Goal: Task Accomplishment & Management: Complete application form

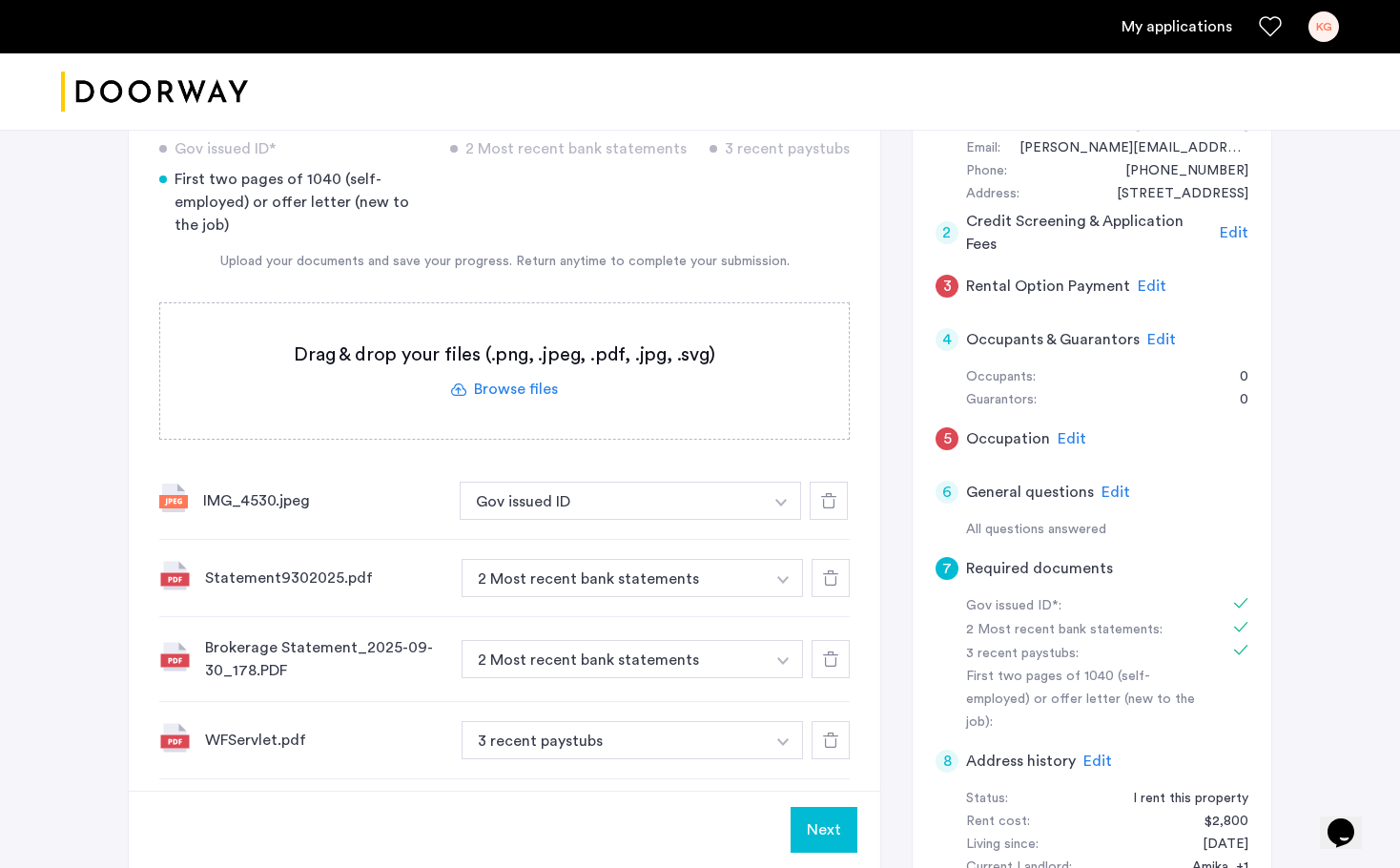
scroll to position [213, 0]
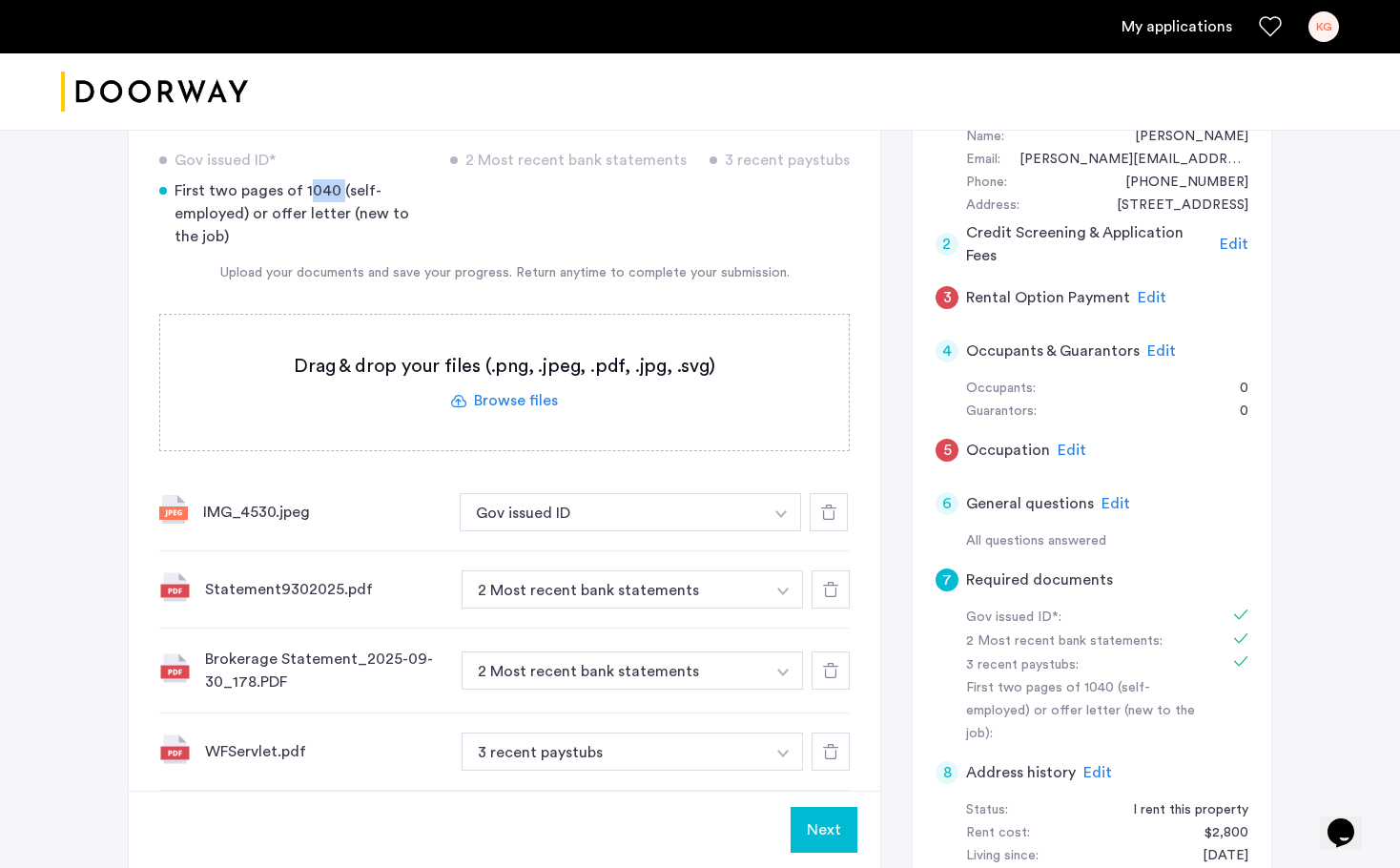
drag, startPoint x: 334, startPoint y: 190, endPoint x: 303, endPoint y: 189, distance: 31.0
click at [303, 189] on div "First two pages of 1040 (self-employed) or offer letter (new to the job)" at bounding box center [293, 214] width 268 height 69
copy div "1040"
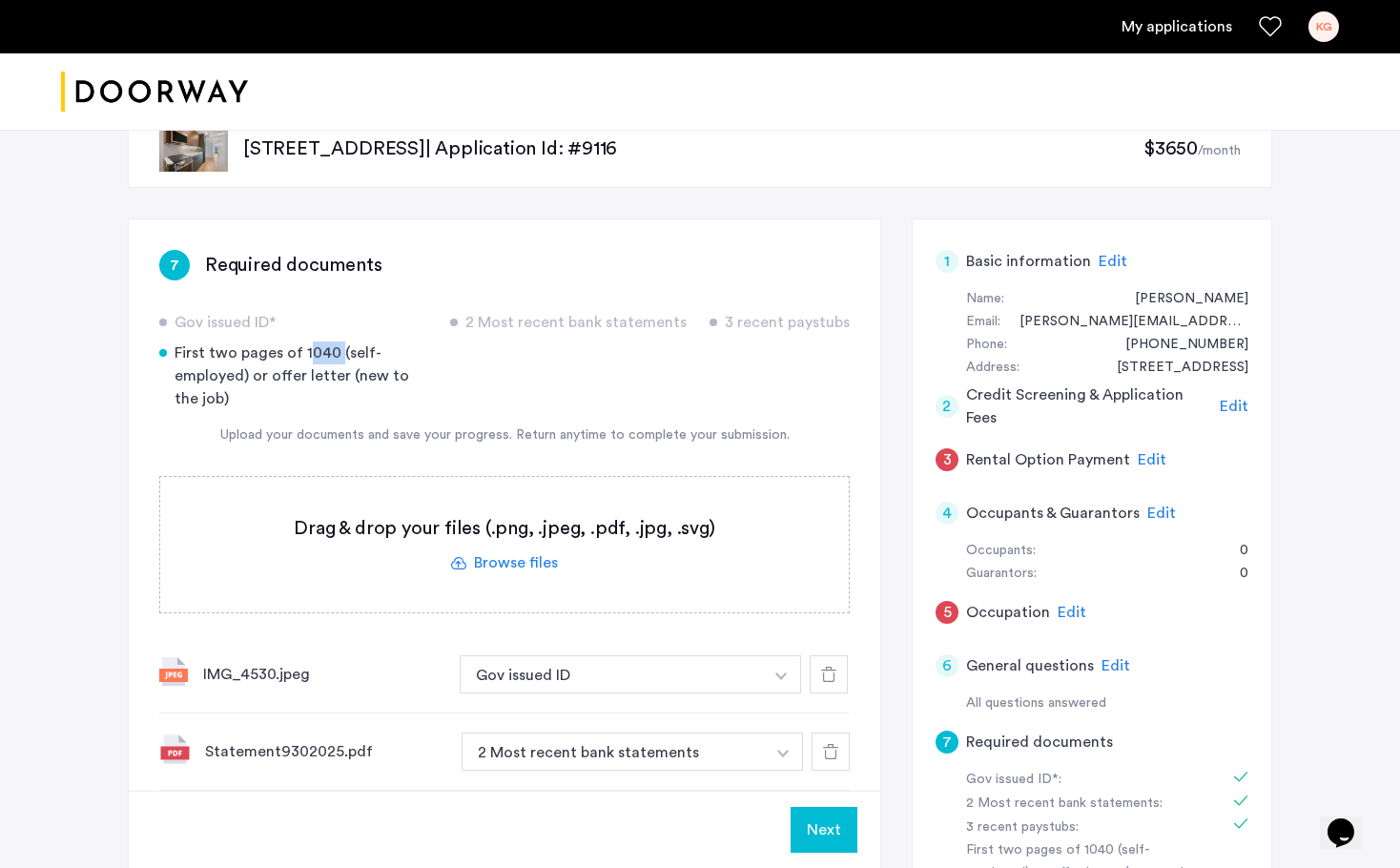
scroll to position [47, 0]
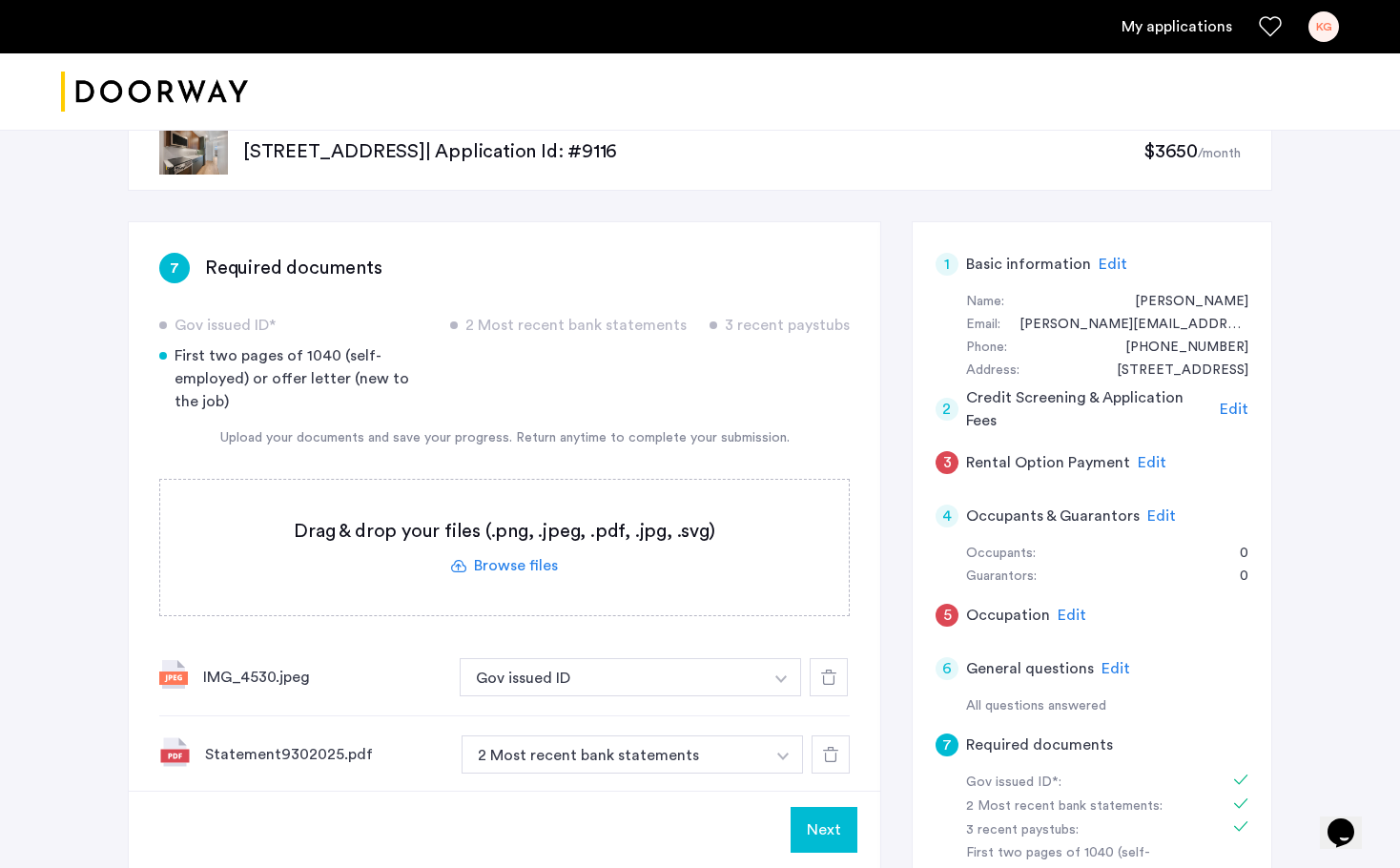
click at [251, 379] on div "First two pages of 1040 (self-employed) or offer letter (new to the job)" at bounding box center [293, 378] width 268 height 69
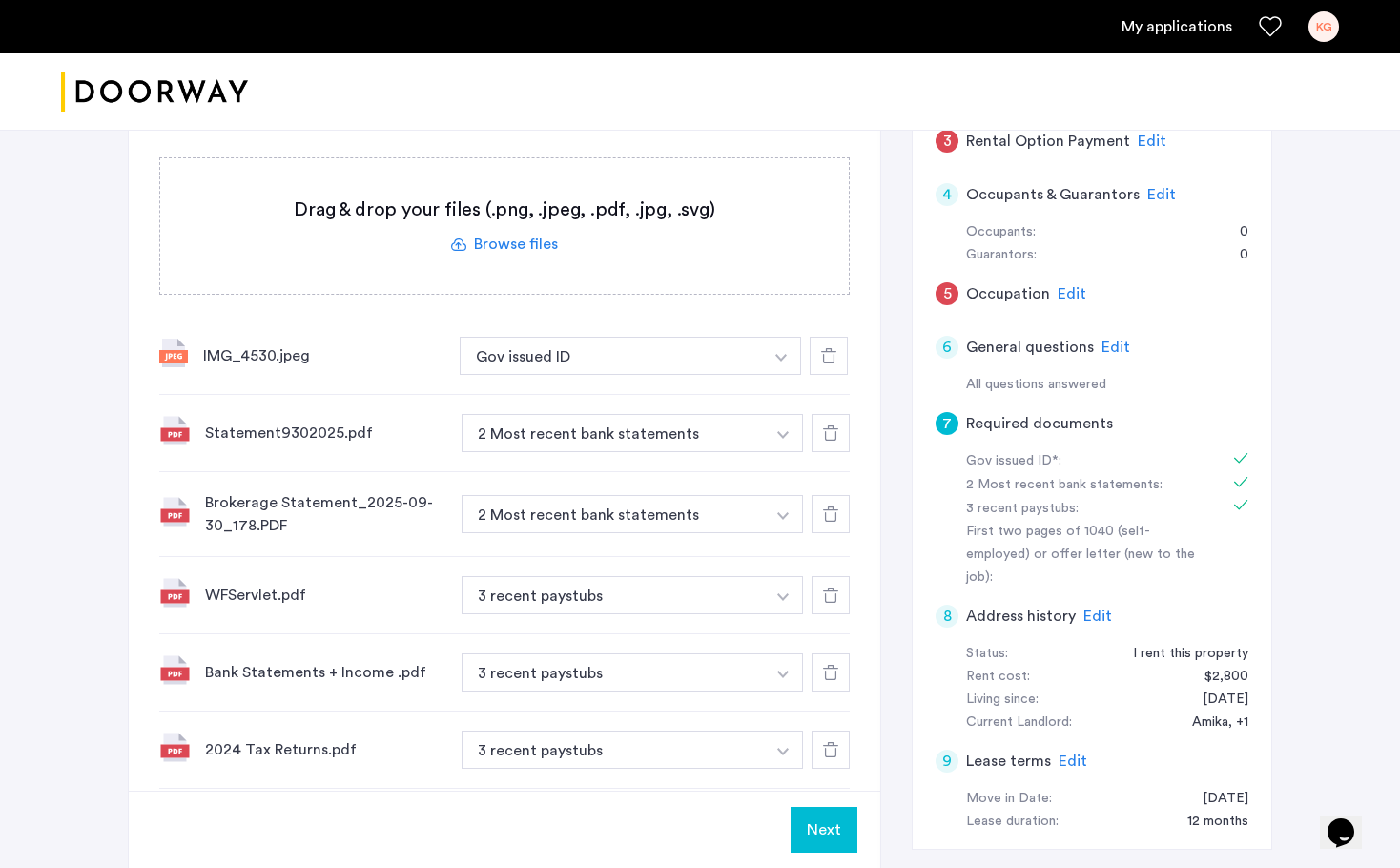
scroll to position [403, 0]
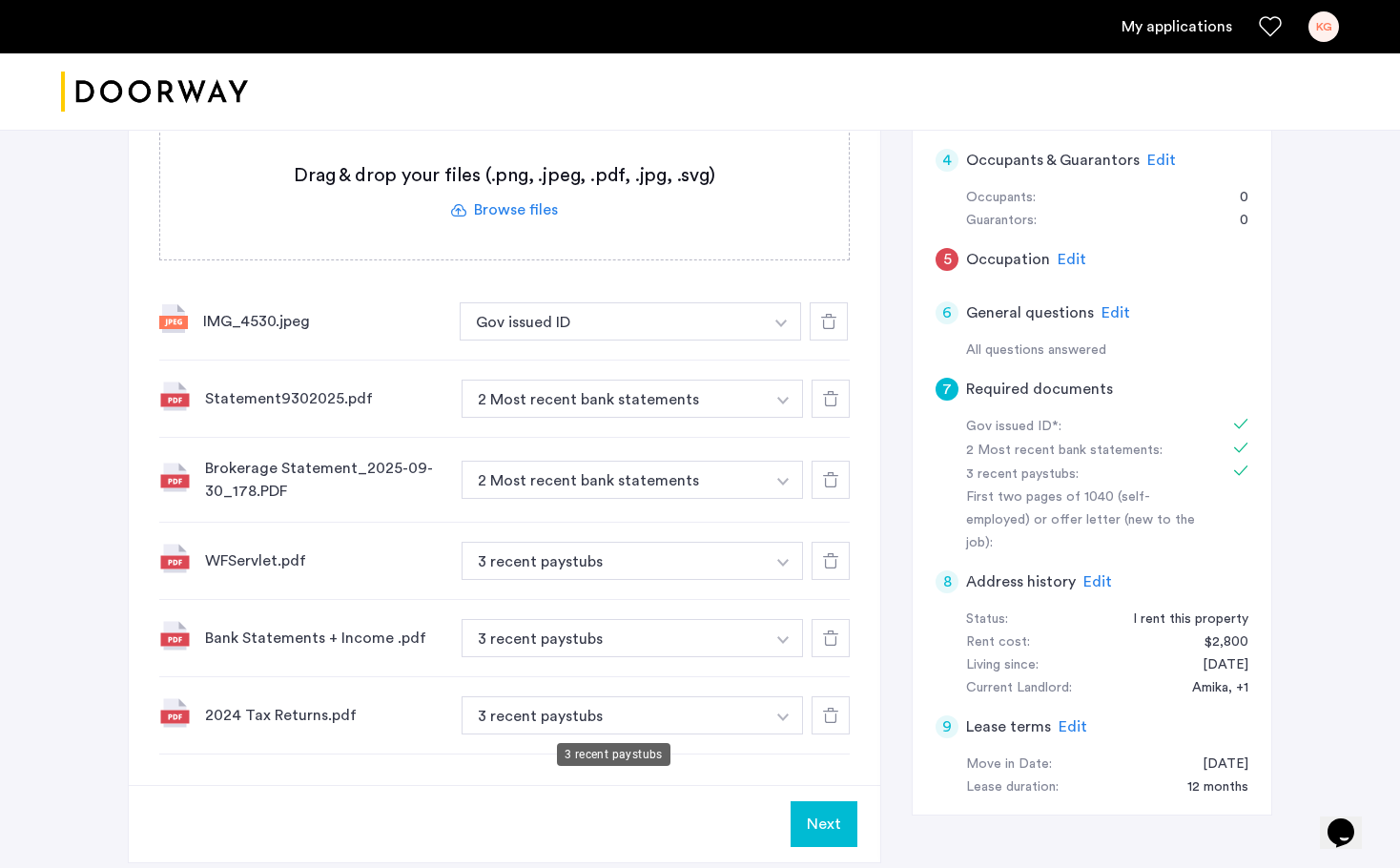
click at [726, 721] on button "3 recent paystubs" at bounding box center [614, 714] width 303 height 38
click at [789, 721] on button "button" at bounding box center [783, 714] width 39 height 38
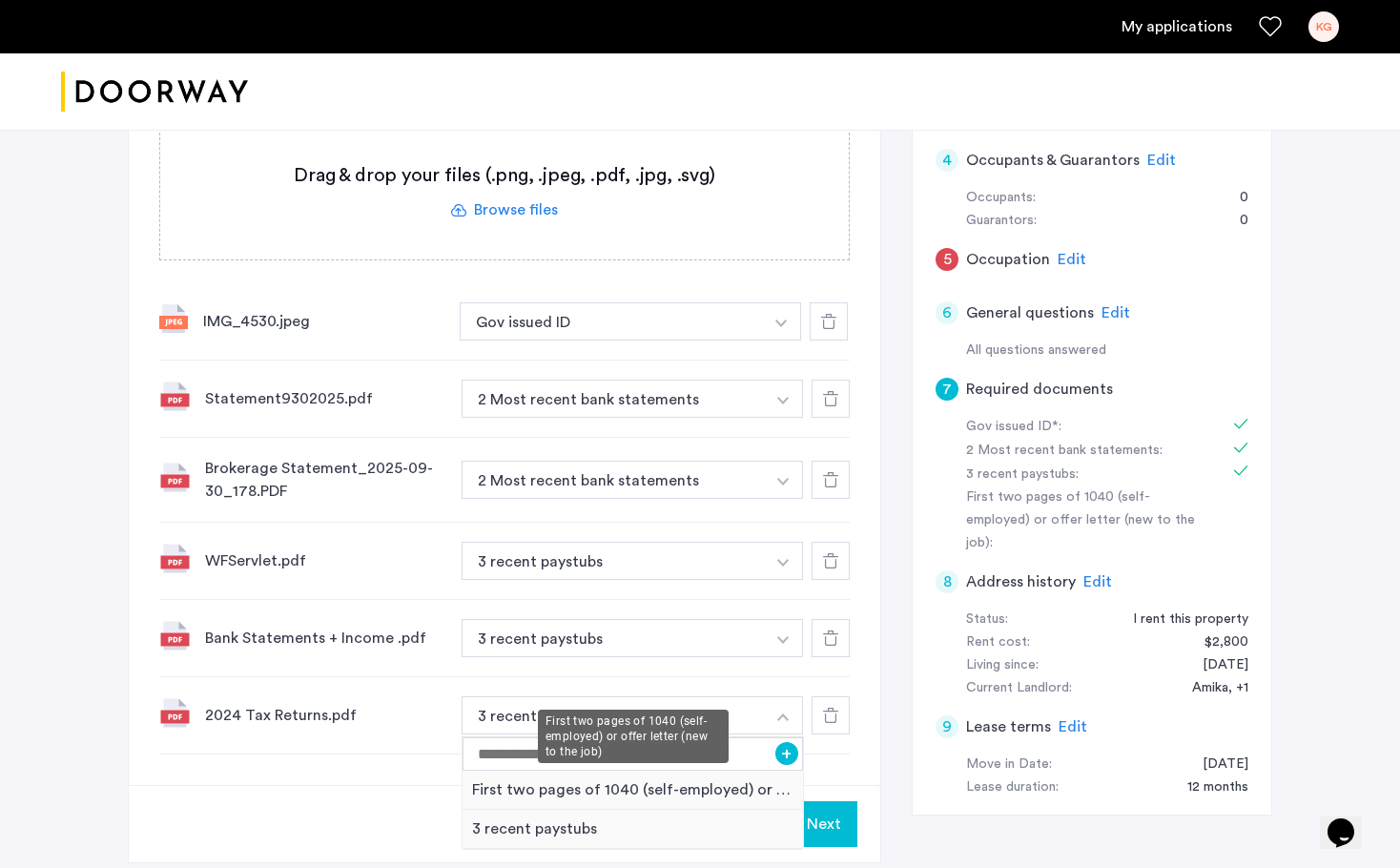
click at [748, 787] on div "First two pages of 1040 (self-employed) or offer letter (new to the job)" at bounding box center [633, 790] width 340 height 39
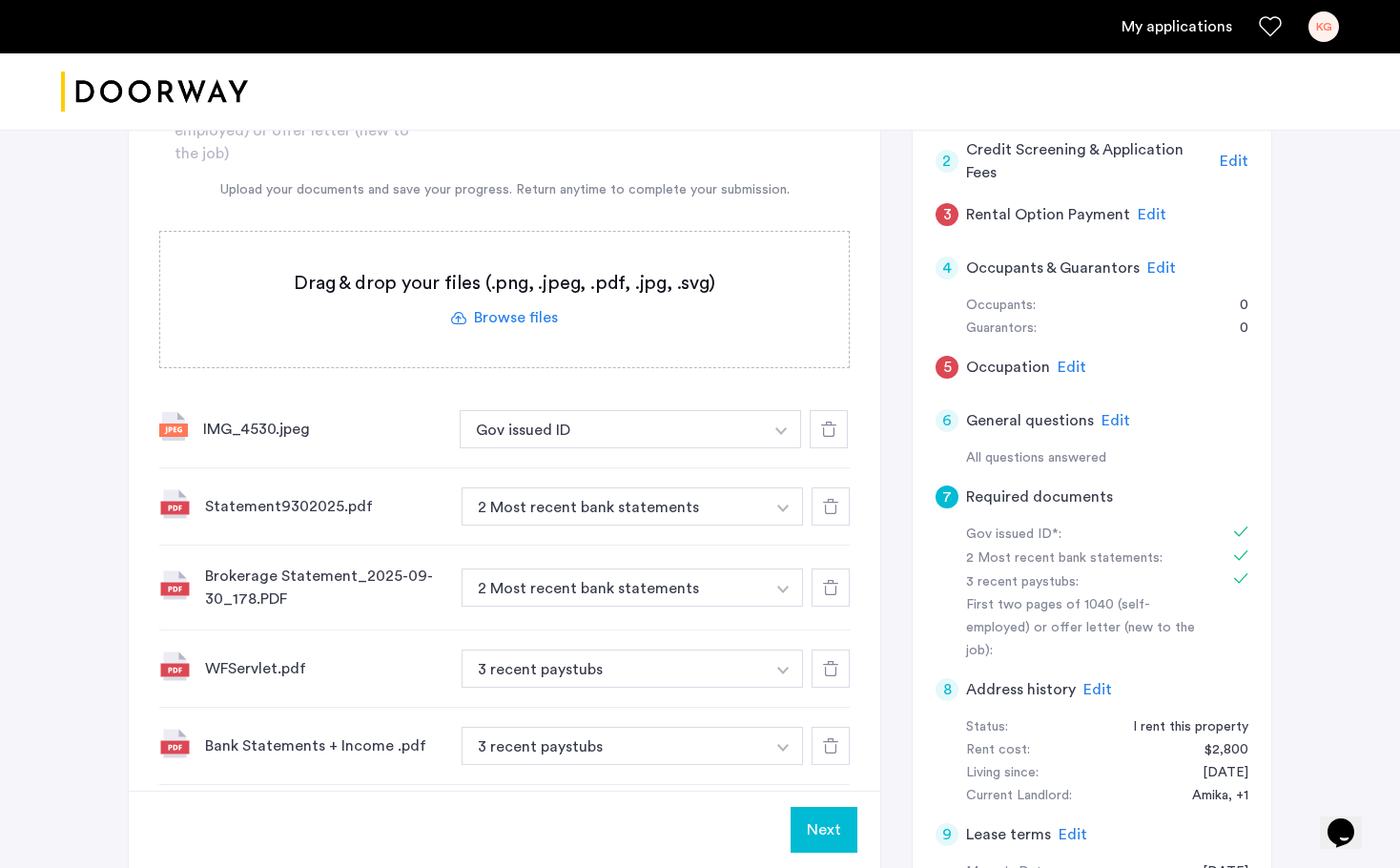
scroll to position [287, 0]
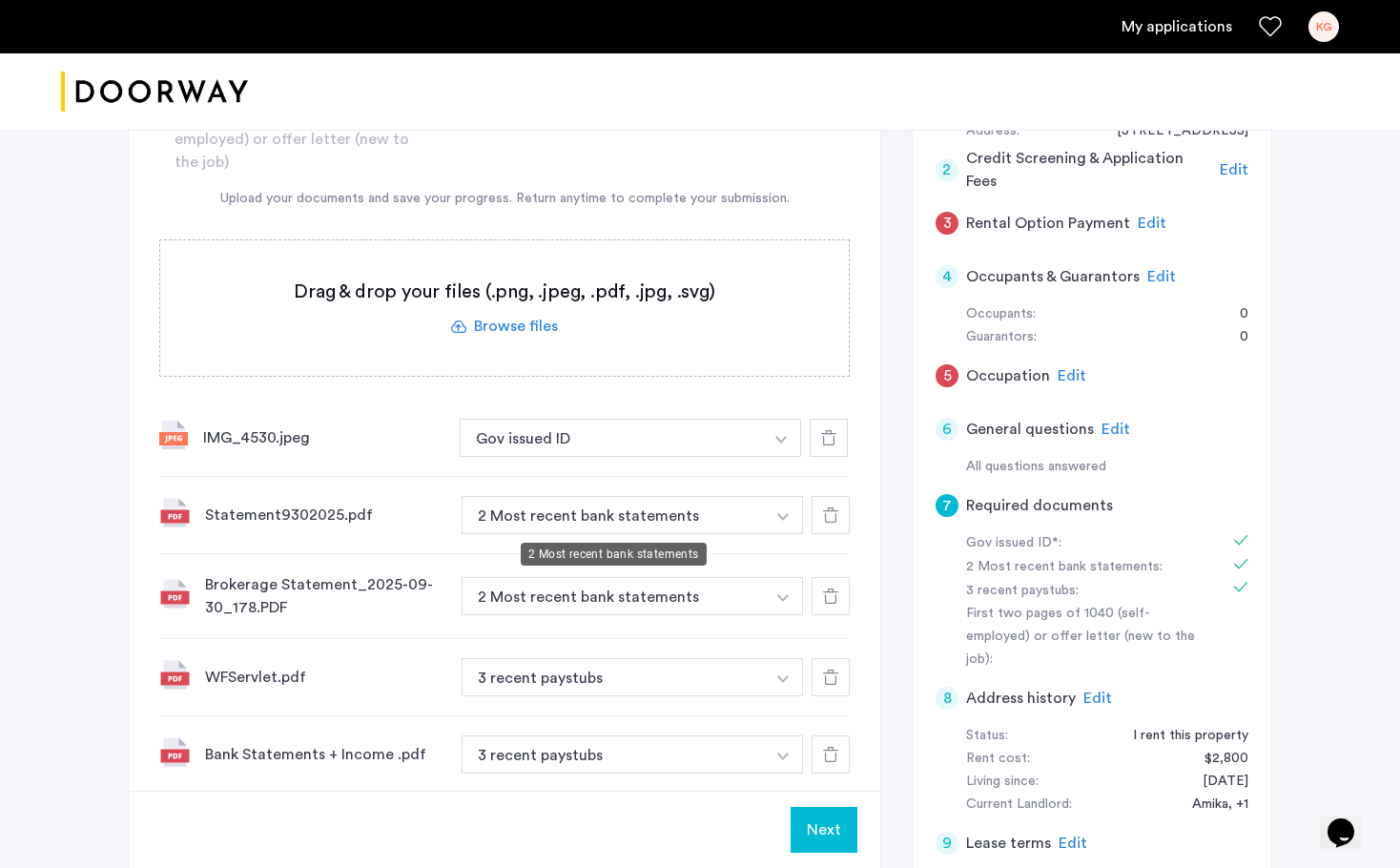
click at [594, 517] on button "2 Most recent bank statements" at bounding box center [614, 514] width 303 height 38
click at [596, 517] on button "2 Most recent bank statements" at bounding box center [614, 514] width 303 height 38
click at [786, 507] on button "button" at bounding box center [783, 514] width 39 height 38
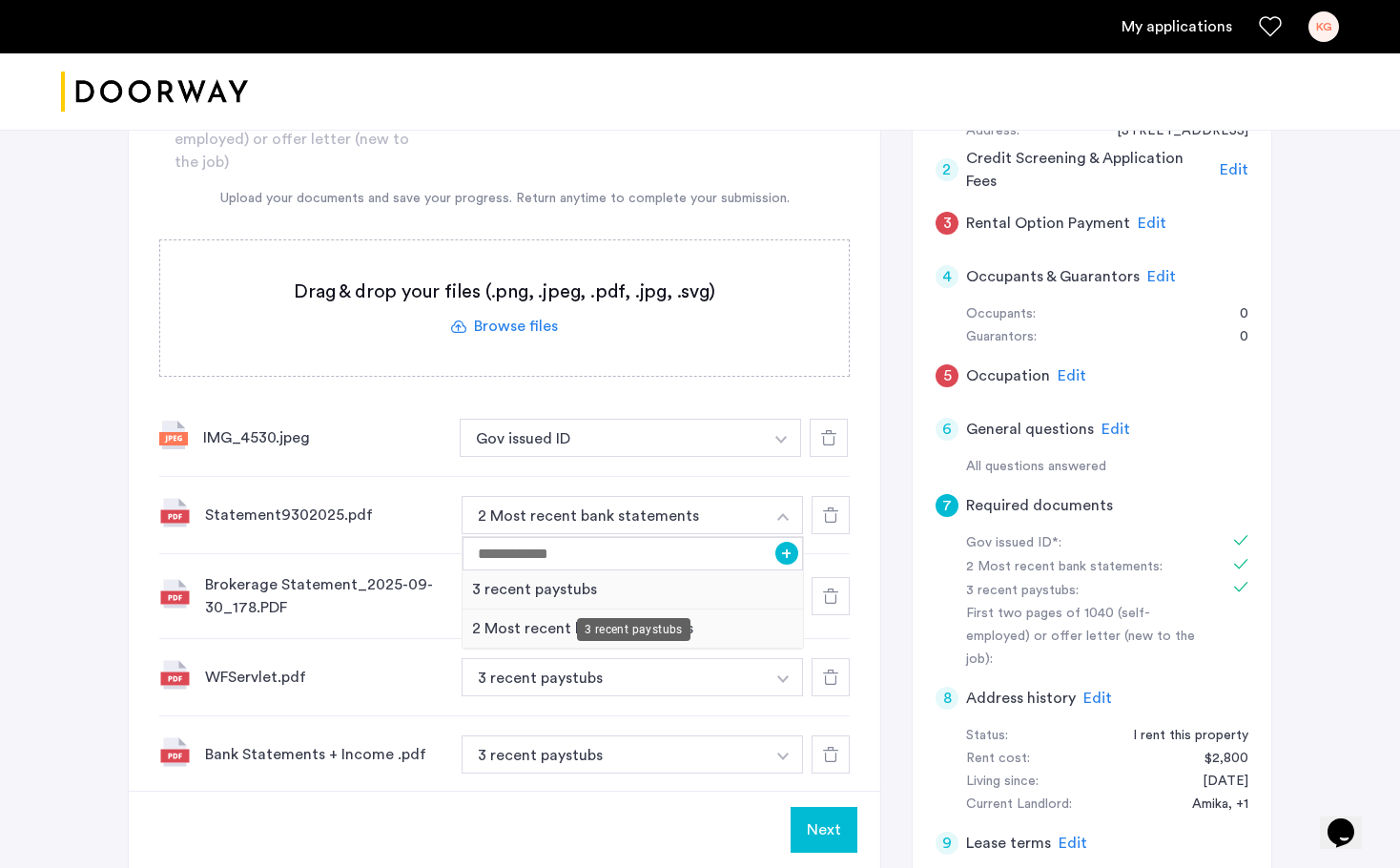
click at [557, 593] on div "3 recent paystubs" at bounding box center [633, 590] width 340 height 39
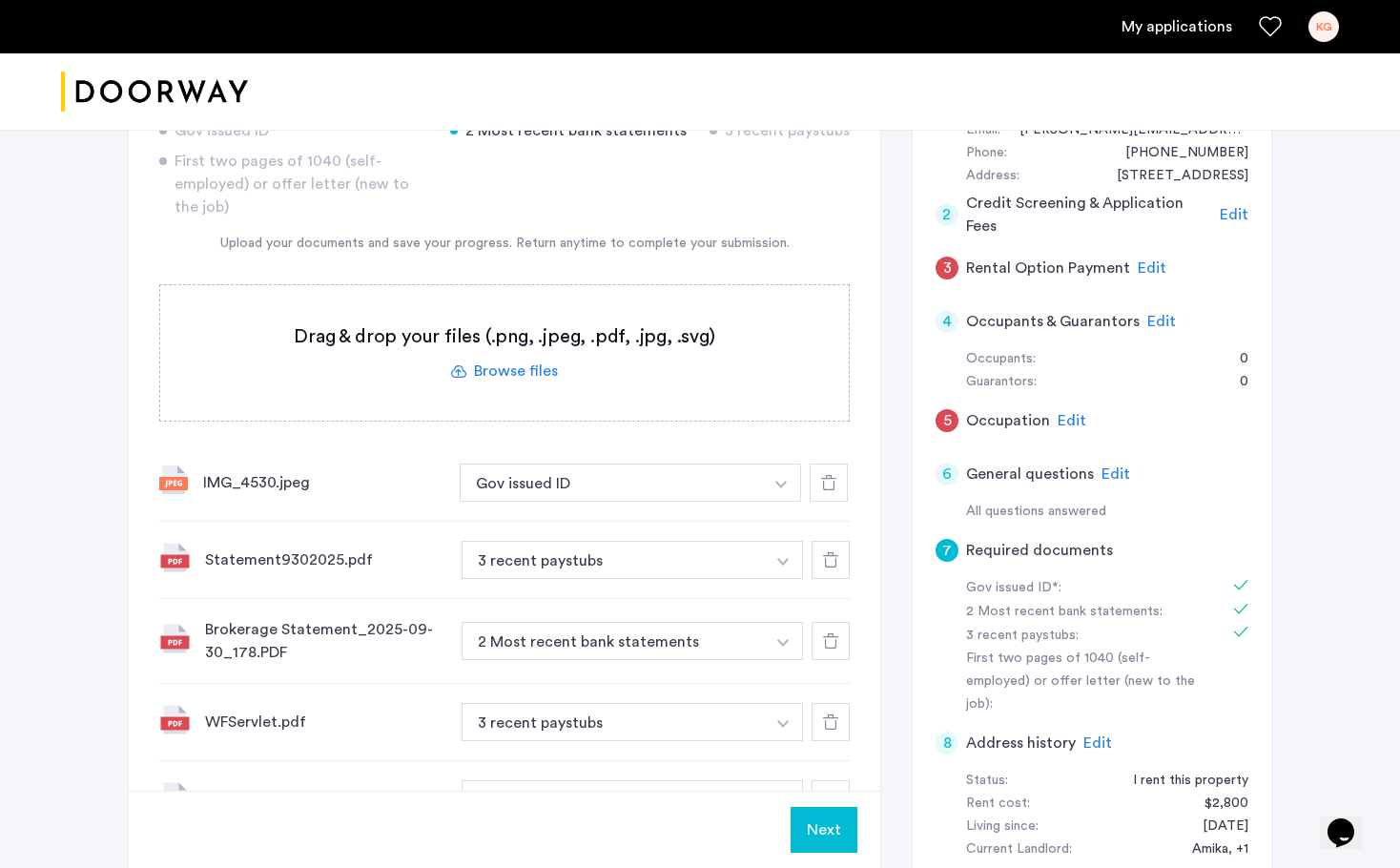
scroll to position [257, 0]
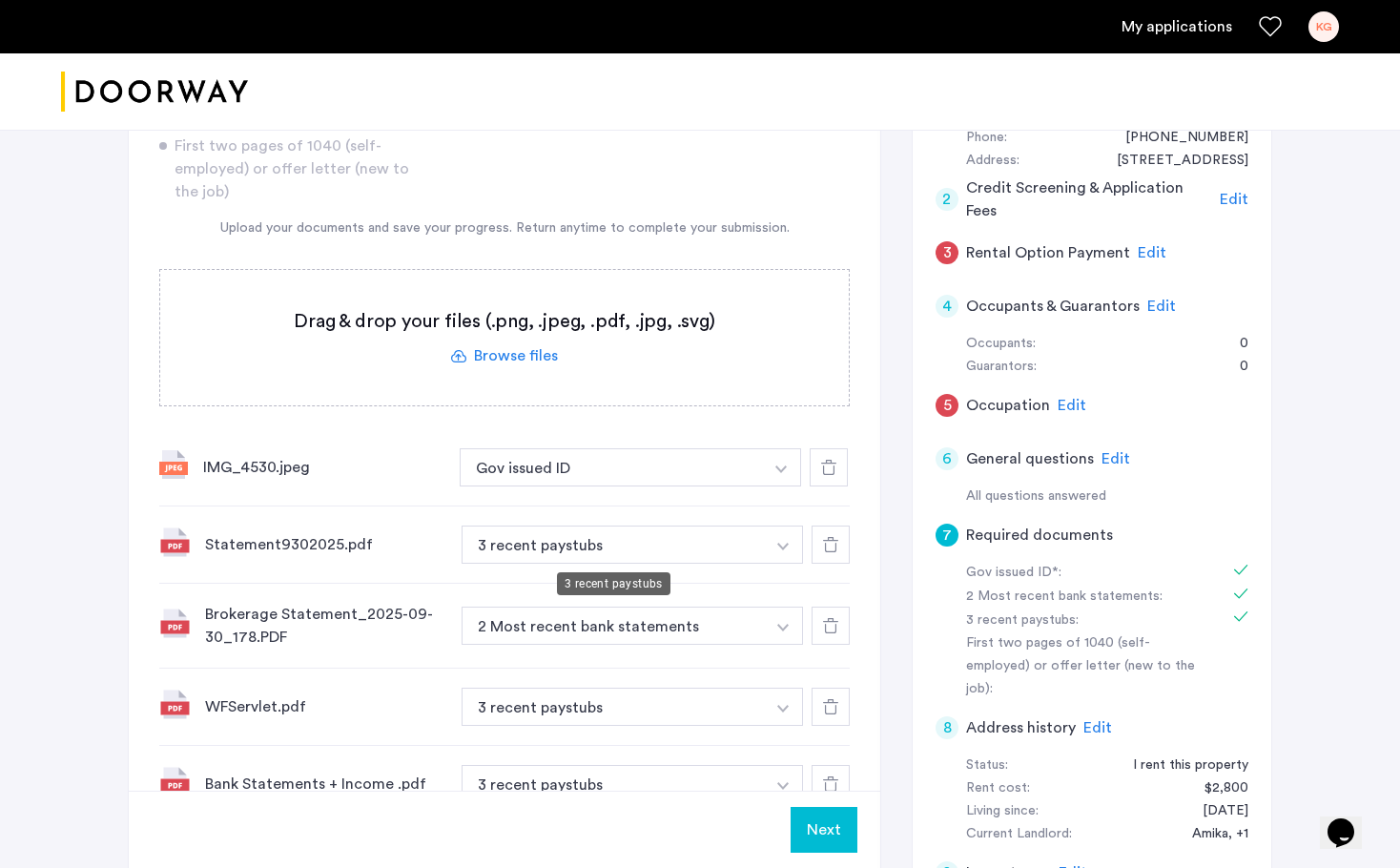
click at [569, 548] on button "3 recent paystubs" at bounding box center [614, 544] width 303 height 38
click at [707, 562] on button "3 recent paystubs" at bounding box center [614, 544] width 303 height 38
click at [763, 553] on button "button" at bounding box center [783, 544] width 39 height 38
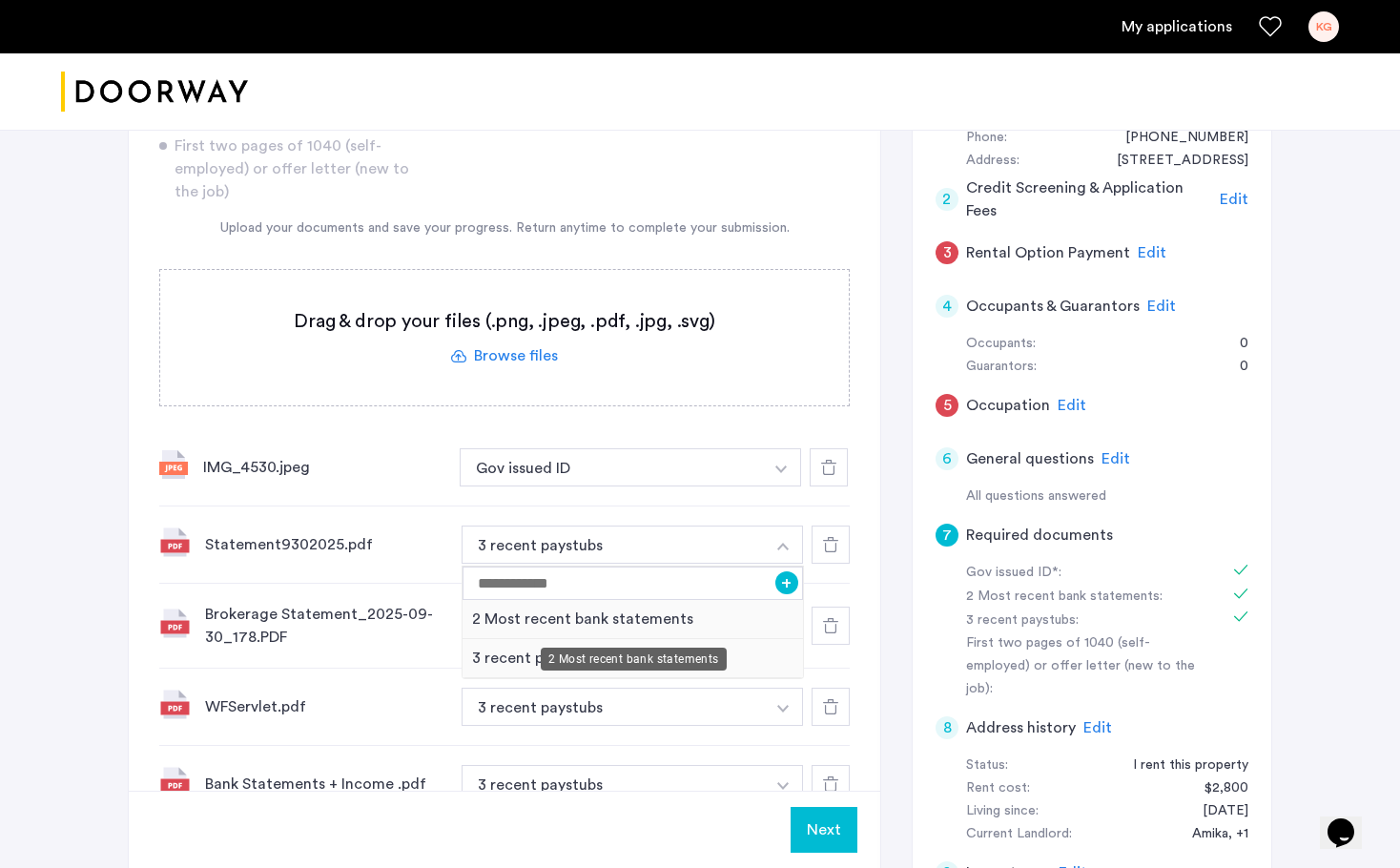
click at [564, 623] on div "2 Most recent bank statements" at bounding box center [633, 620] width 340 height 39
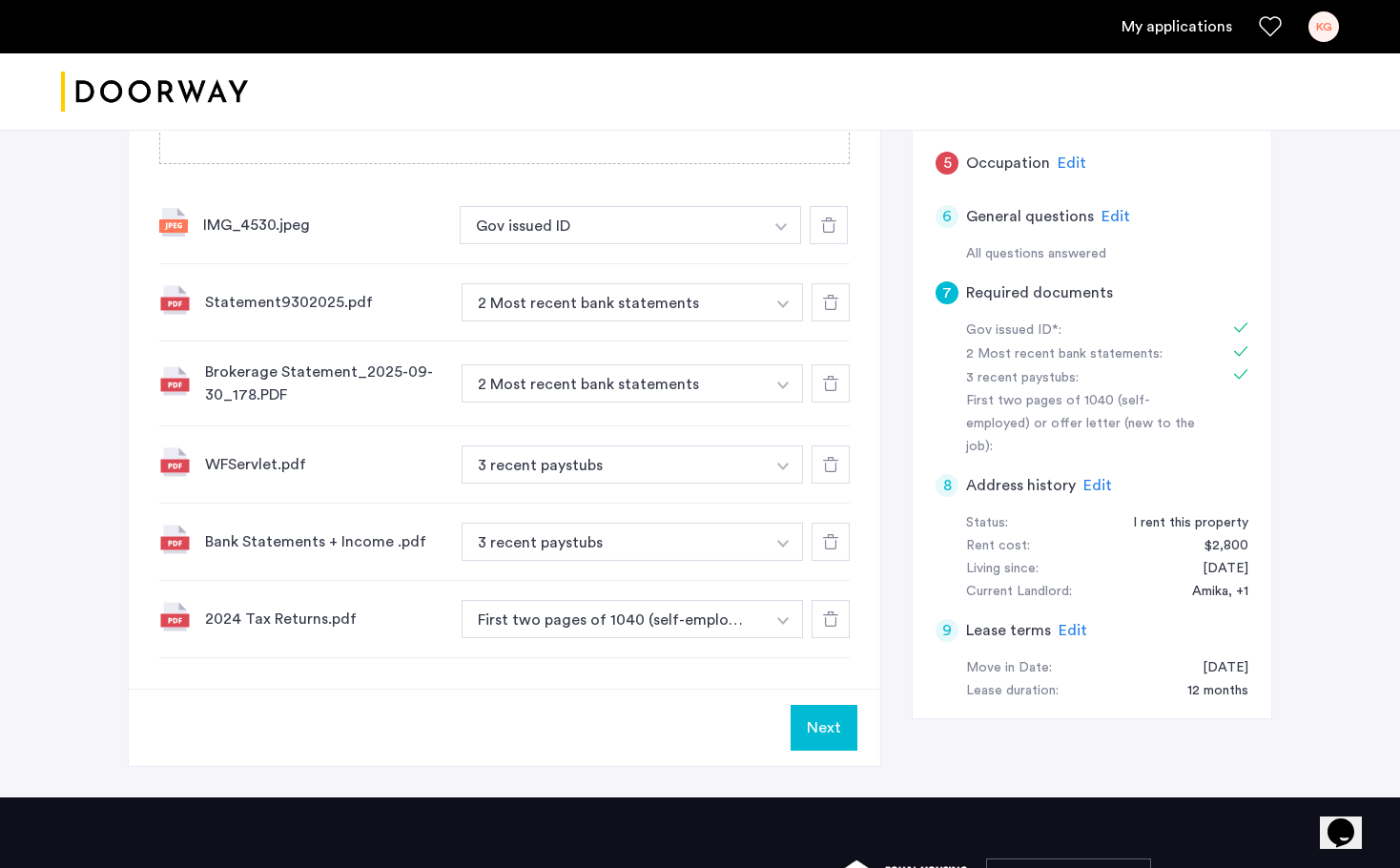
scroll to position [518, 0]
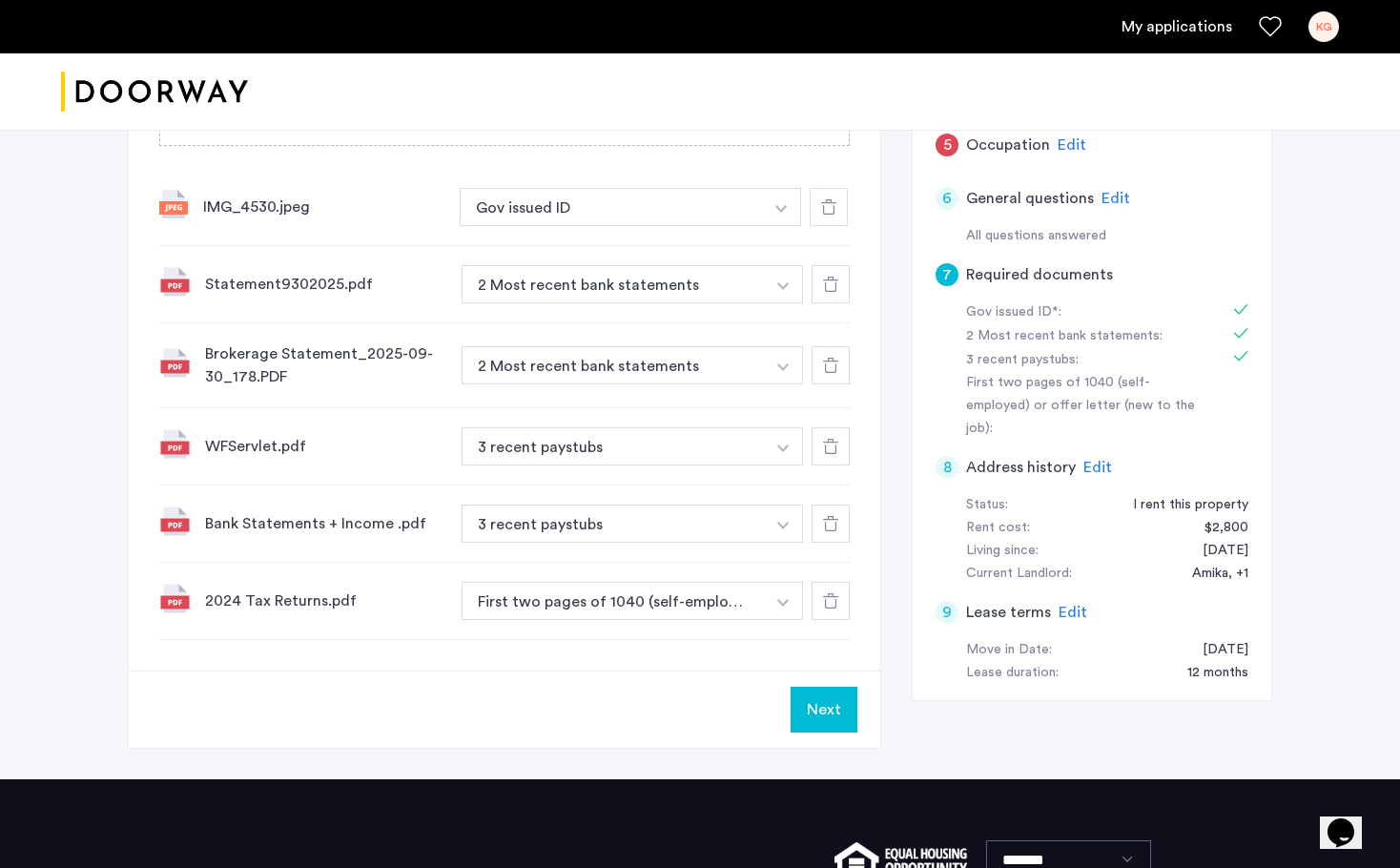
click at [833, 718] on button "Next" at bounding box center [823, 709] width 67 height 45
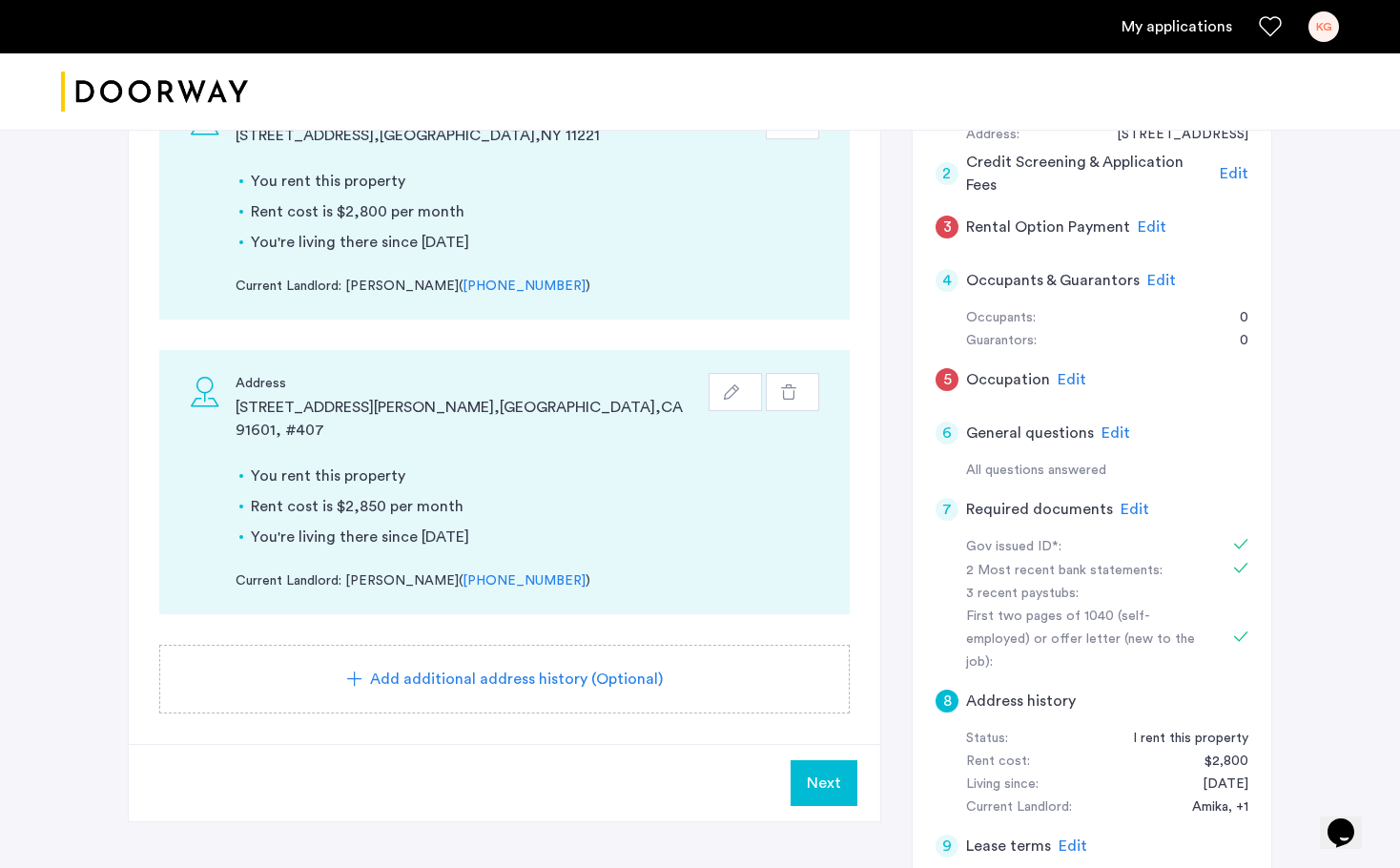
scroll to position [281, 0]
click at [1064, 380] on span "Edit" at bounding box center [1071, 382] width 29 height 15
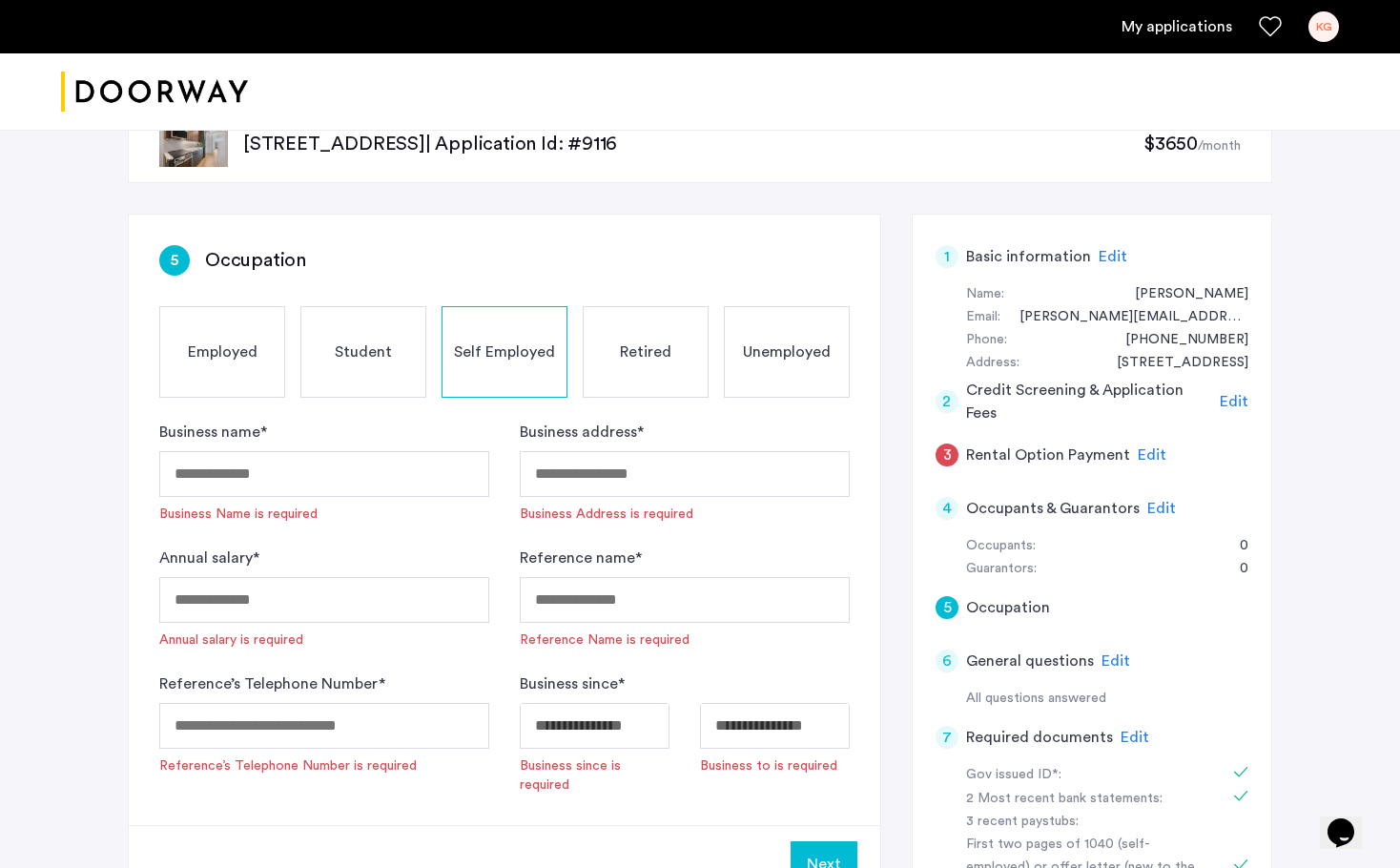
scroll to position [57, 0]
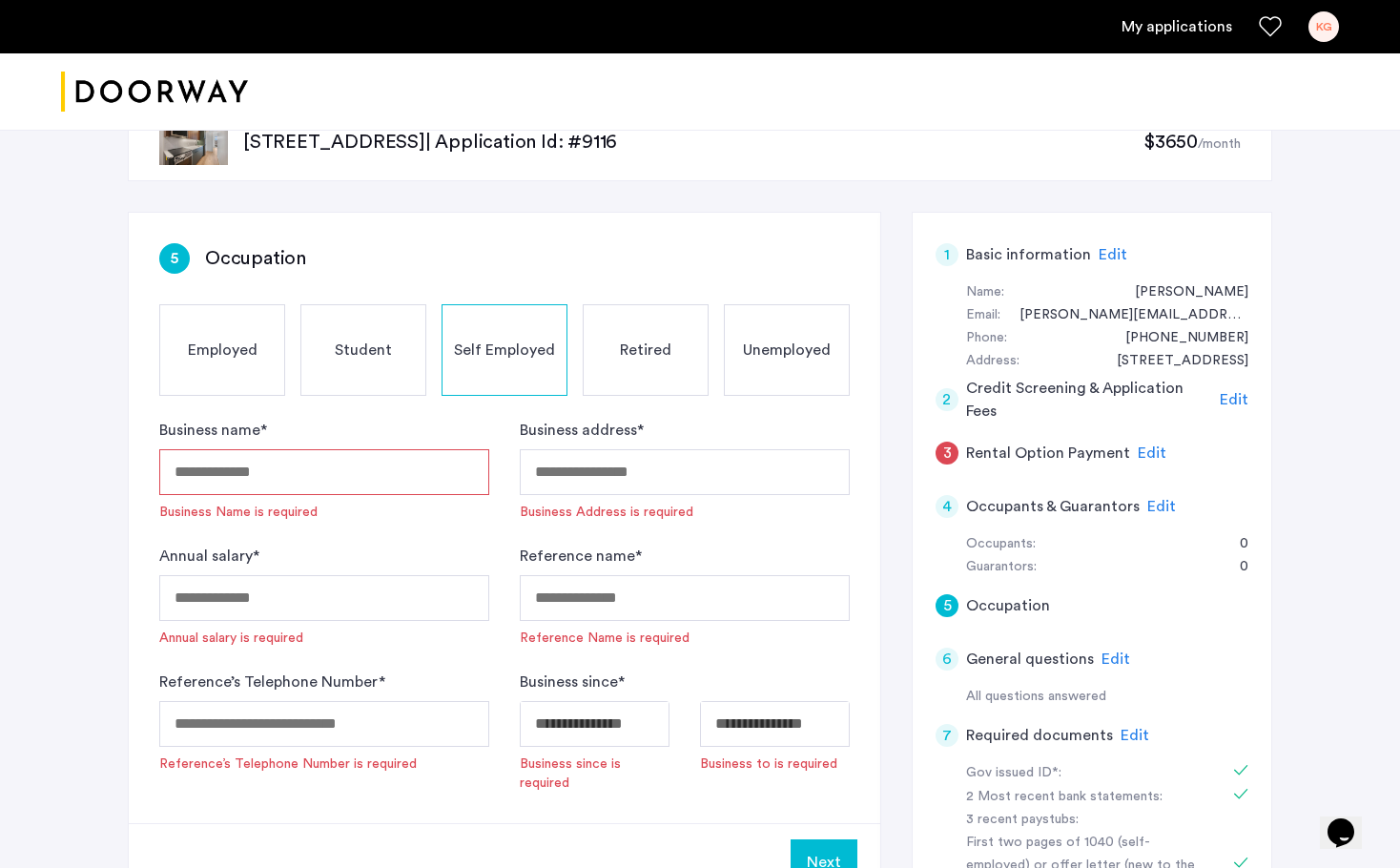
click at [329, 475] on input "Business name *" at bounding box center [324, 472] width 329 height 45
paste input "**********"
type input "**********"
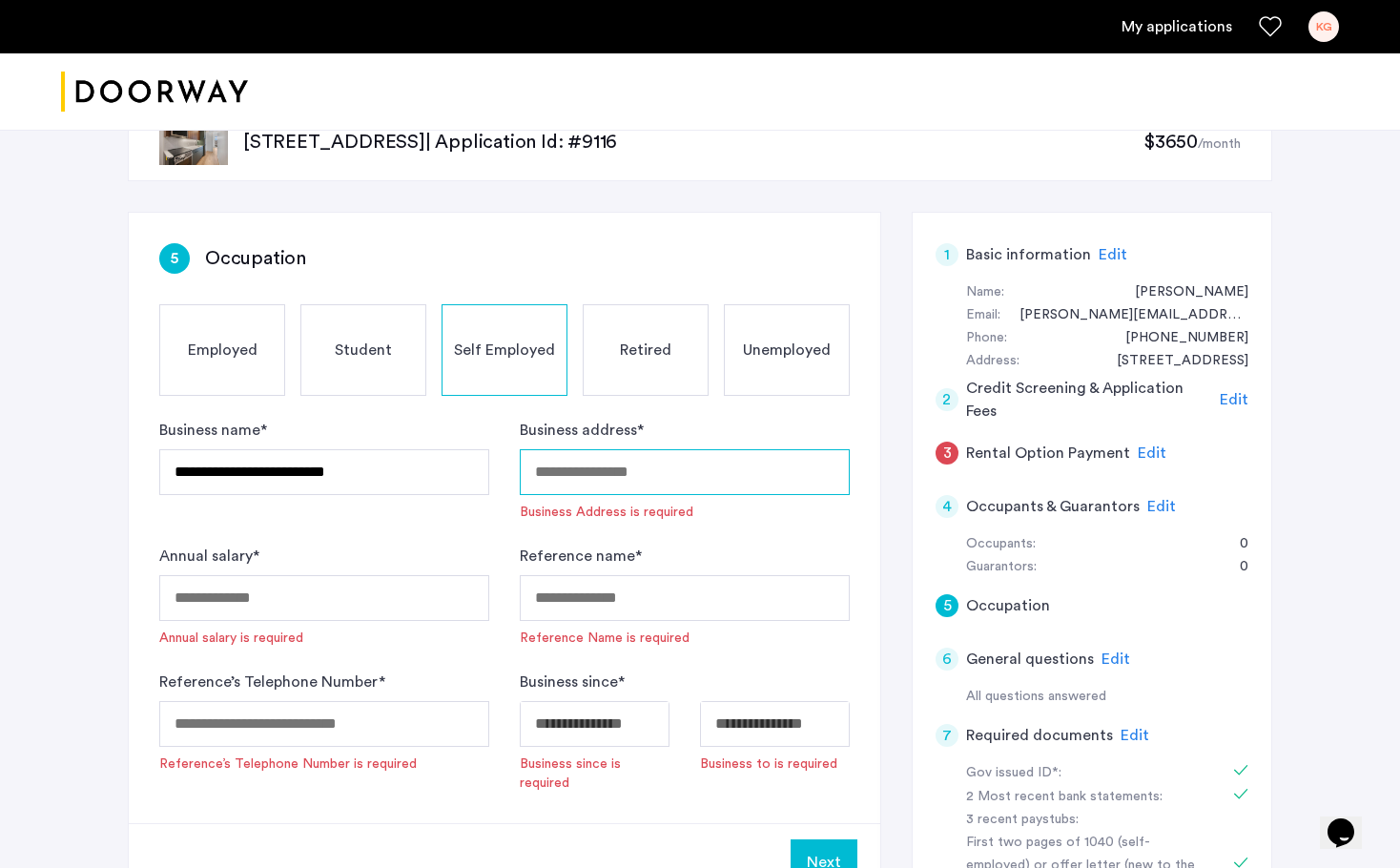
paste input "**********"
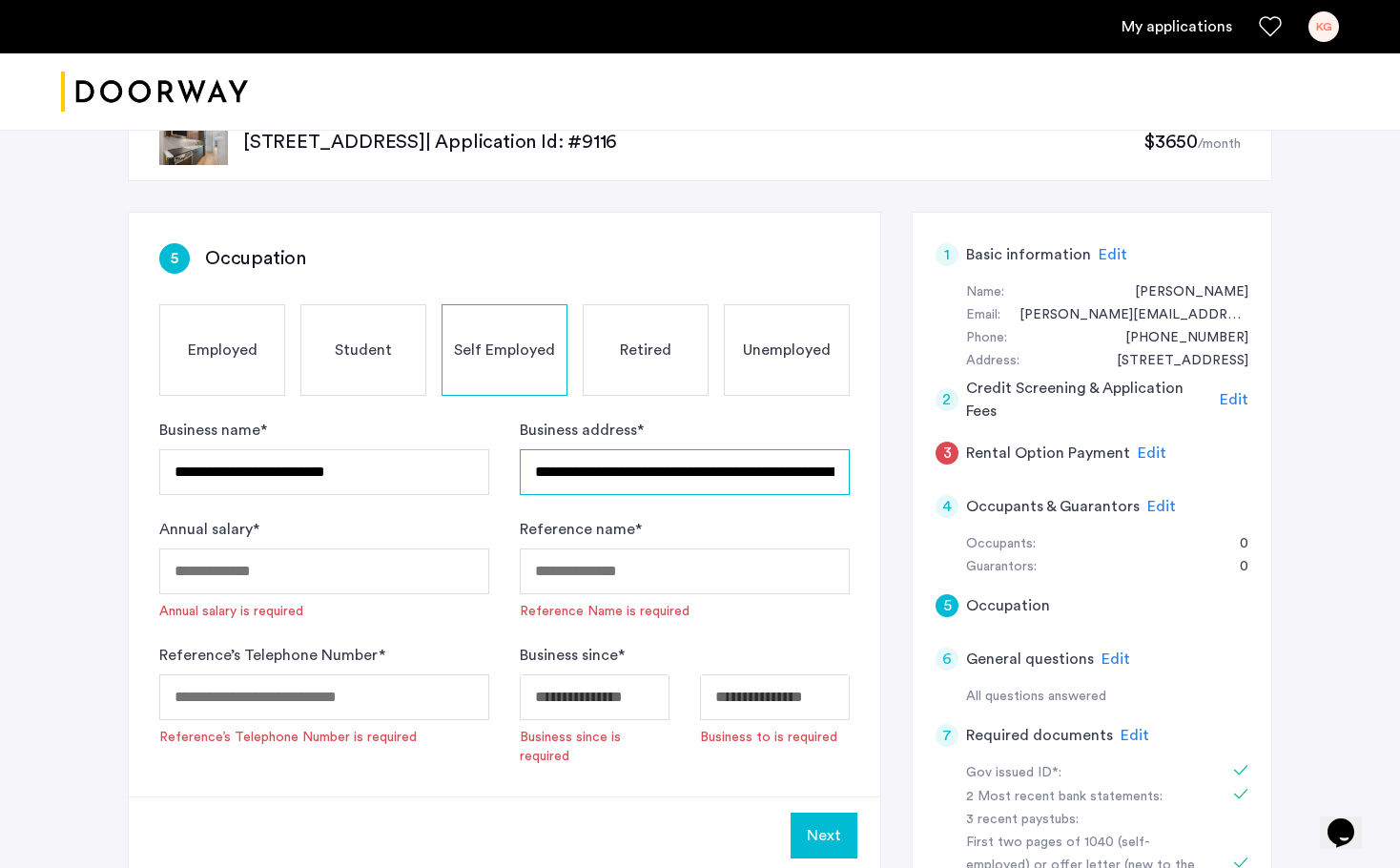
type input "**********"
click at [306, 577] on input "Annual salary *" at bounding box center [324, 570] width 329 height 45
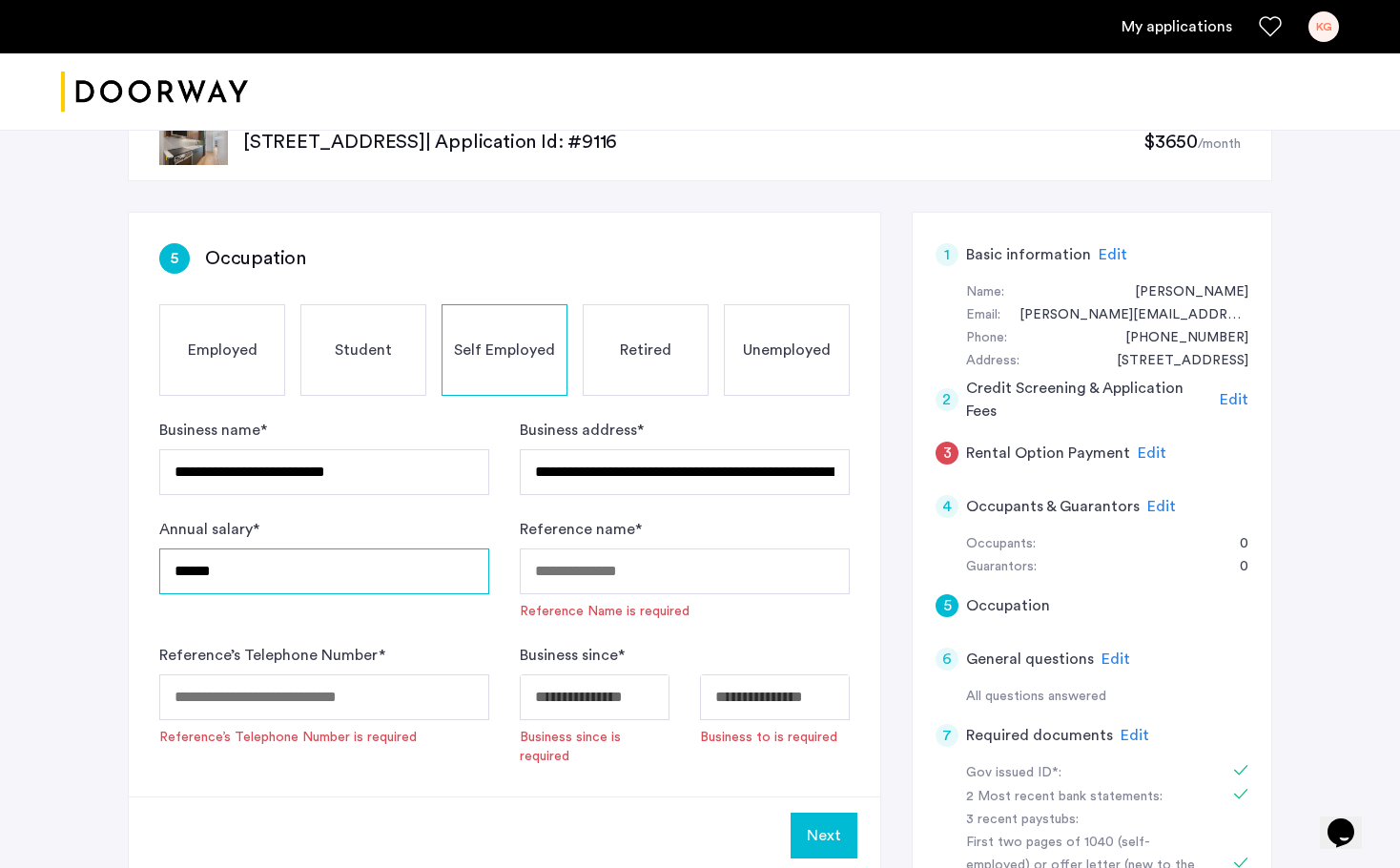
click at [201, 573] on input "******" at bounding box center [324, 570] width 329 height 45
type input "******"
click at [404, 631] on form "**********" at bounding box center [504, 592] width 690 height 347
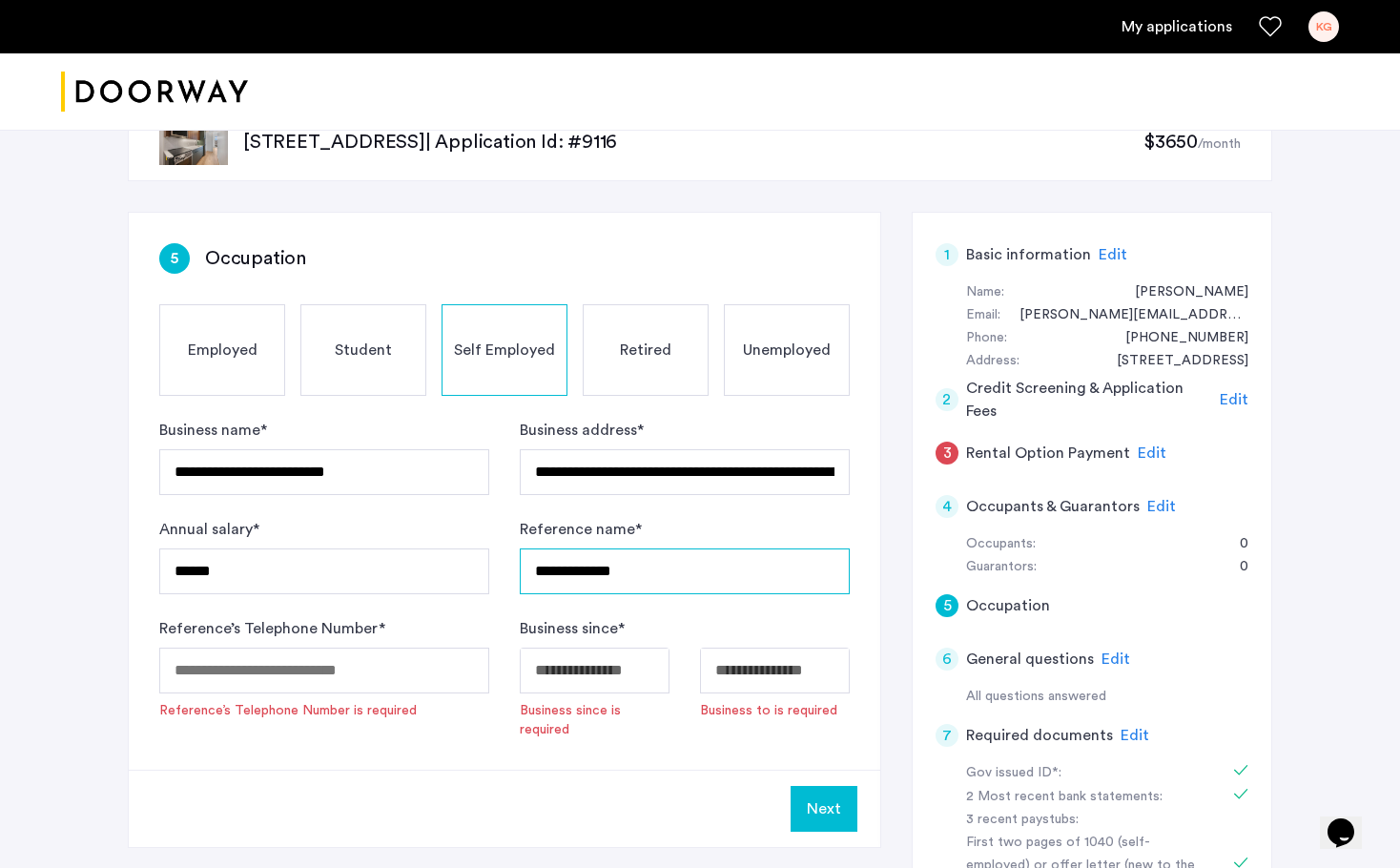
type input "**********"
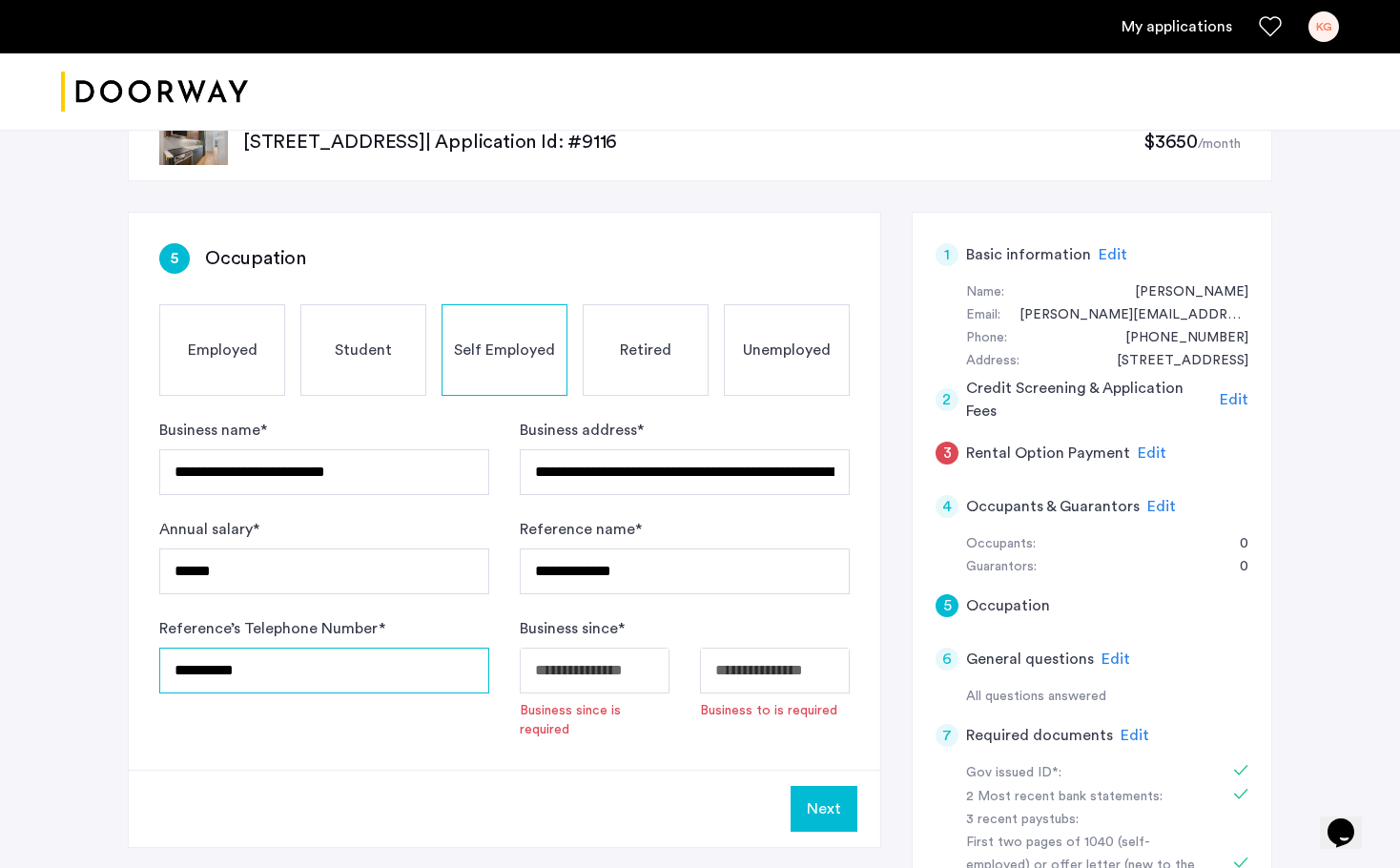
type input "**********"
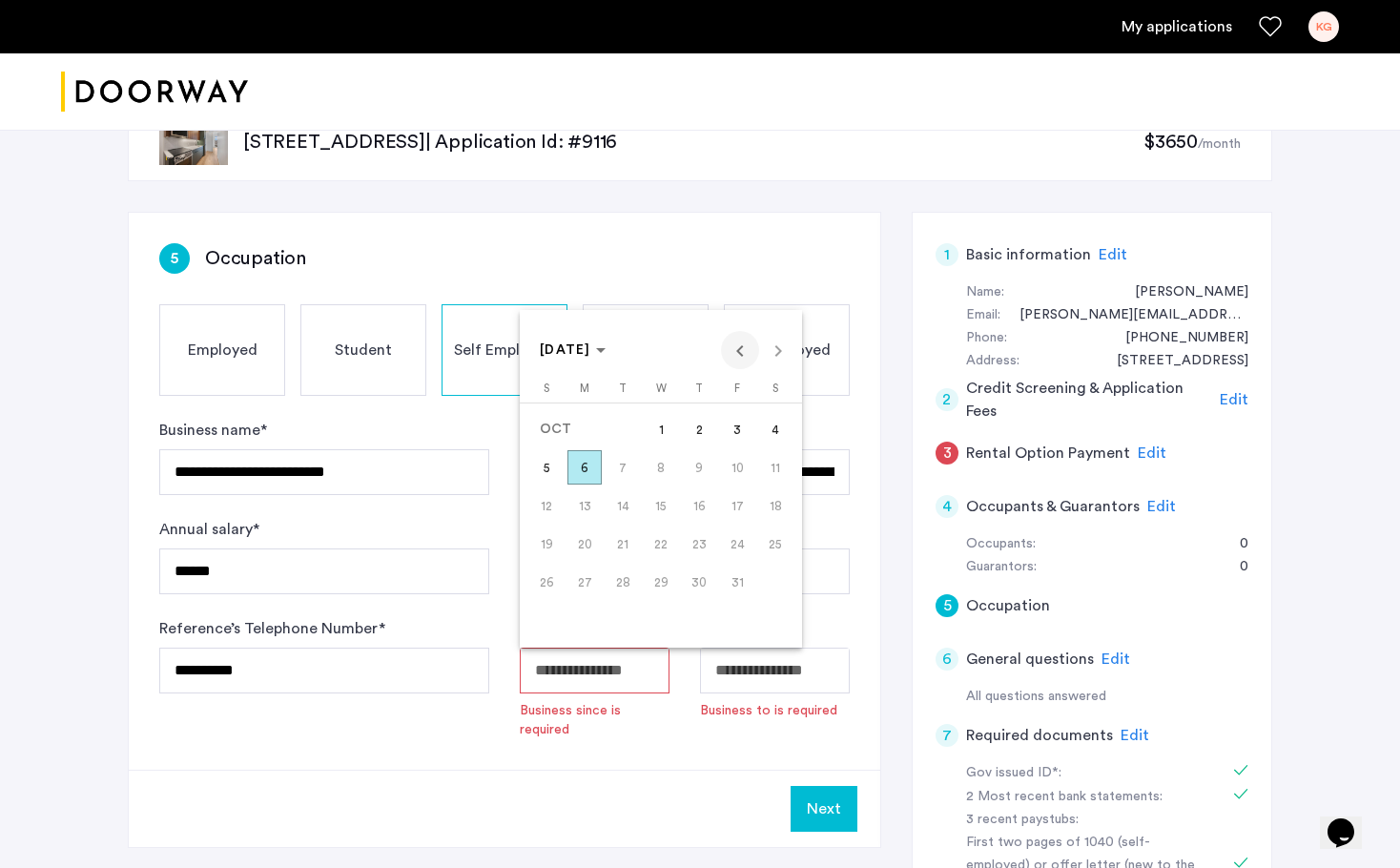
click at [732, 345] on span "Previous month" at bounding box center [739, 349] width 38 height 38
click at [591, 345] on span "[DATE]" at bounding box center [564, 350] width 51 height 14
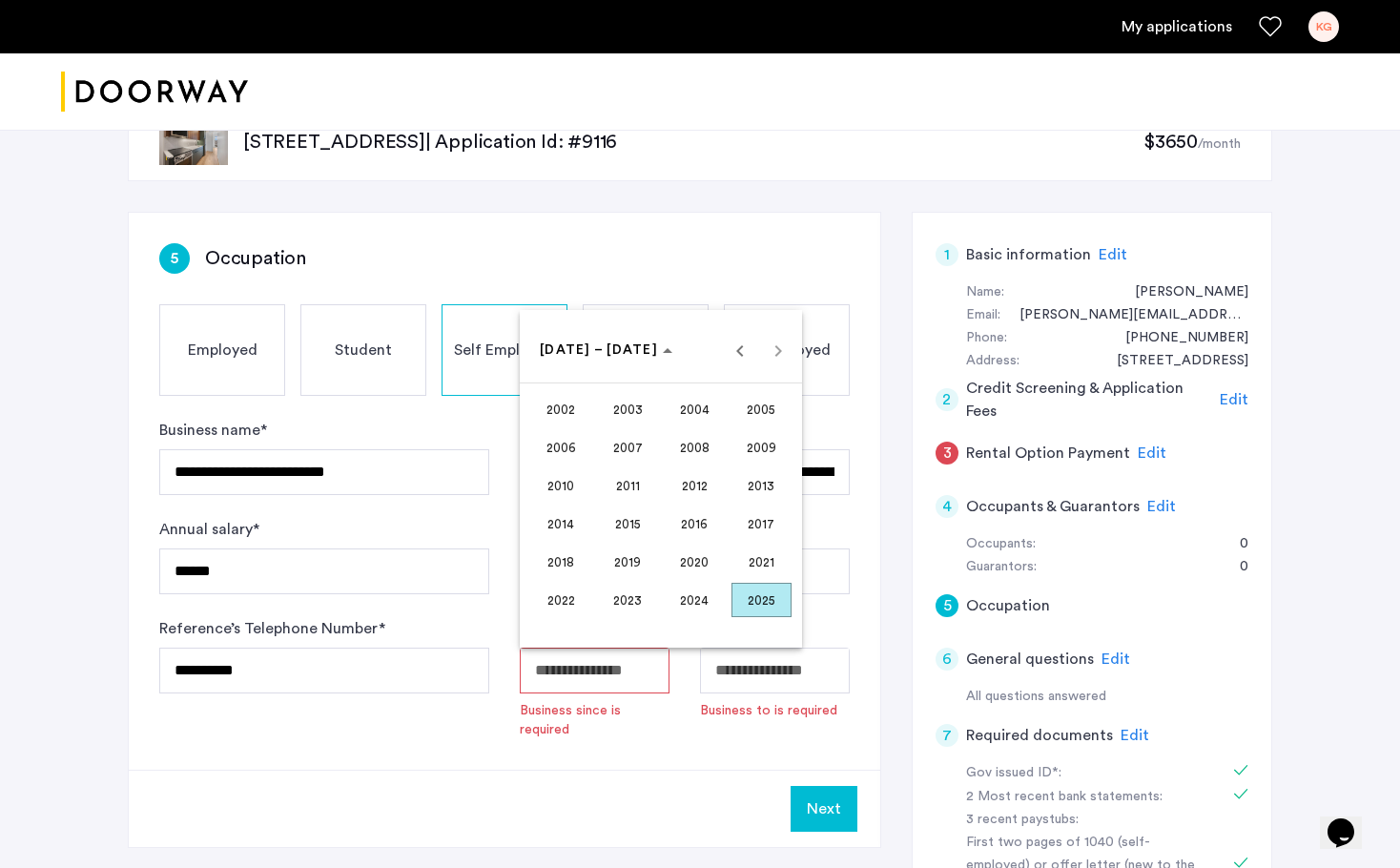
click at [636, 594] on span "2023" at bounding box center [628, 600] width 60 height 35
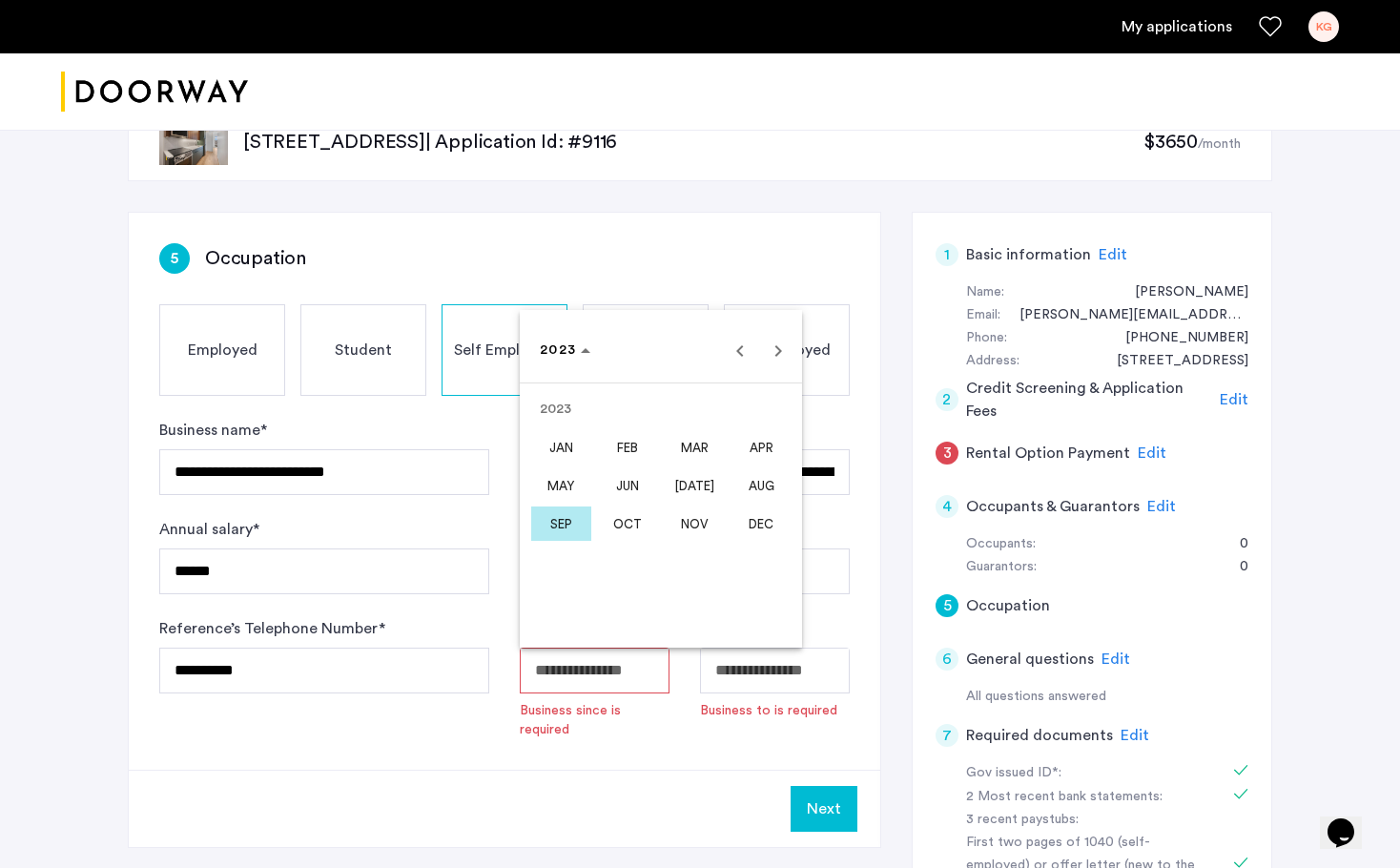
click at [573, 452] on span "JAN" at bounding box center [561, 448] width 60 height 35
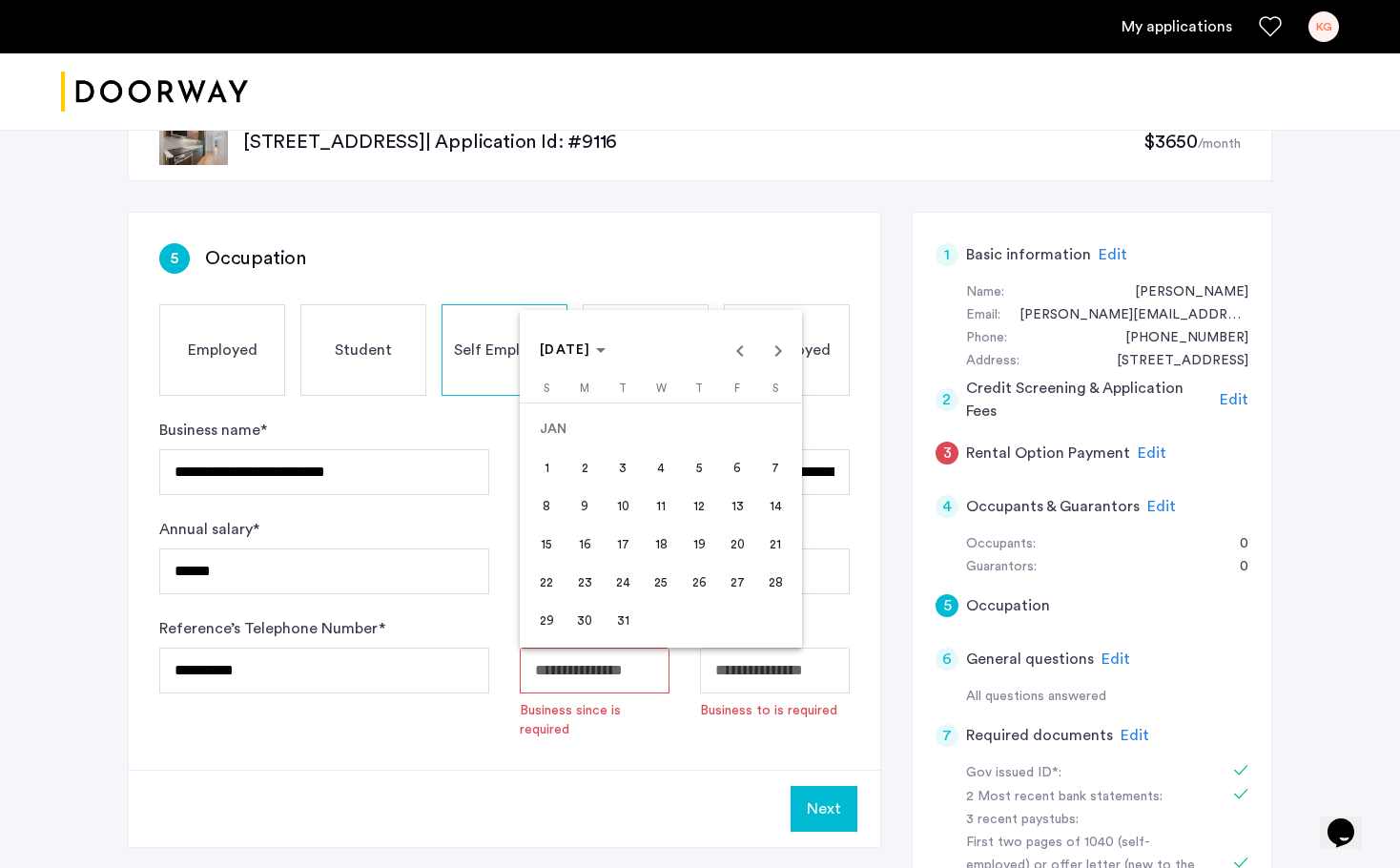
click at [541, 475] on span "1" at bounding box center [547, 468] width 35 height 35
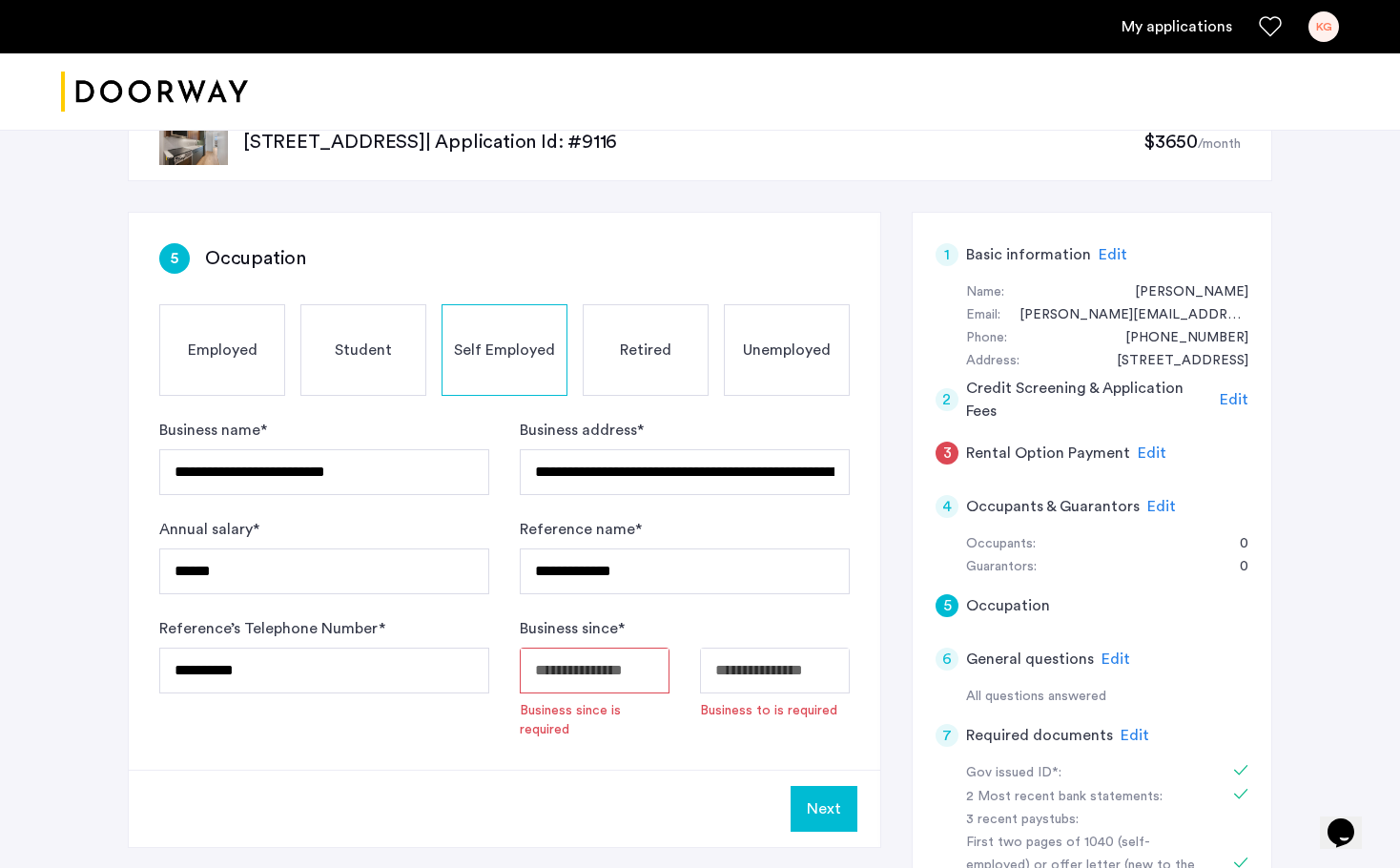
type input "**********"
click at [734, 740] on div "**********" at bounding box center [504, 481] width 752 height 538
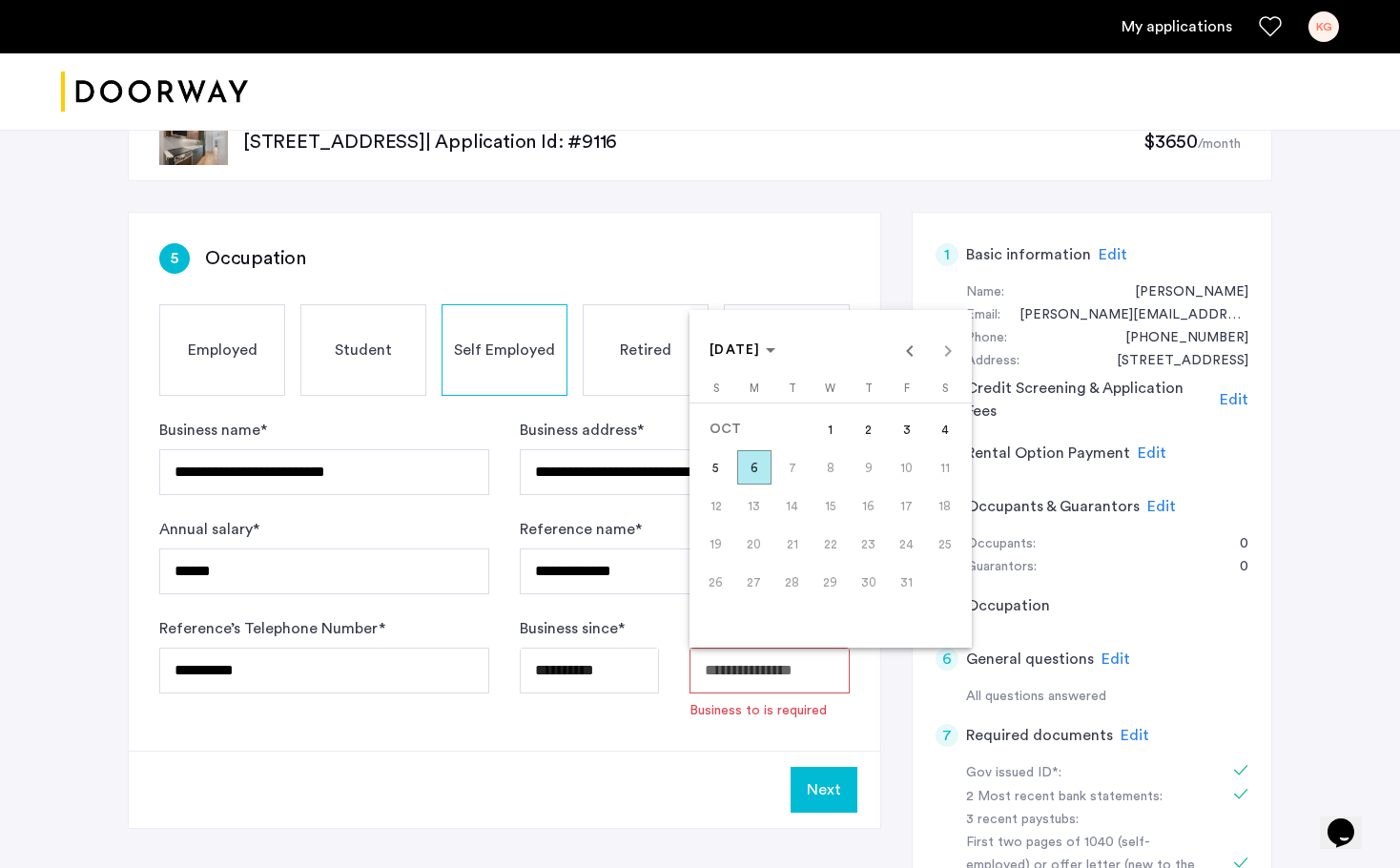
click at [752, 464] on span "6" at bounding box center [755, 468] width 35 height 35
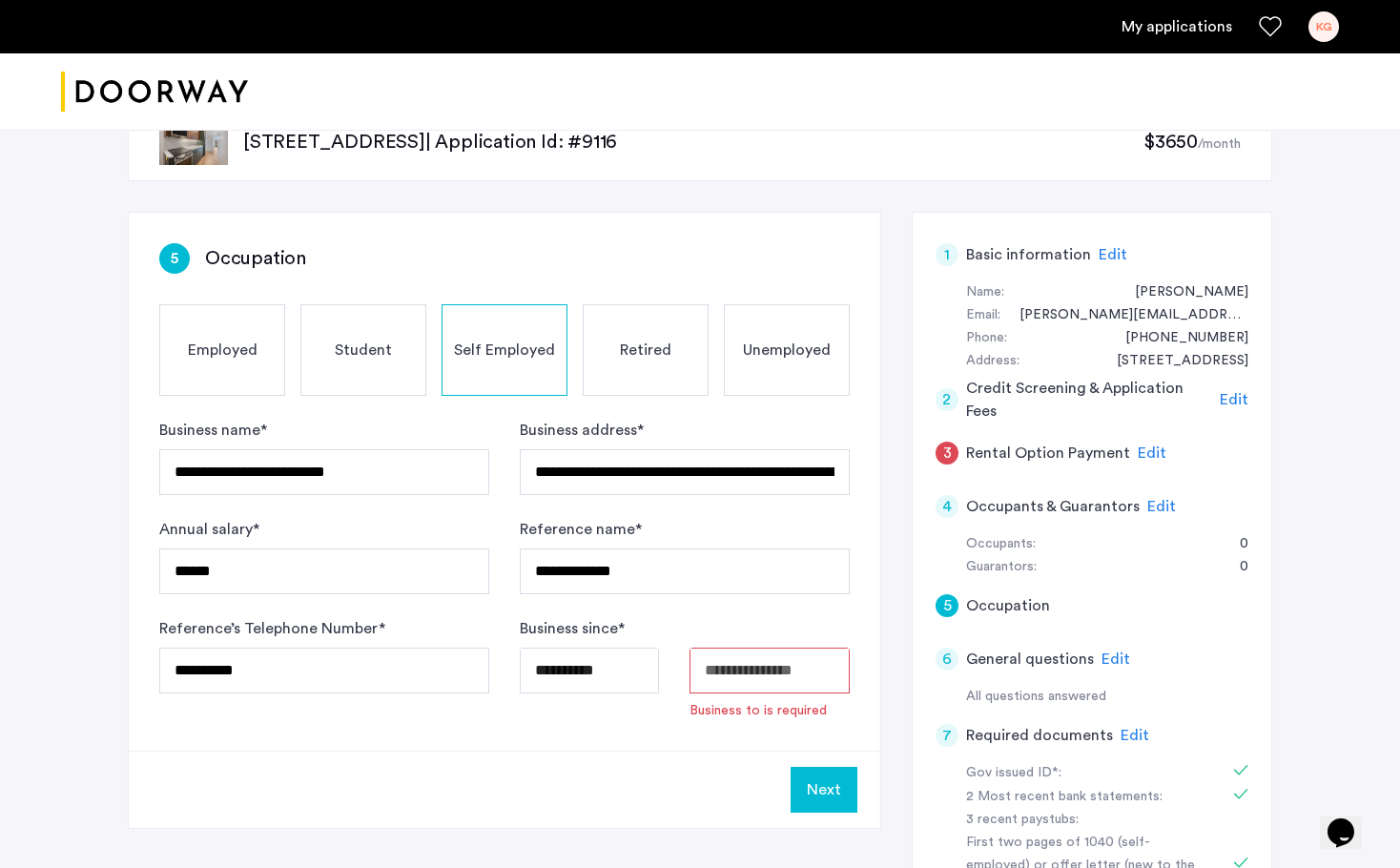
type input "**********"
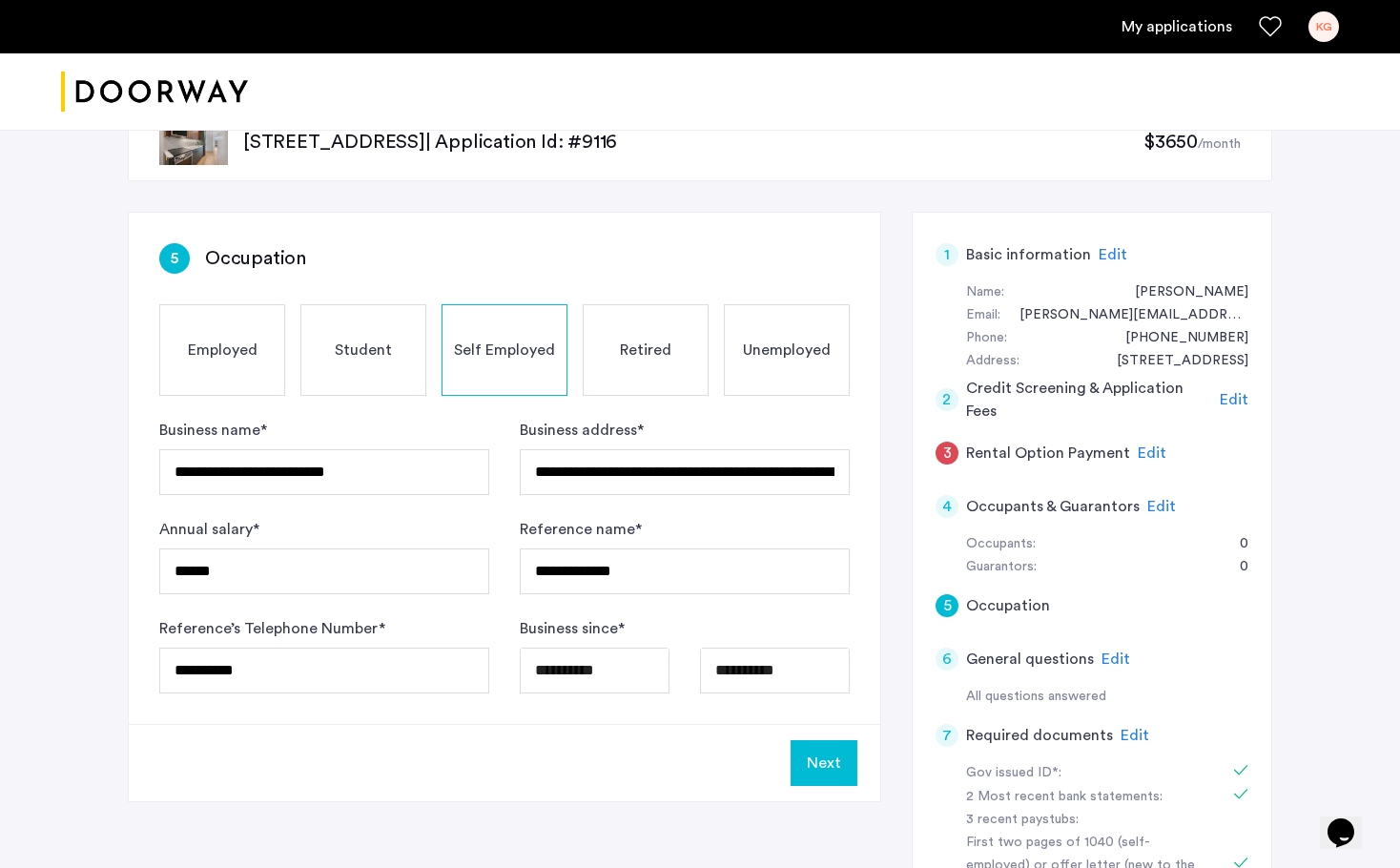
click at [819, 760] on button "Next" at bounding box center [823, 763] width 67 height 45
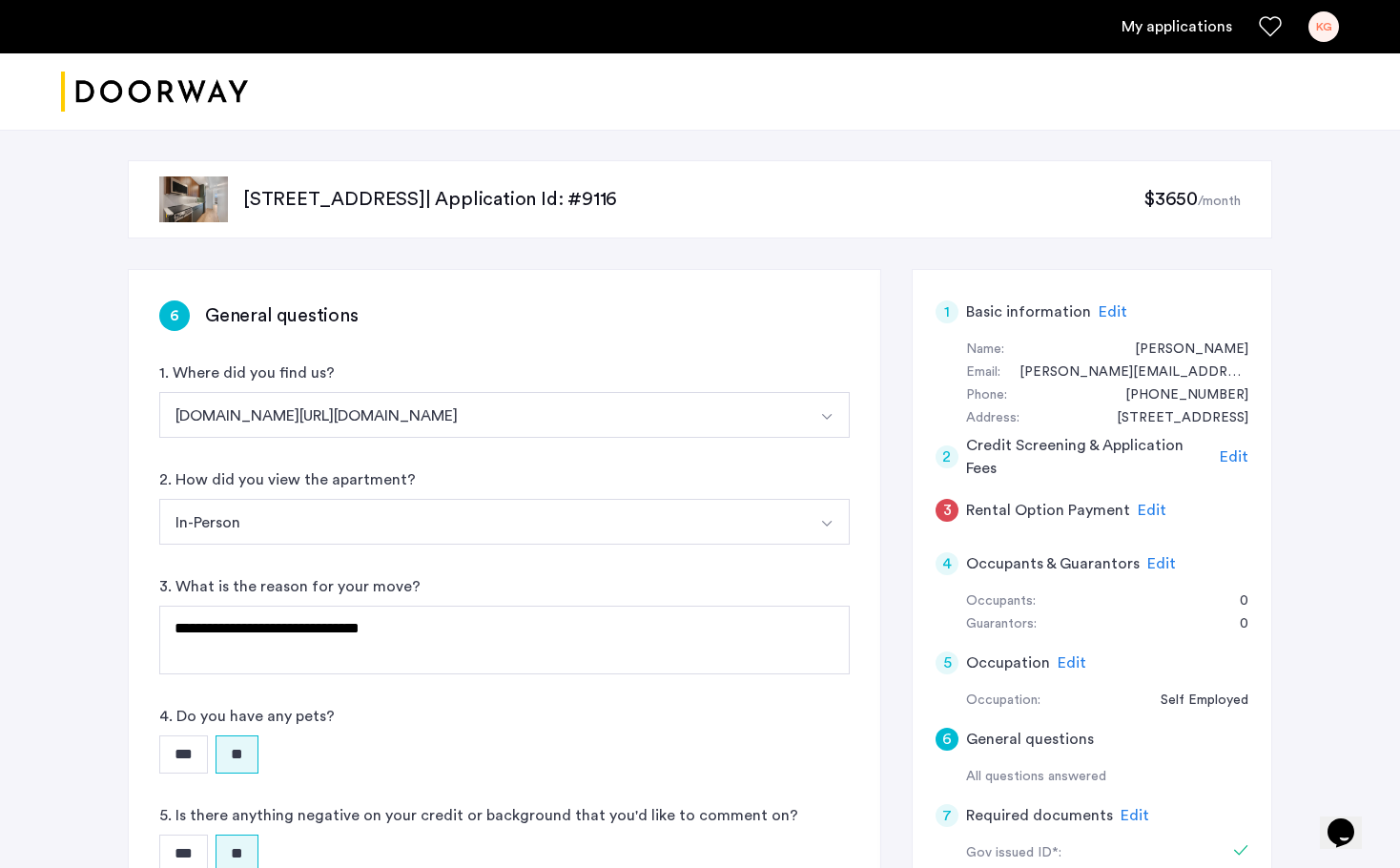
scroll to position [0, 0]
click at [1109, 305] on span "Edit" at bounding box center [1113, 312] width 29 height 15
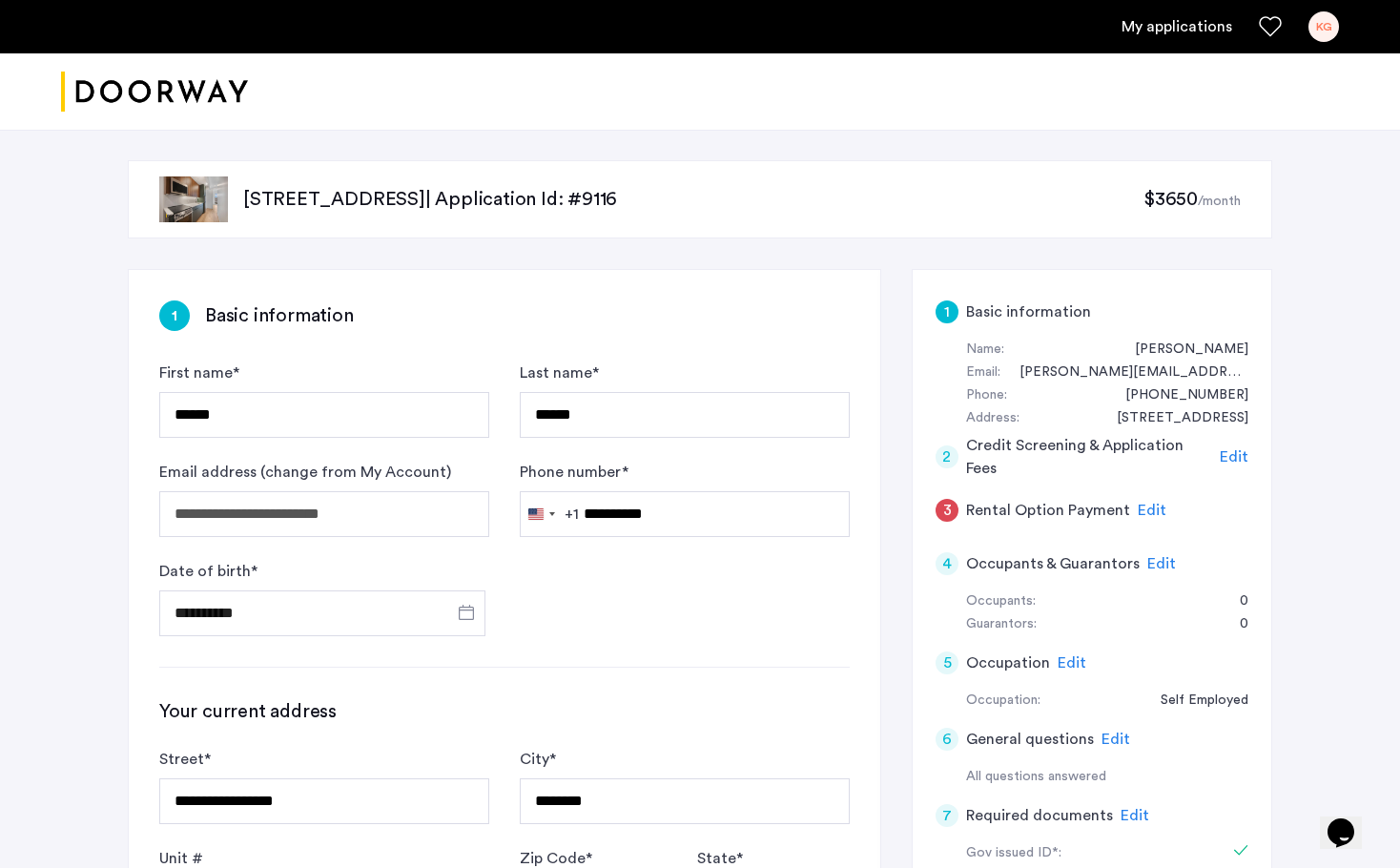
click at [1232, 453] on span "Edit" at bounding box center [1234, 457] width 29 height 15
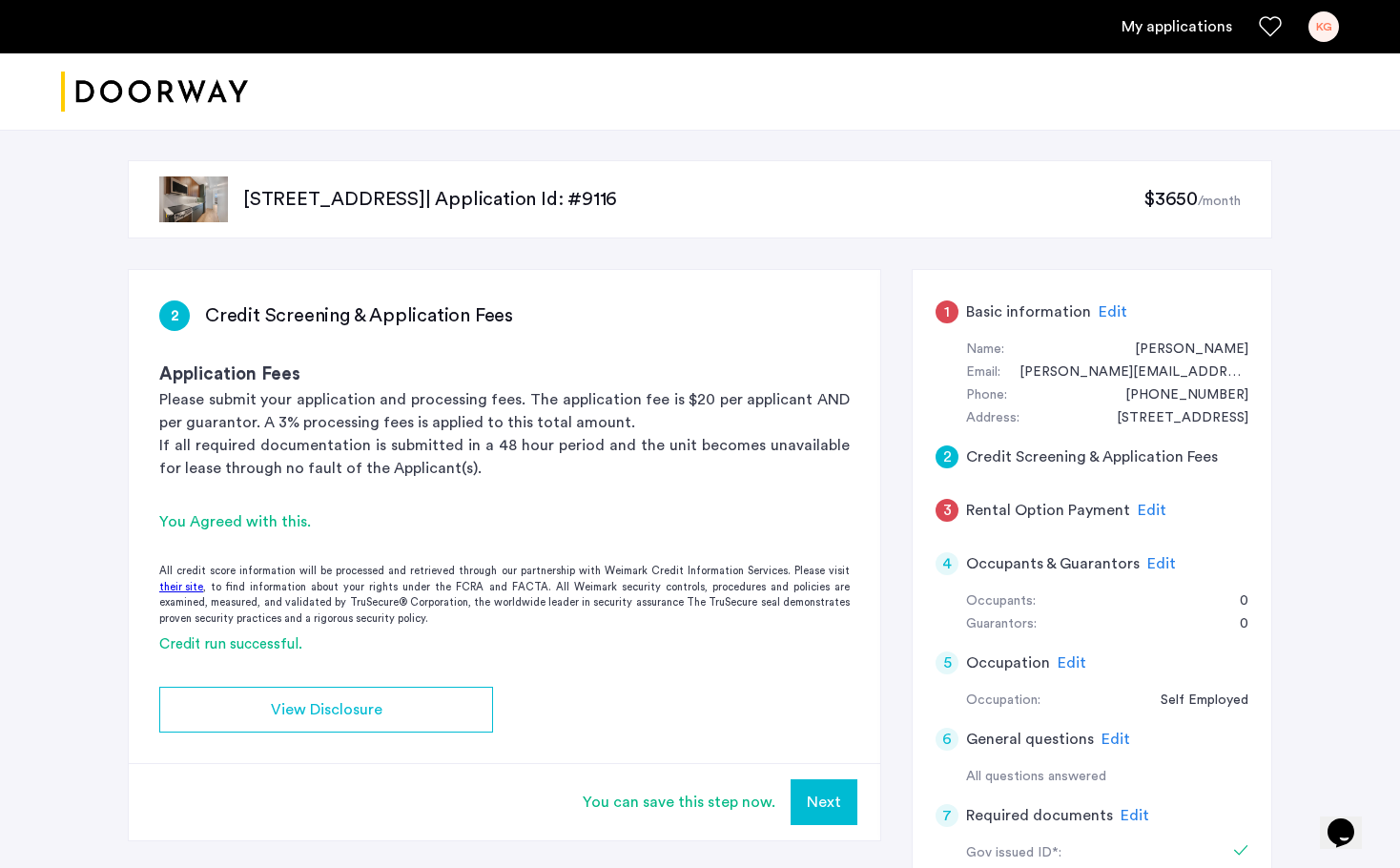
click at [1147, 503] on span "Edit" at bounding box center [1152, 510] width 29 height 15
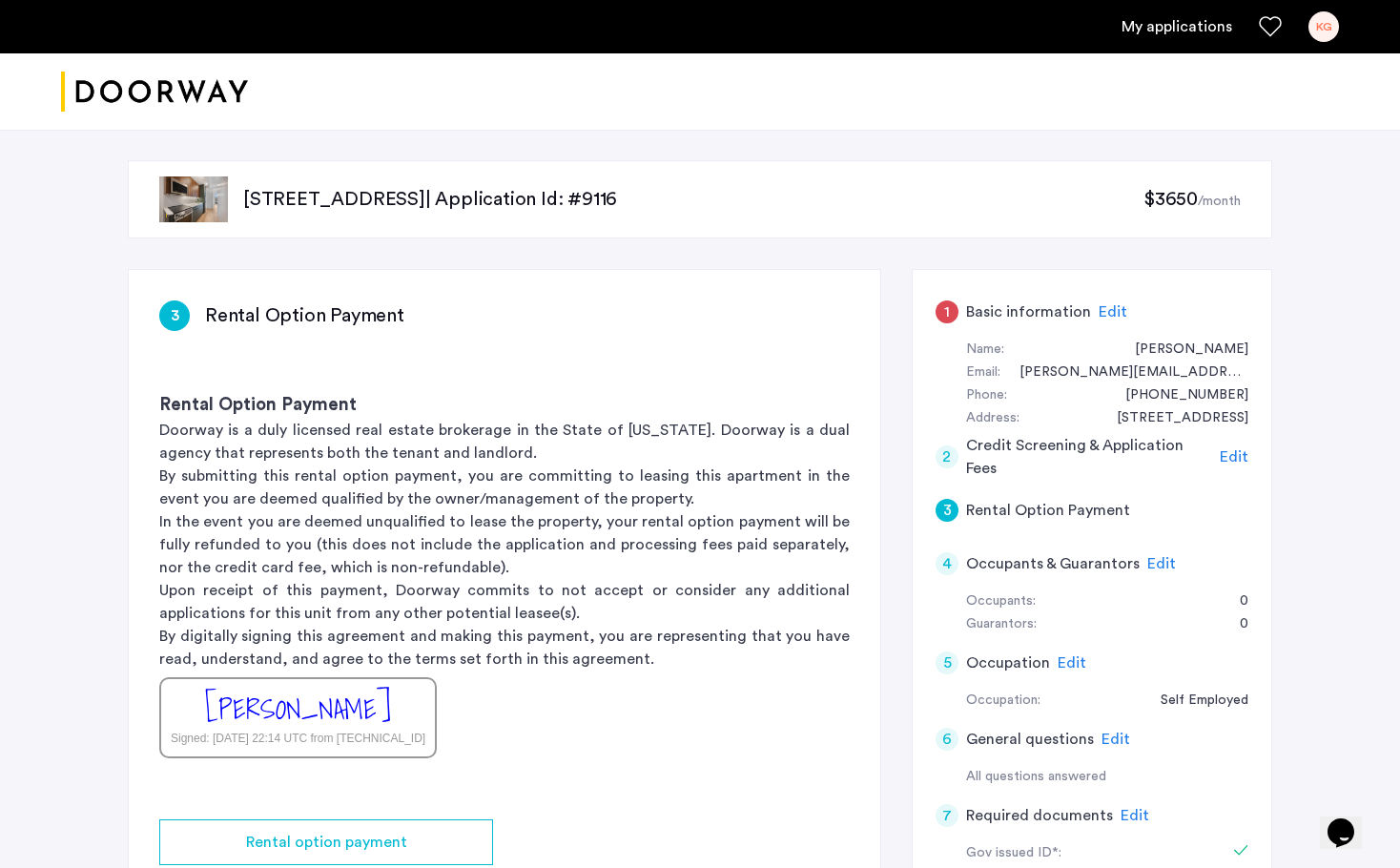
click at [1157, 558] on span "Edit" at bounding box center [1161, 564] width 29 height 15
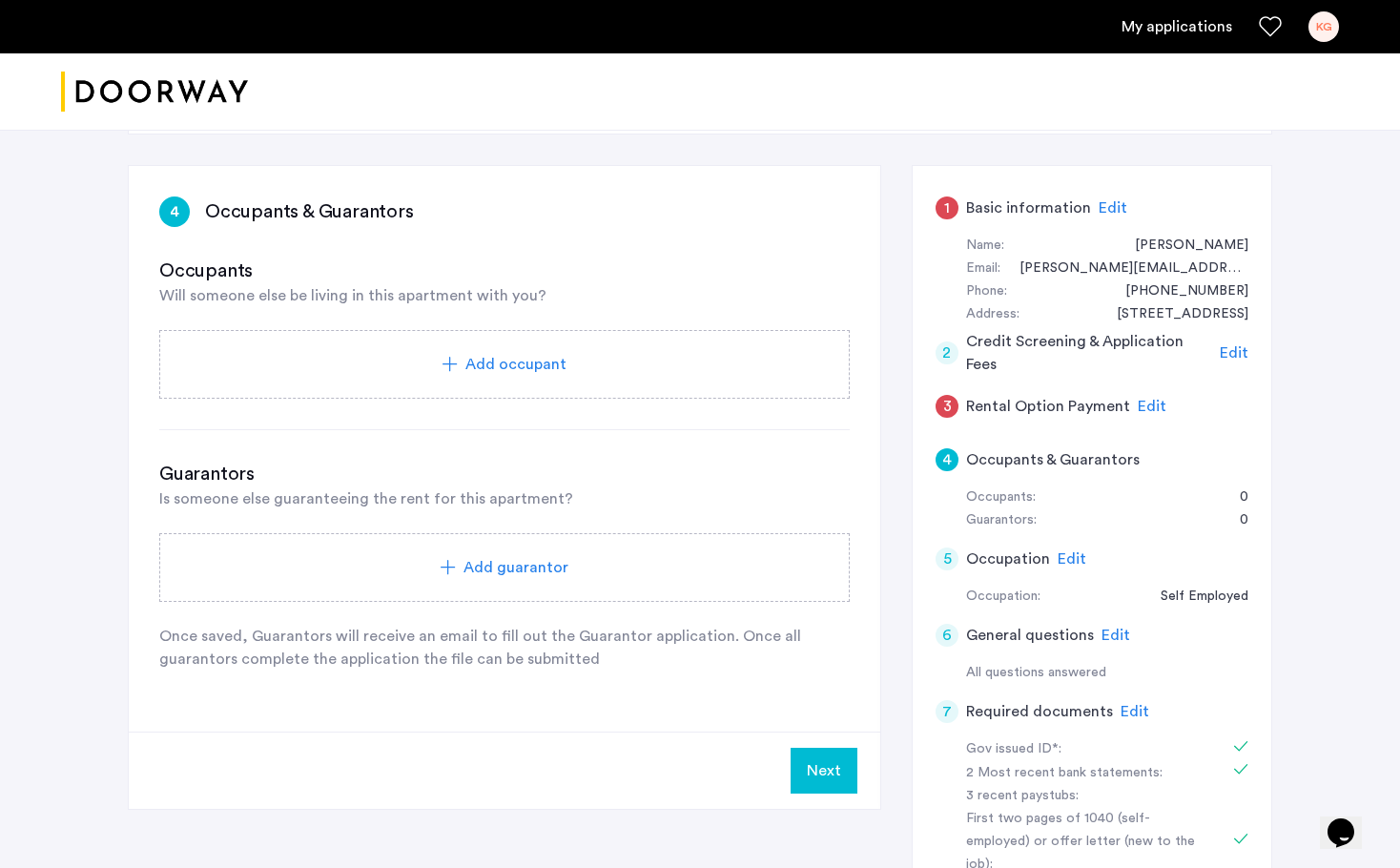
scroll to position [98, 0]
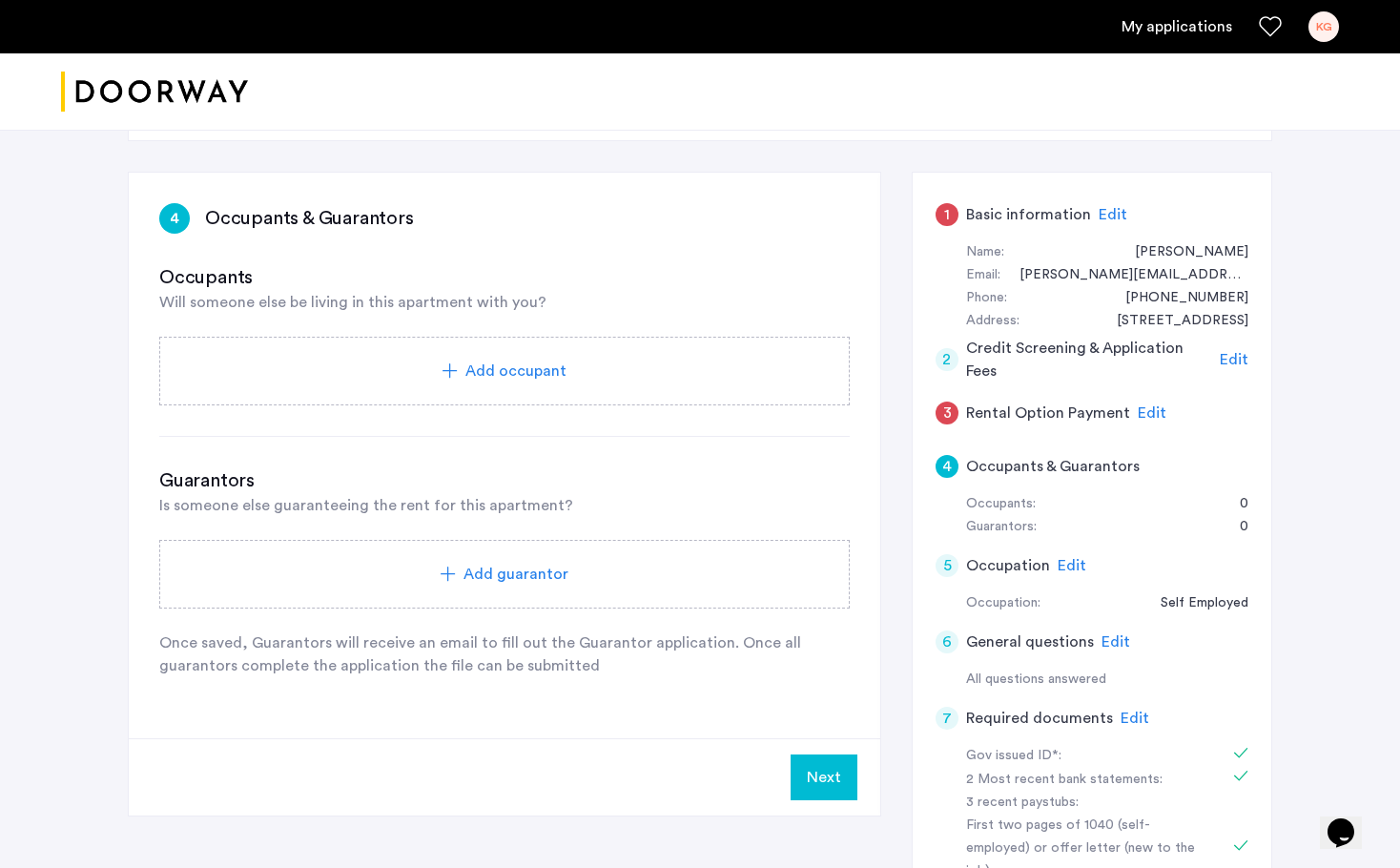
click at [1070, 562] on span "Edit" at bounding box center [1071, 565] width 29 height 15
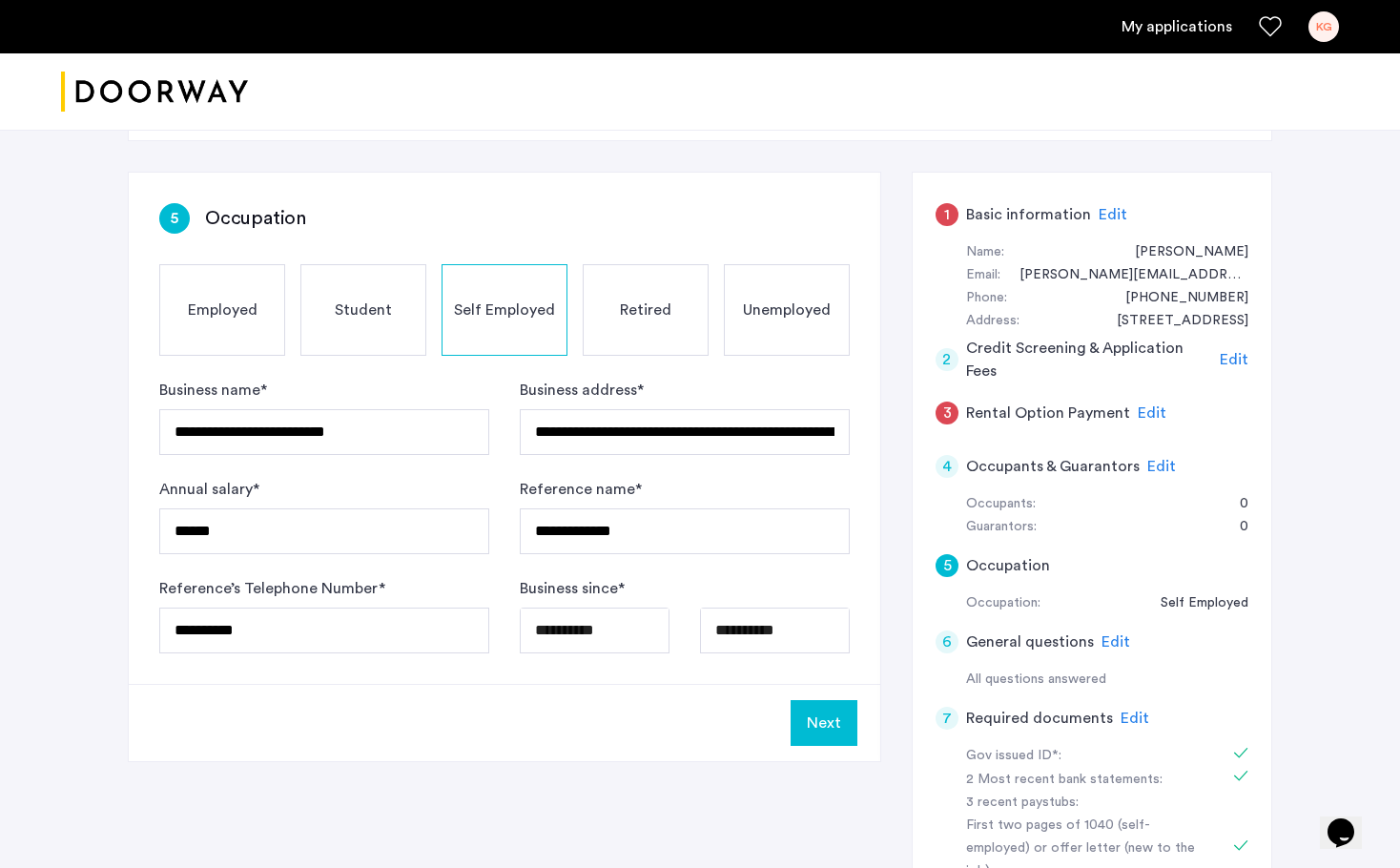
click at [1109, 634] on span "Edit" at bounding box center [1116, 642] width 29 height 15
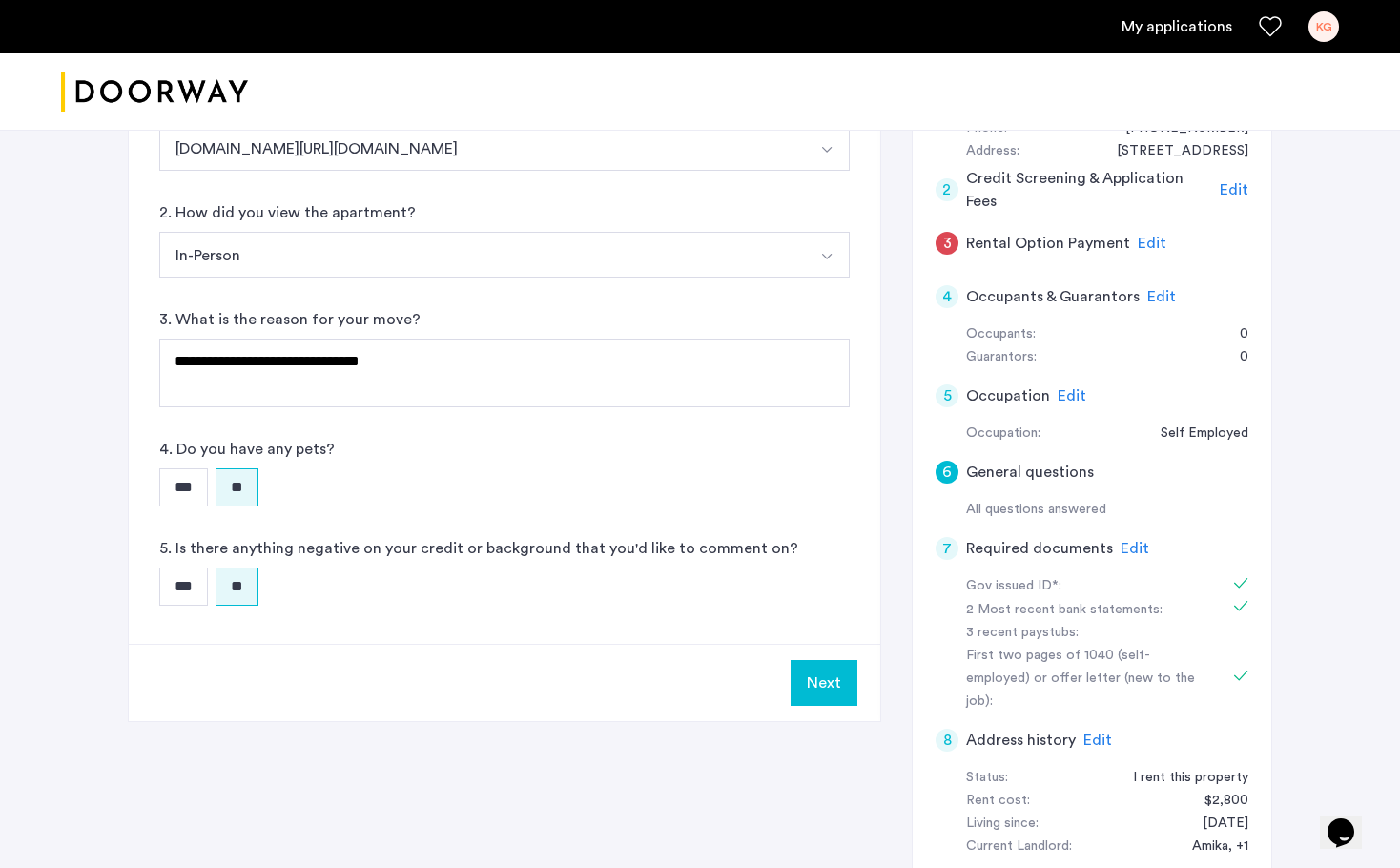
scroll to position [269, 0]
click at [1126, 539] on span "Edit" at bounding box center [1134, 547] width 29 height 15
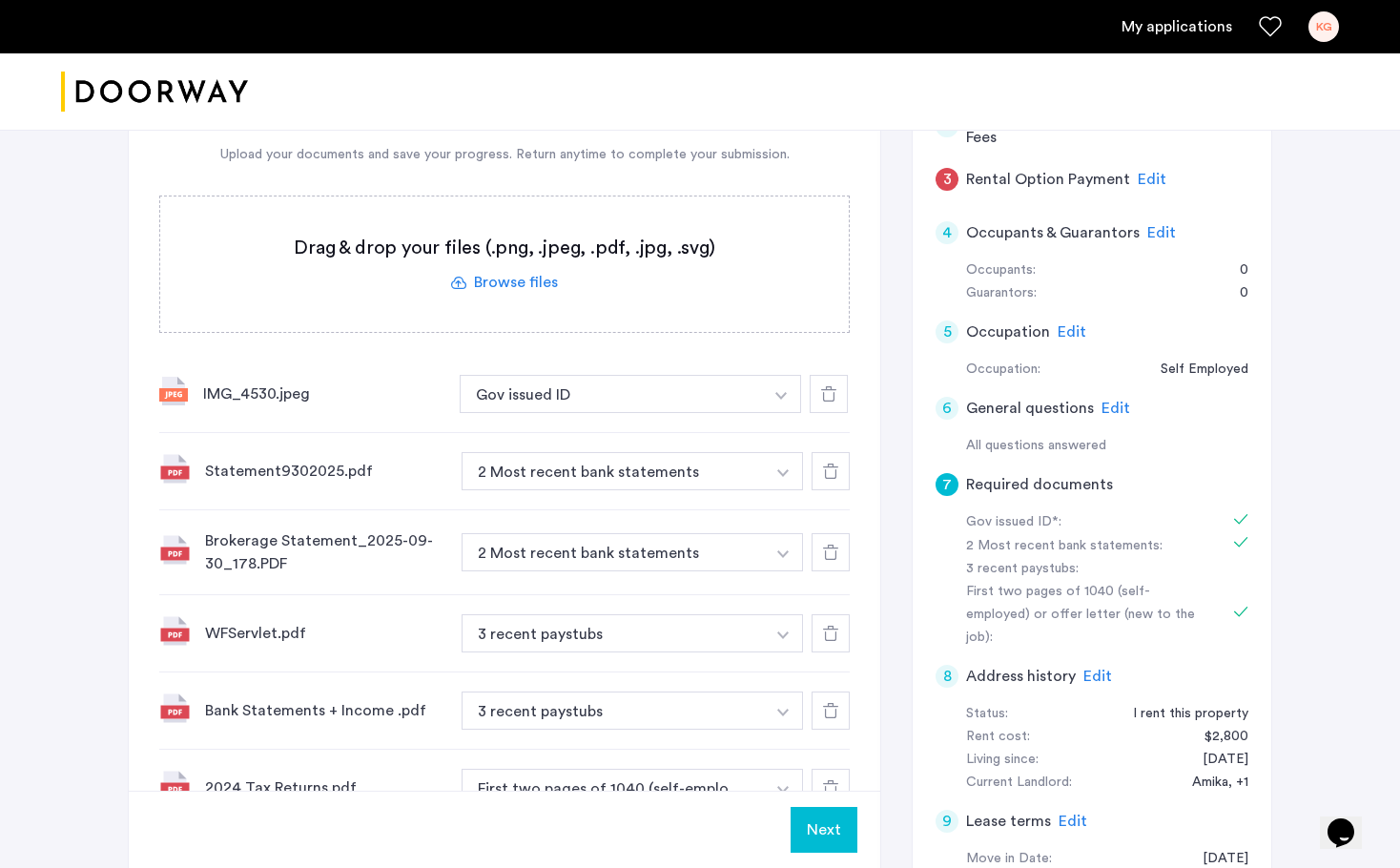
scroll to position [358, 0]
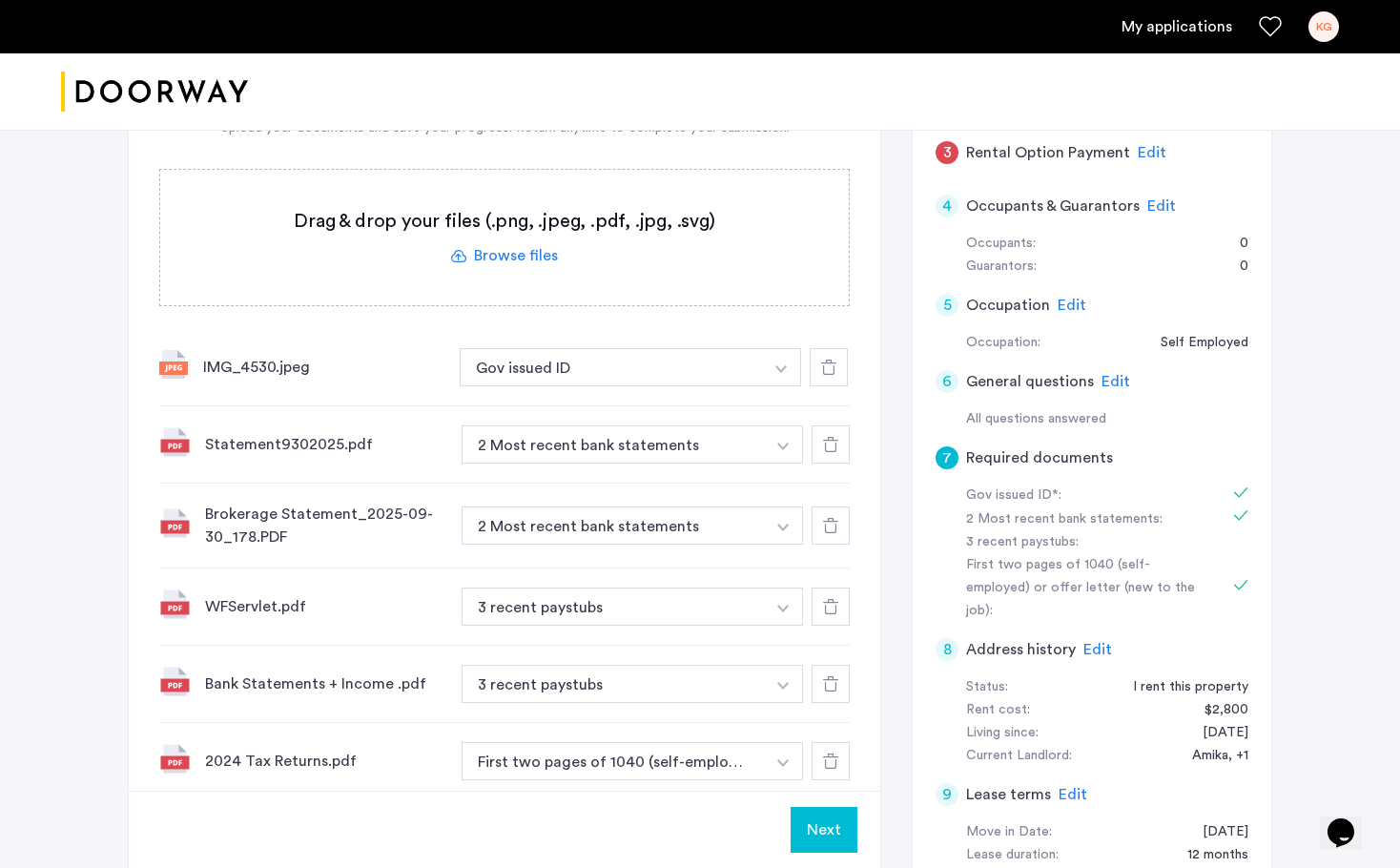
click at [1088, 642] on span "Edit" at bounding box center [1098, 650] width 29 height 15
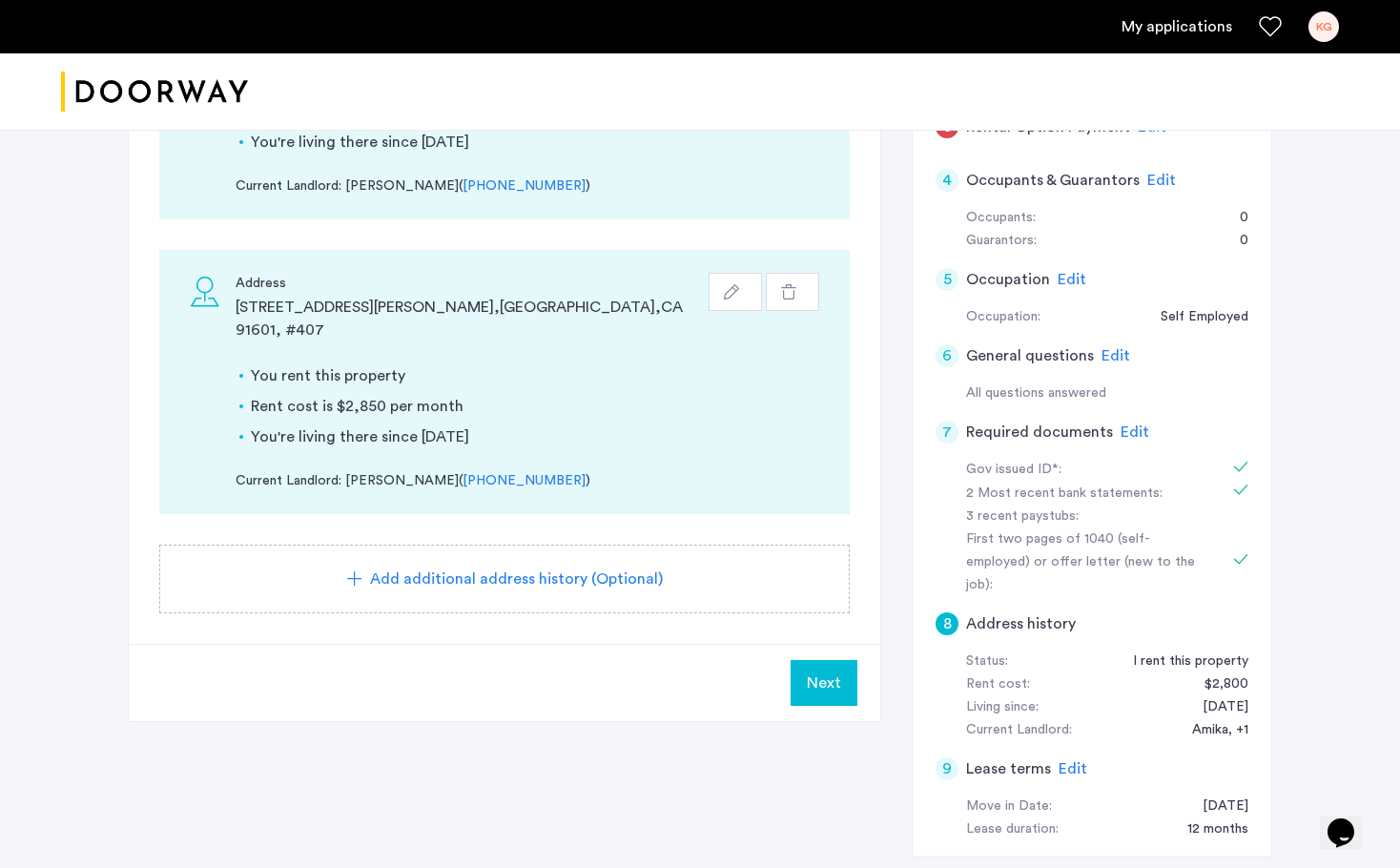
scroll to position [454, 0]
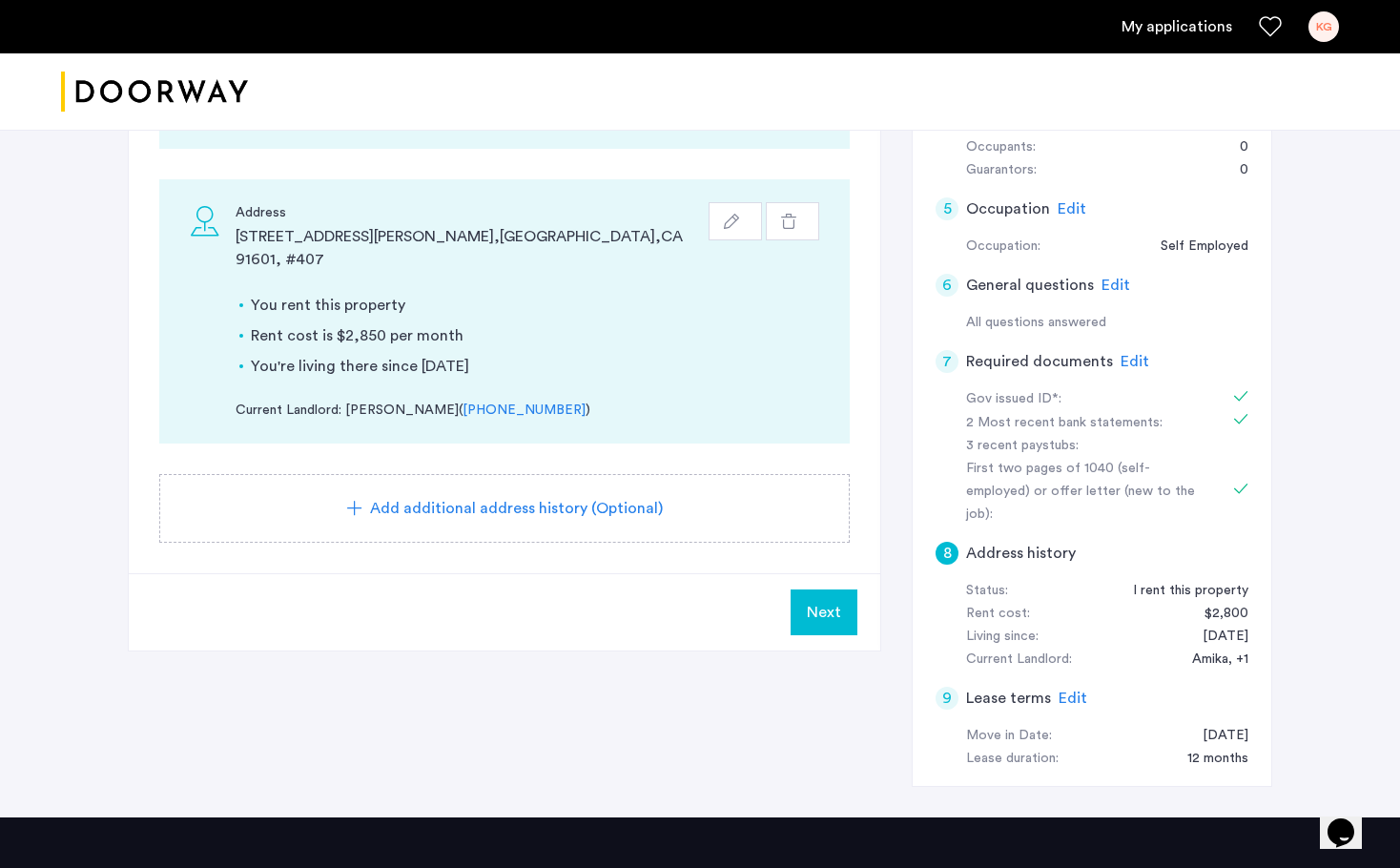
click at [1068, 690] on span "Edit" at bounding box center [1072, 698] width 29 height 15
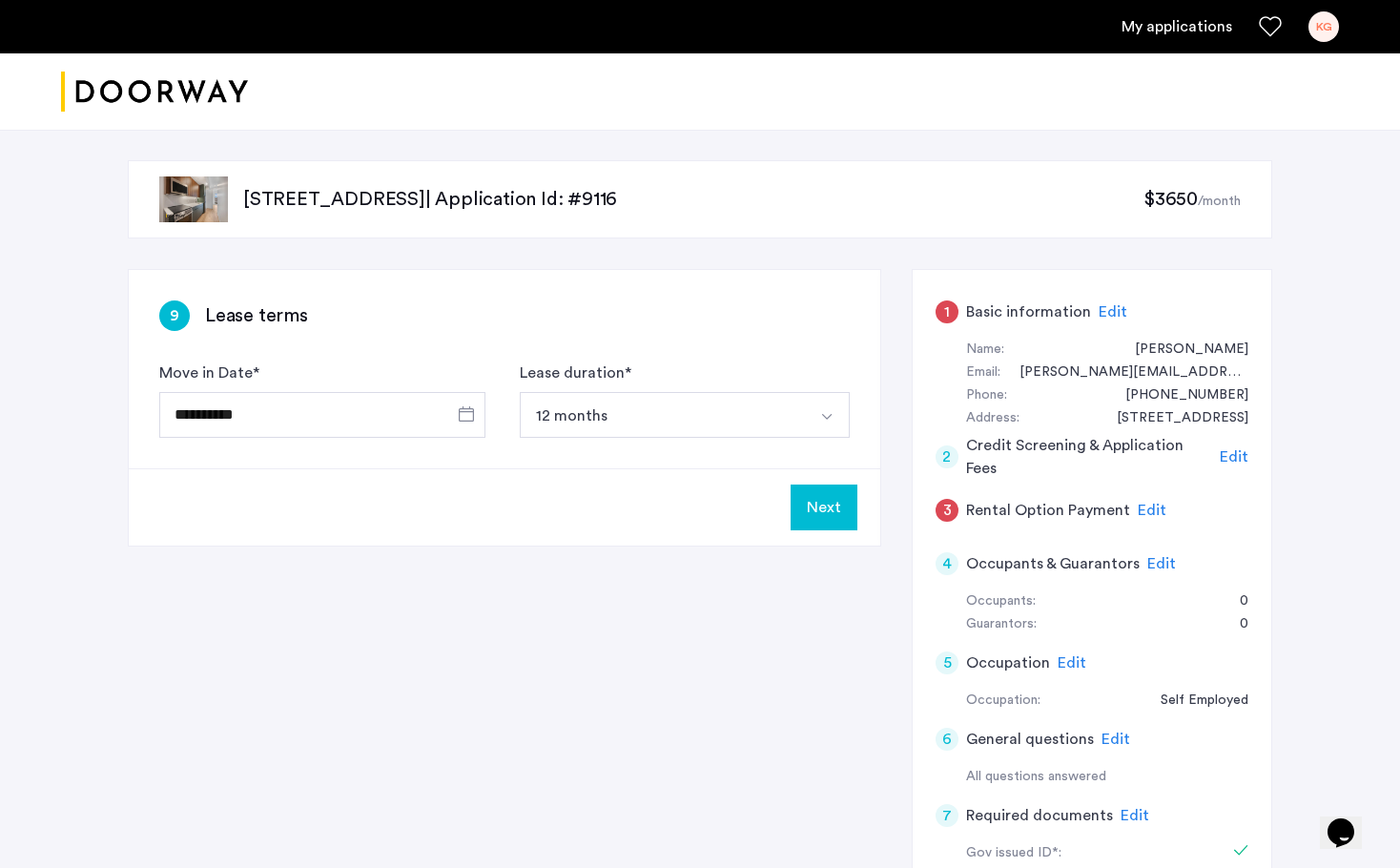
scroll to position [0, 0]
click at [1106, 311] on span "Edit" at bounding box center [1113, 312] width 29 height 15
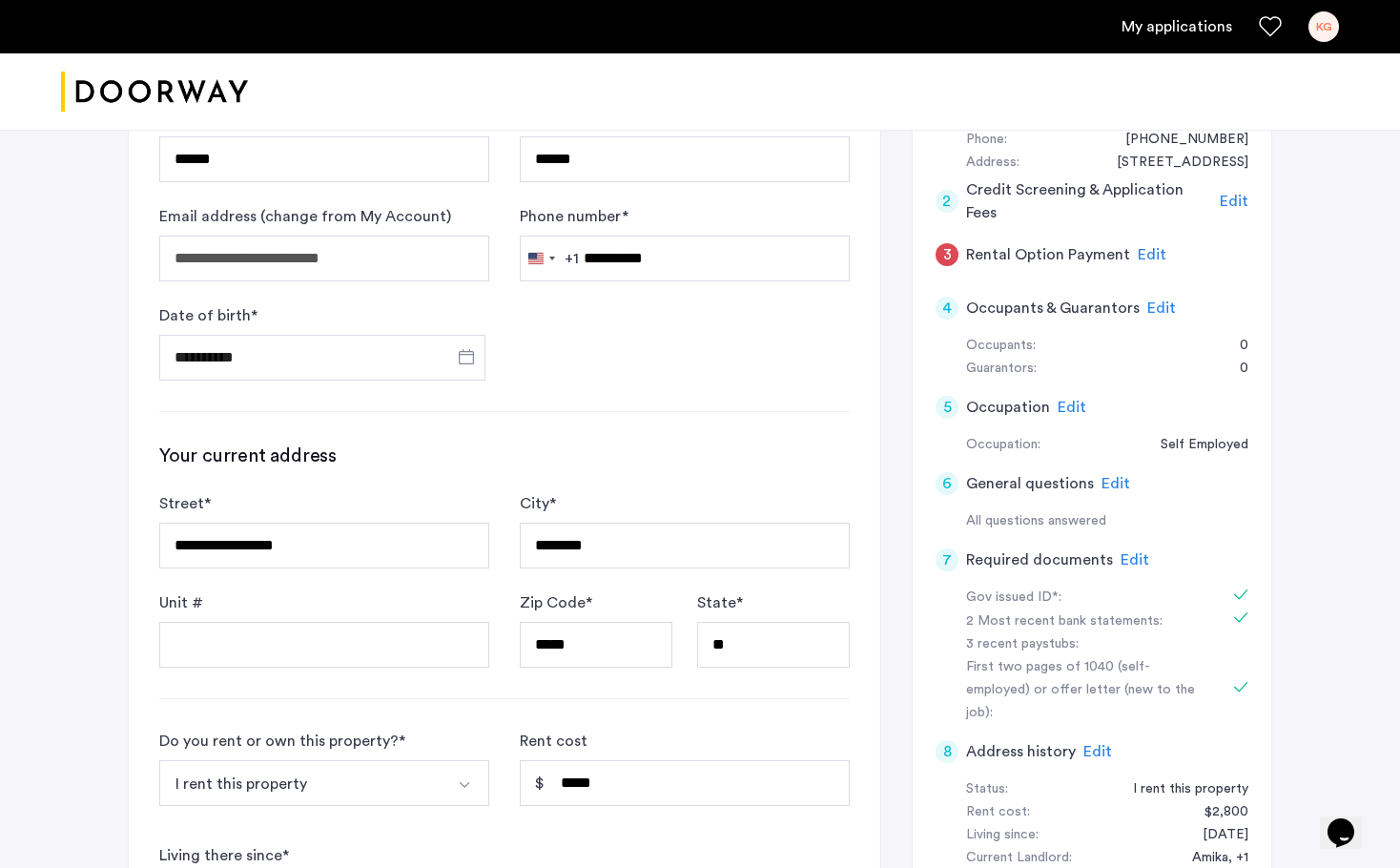
scroll to position [258, 0]
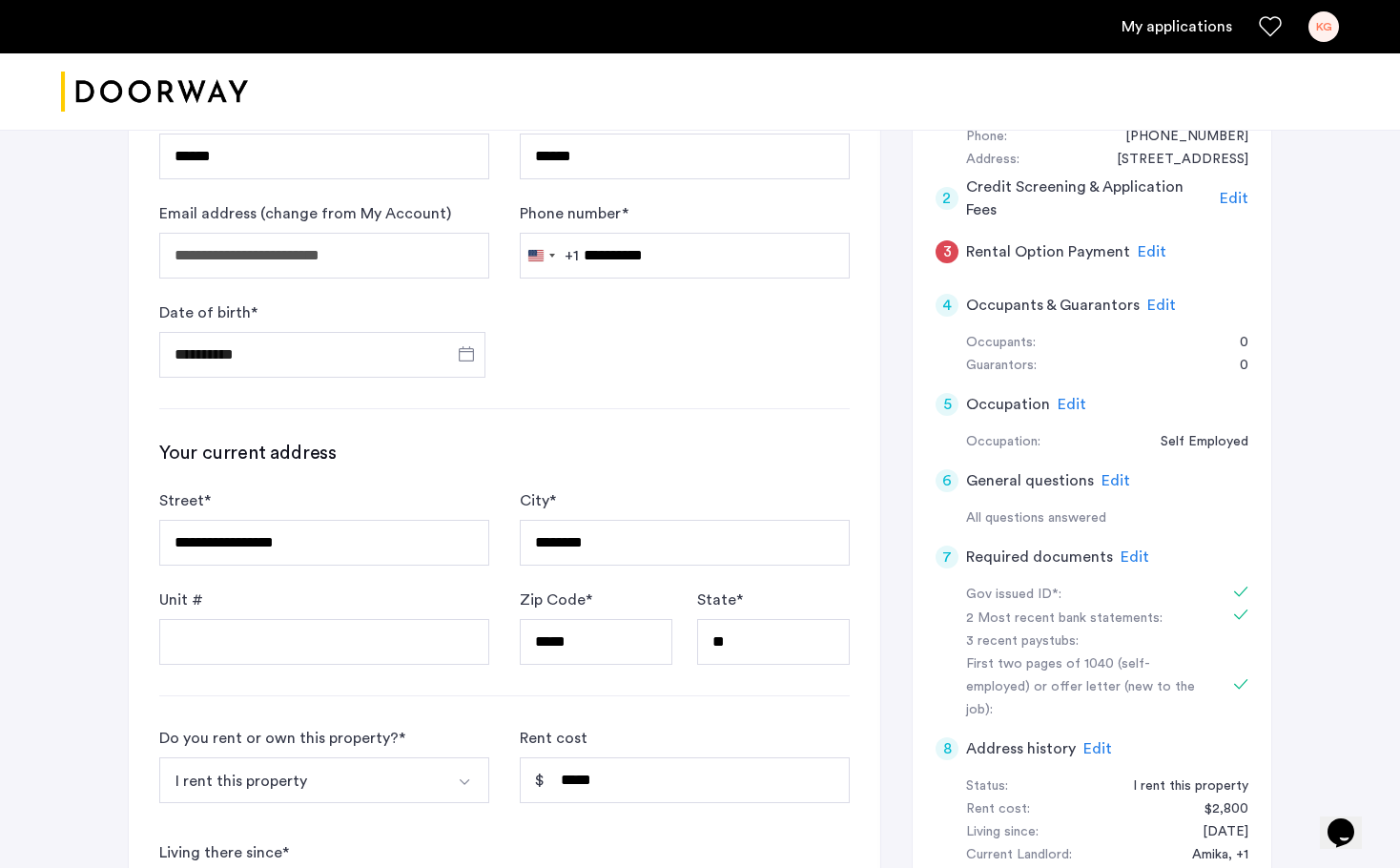
click at [1132, 549] on span "Edit" at bounding box center [1134, 557] width 29 height 15
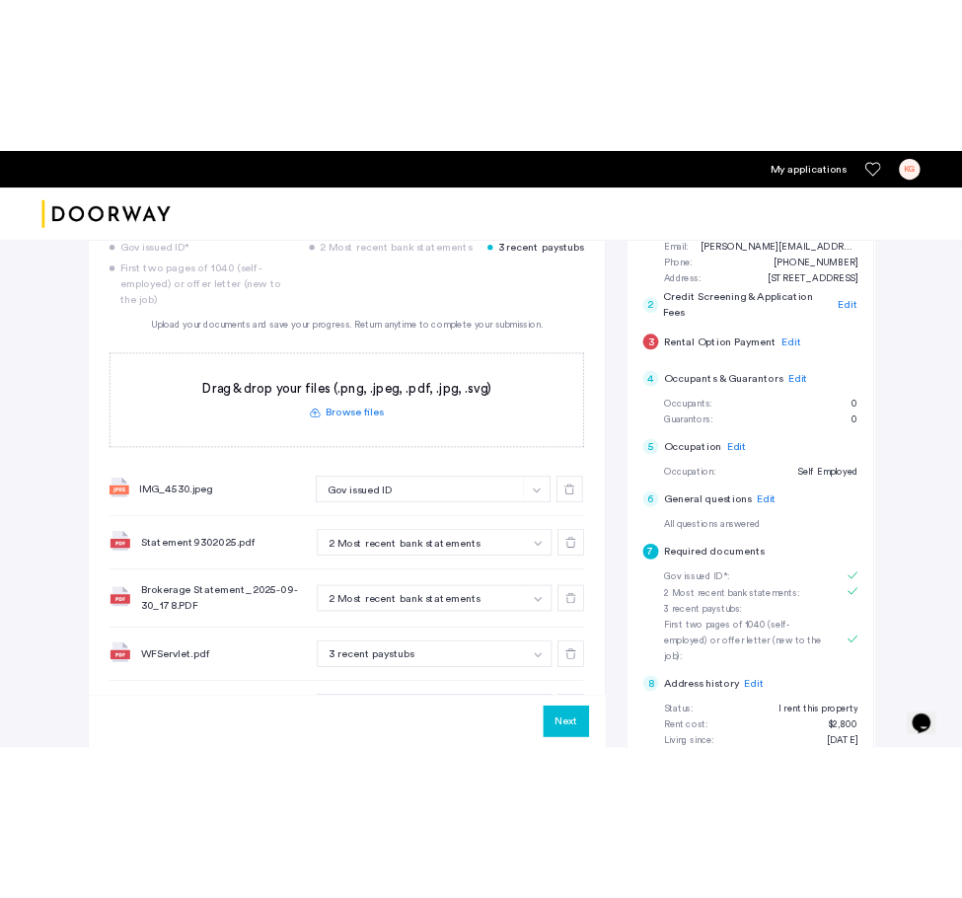
scroll to position [245, 0]
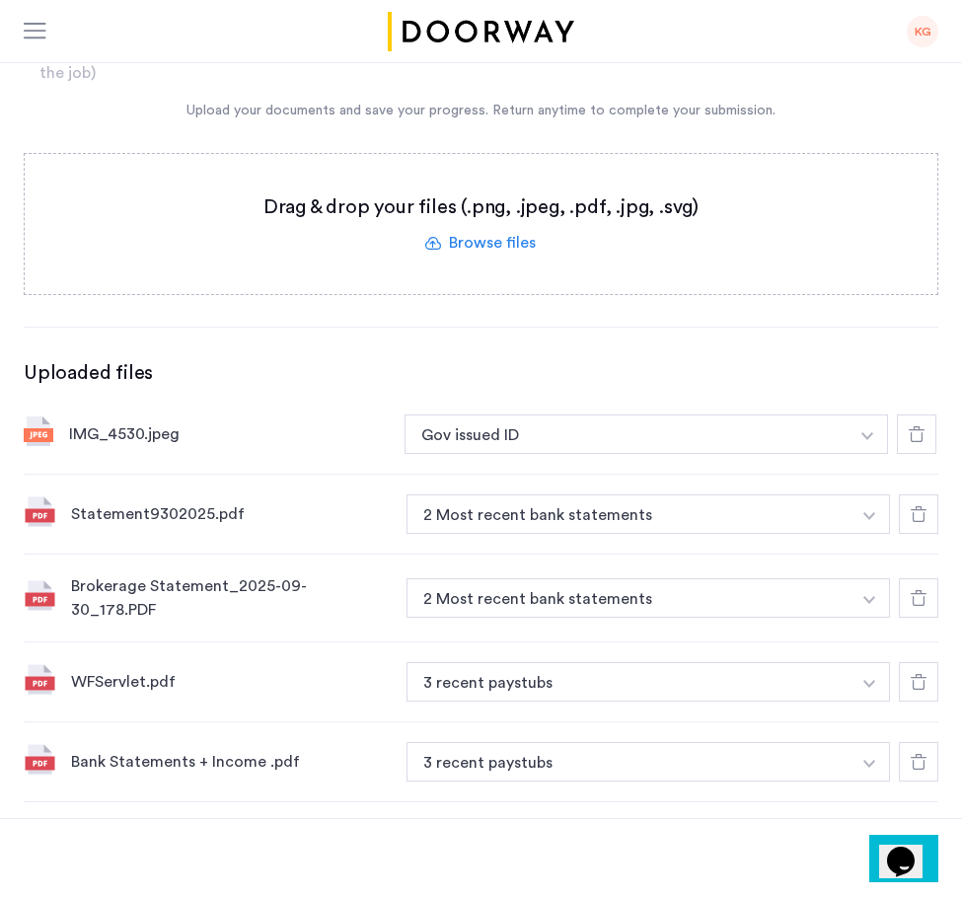
click at [195, 441] on div "IMG_4530.jpeg" at bounding box center [229, 434] width 320 height 24
drag, startPoint x: 186, startPoint y: 441, endPoint x: 68, endPoint y: 439, distance: 117.4
click at [68, 439] on div "IMG_4530.jpeg Gov issued ID + 3 recent paystubs Gov issued ID" at bounding box center [481, 435] width 915 height 80
copy div "IMG_4530.jpeg"
drag, startPoint x: 255, startPoint y: 518, endPoint x: 71, endPoint y: 519, distance: 183.5
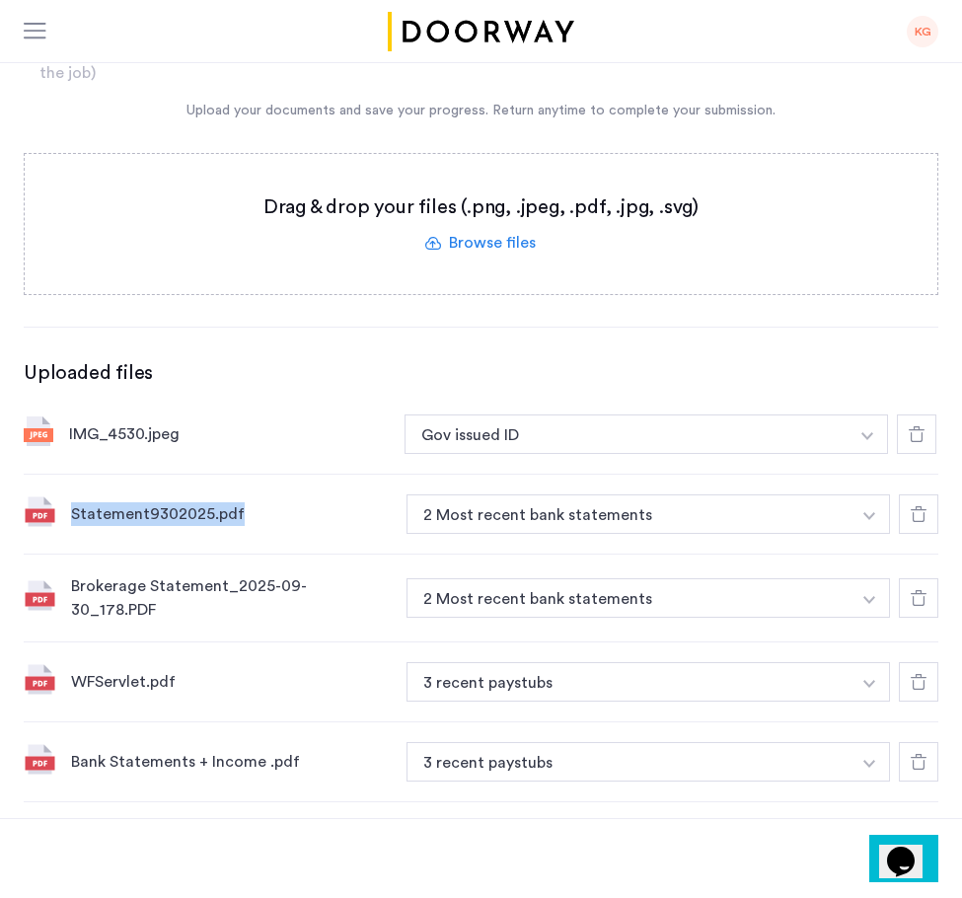
click at [71, 519] on div "Statement9302025.pdf" at bounding box center [231, 514] width 320 height 24
copy div "Statement9302025.pdf"
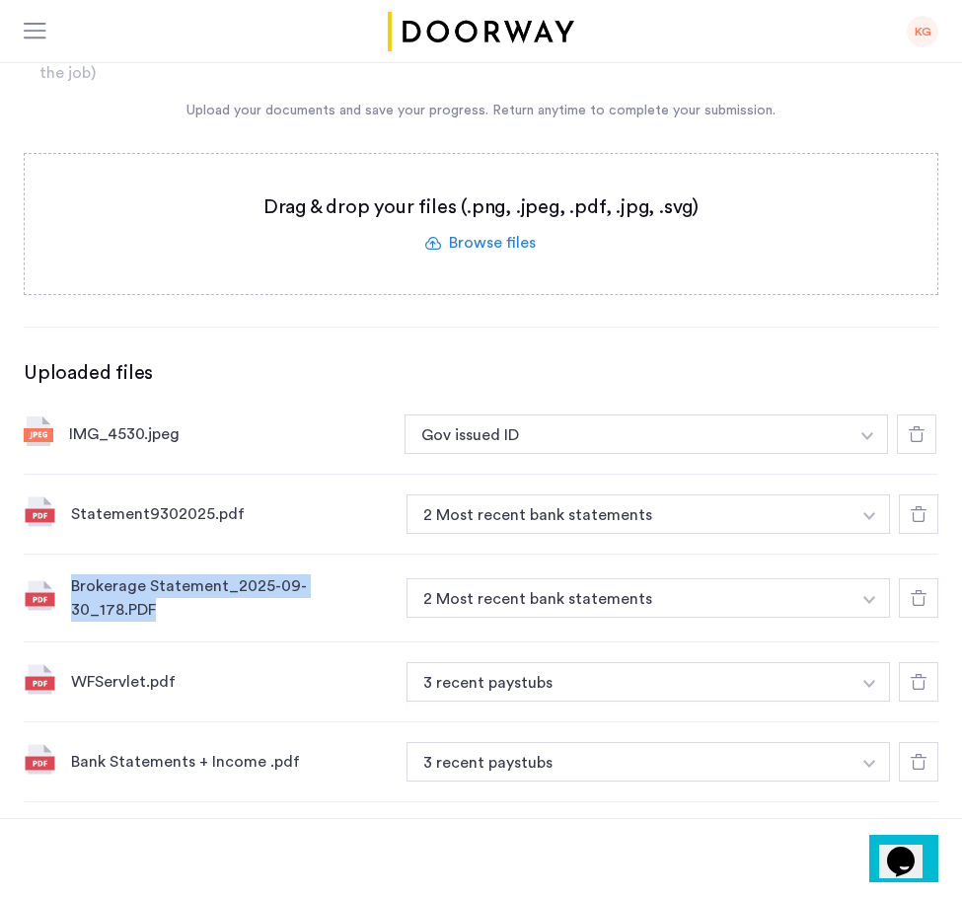
drag, startPoint x: 376, startPoint y: 594, endPoint x: 73, endPoint y: 595, distance: 302.9
click at [73, 595] on div "Brokerage Statement_2025-09-30_178.PDF" at bounding box center [231, 597] width 320 height 47
copy div "Brokerage Statement_2025-09-30_178.PDF"
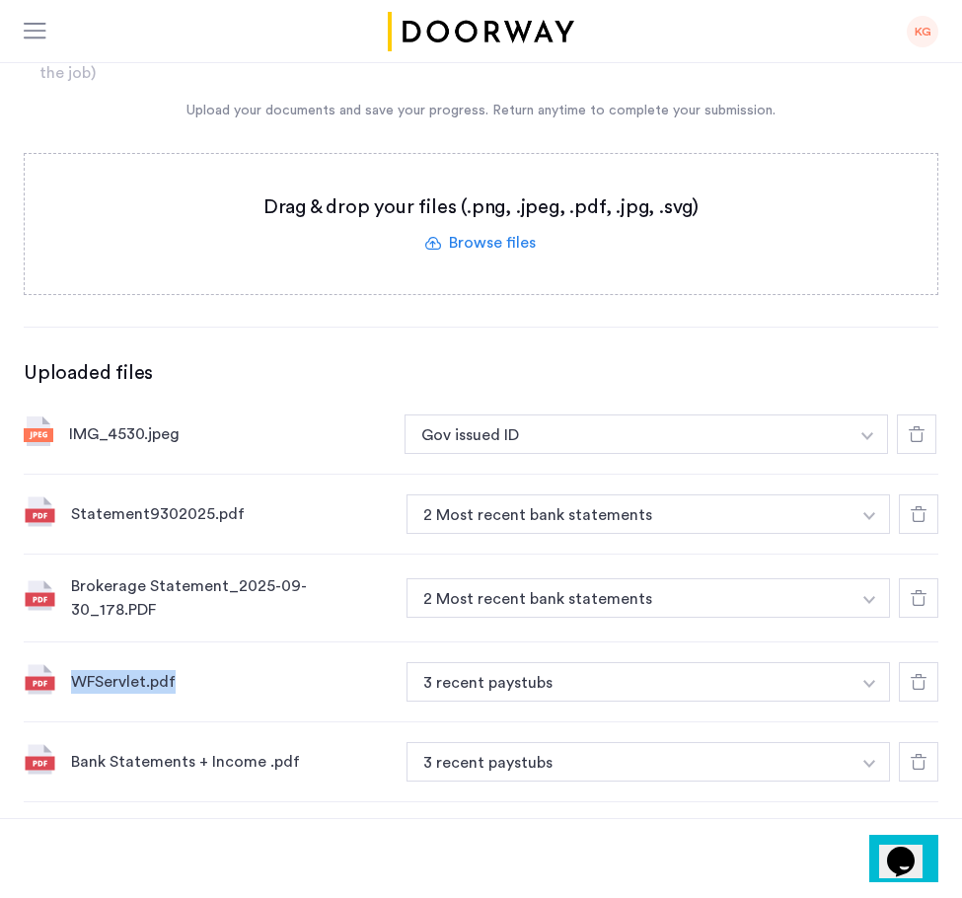
drag, startPoint x: 179, startPoint y: 675, endPoint x: 71, endPoint y: 676, distance: 107.6
click at [71, 676] on div "WFServlet.pdf" at bounding box center [231, 682] width 320 height 24
copy div "WFServlet.pdf"
drag, startPoint x: 306, startPoint y: 755, endPoint x: 70, endPoint y: 751, distance: 235.9
click at [70, 751] on div "Bank Statements + Income .pdf 3 recent paystubs + 3 recent paystubs" at bounding box center [481, 762] width 915 height 80
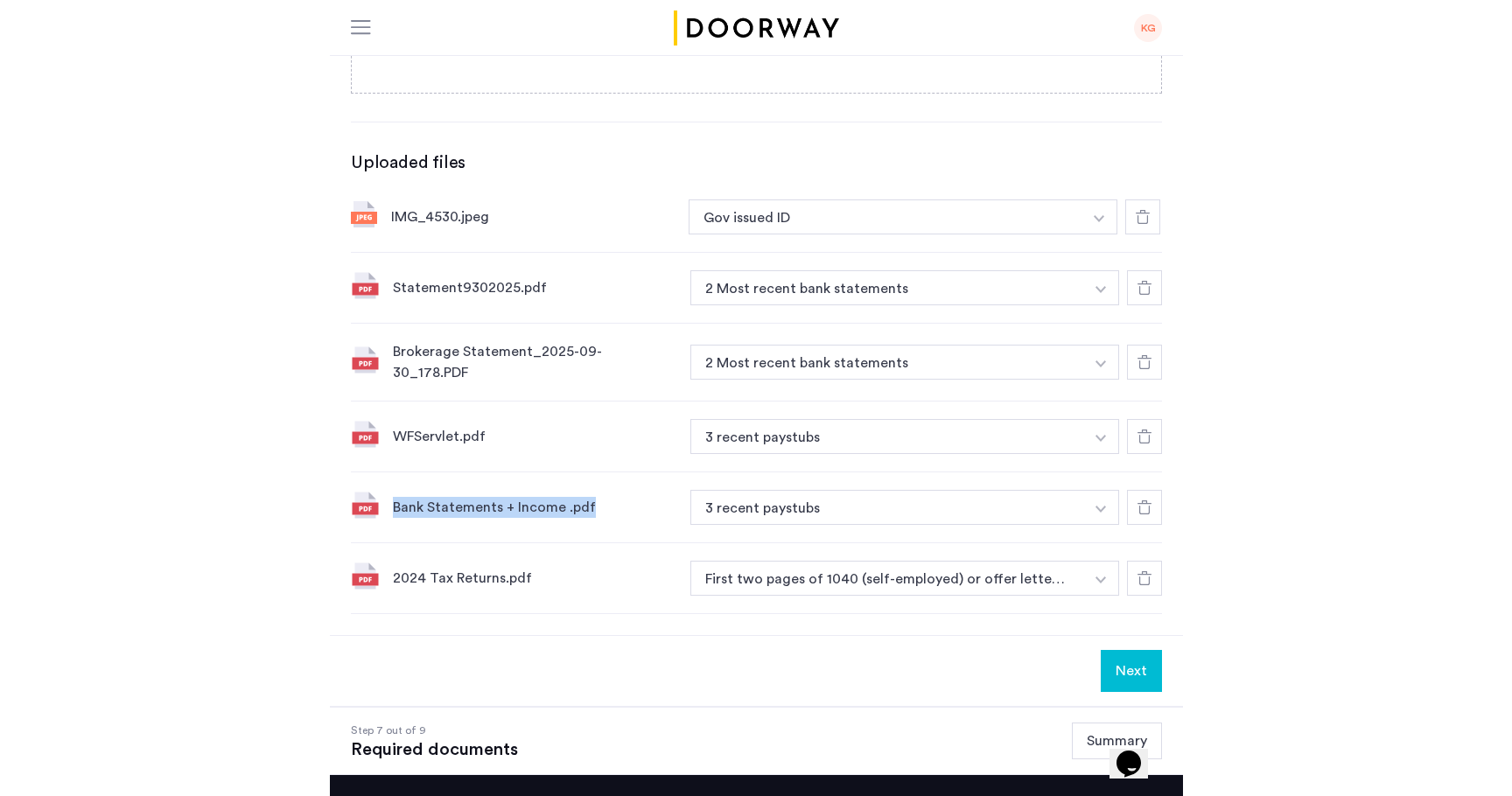
scroll to position [397, 0]
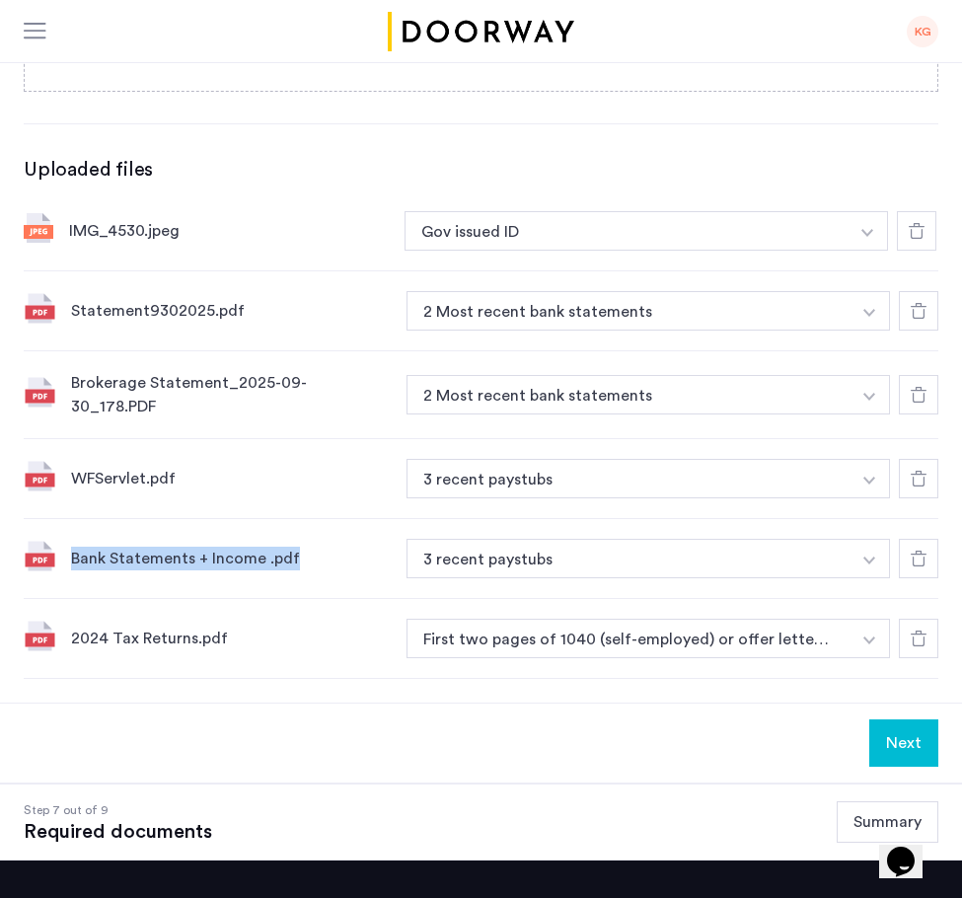
copy div "Bank Statements + Income .pdf"
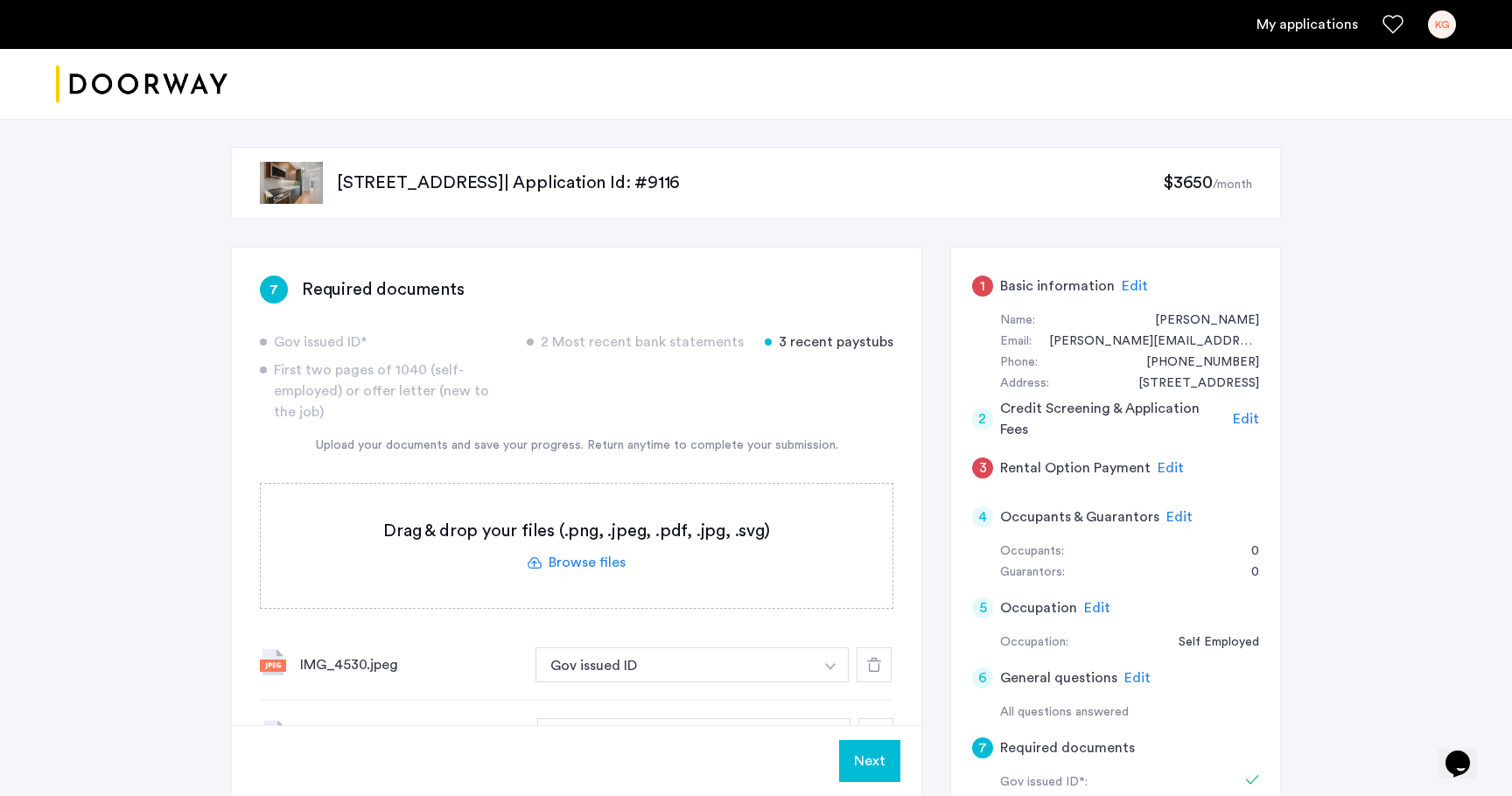
scroll to position [0, 0]
drag, startPoint x: 334, startPoint y: 186, endPoint x: 501, endPoint y: 190, distance: 167.0
click at [501, 190] on div "[STREET_ADDRESS] | Application Id: #9116 $3650 /month" at bounding box center [756, 183] width 1050 height 72
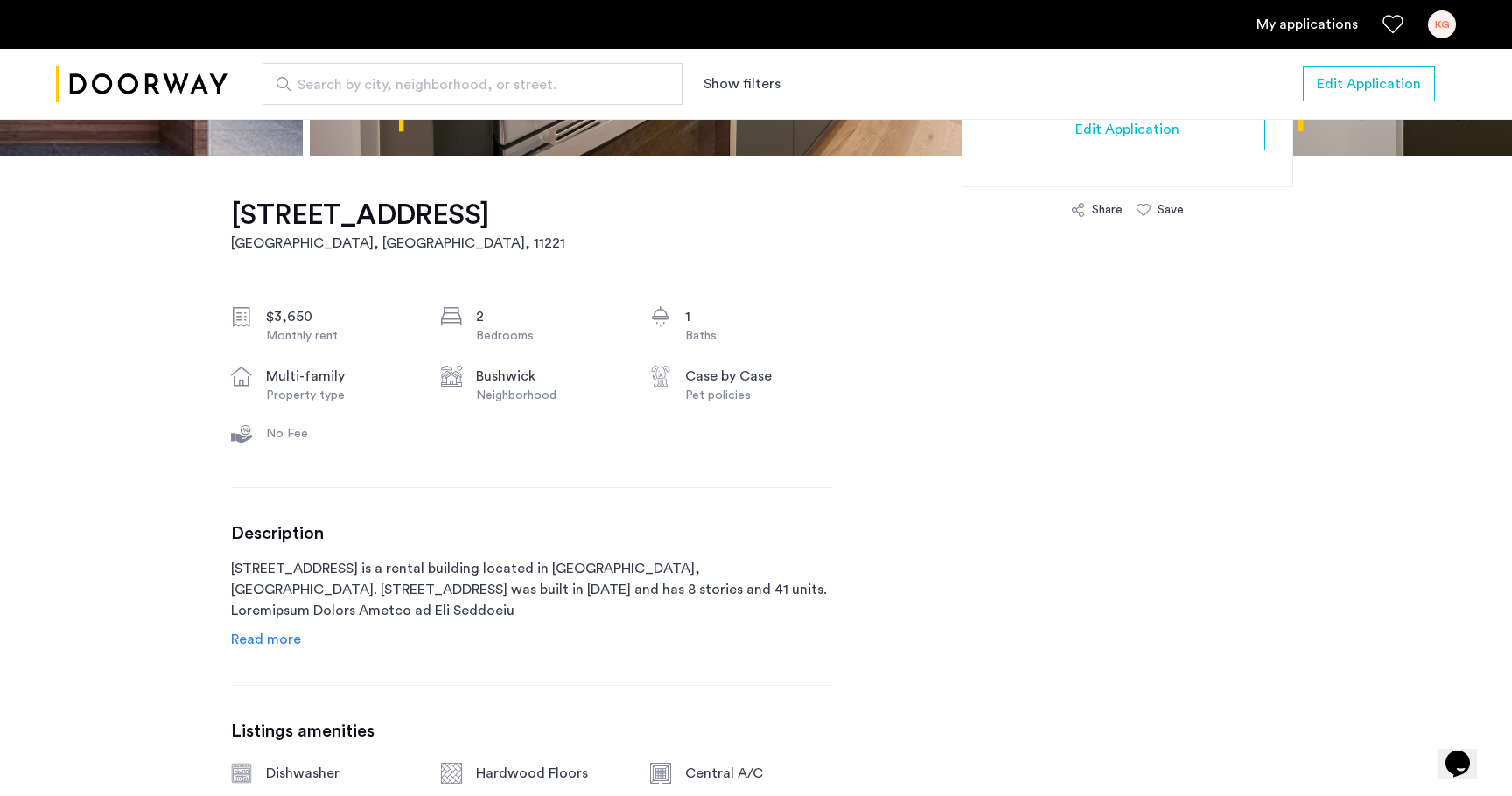
scroll to position [306, 0]
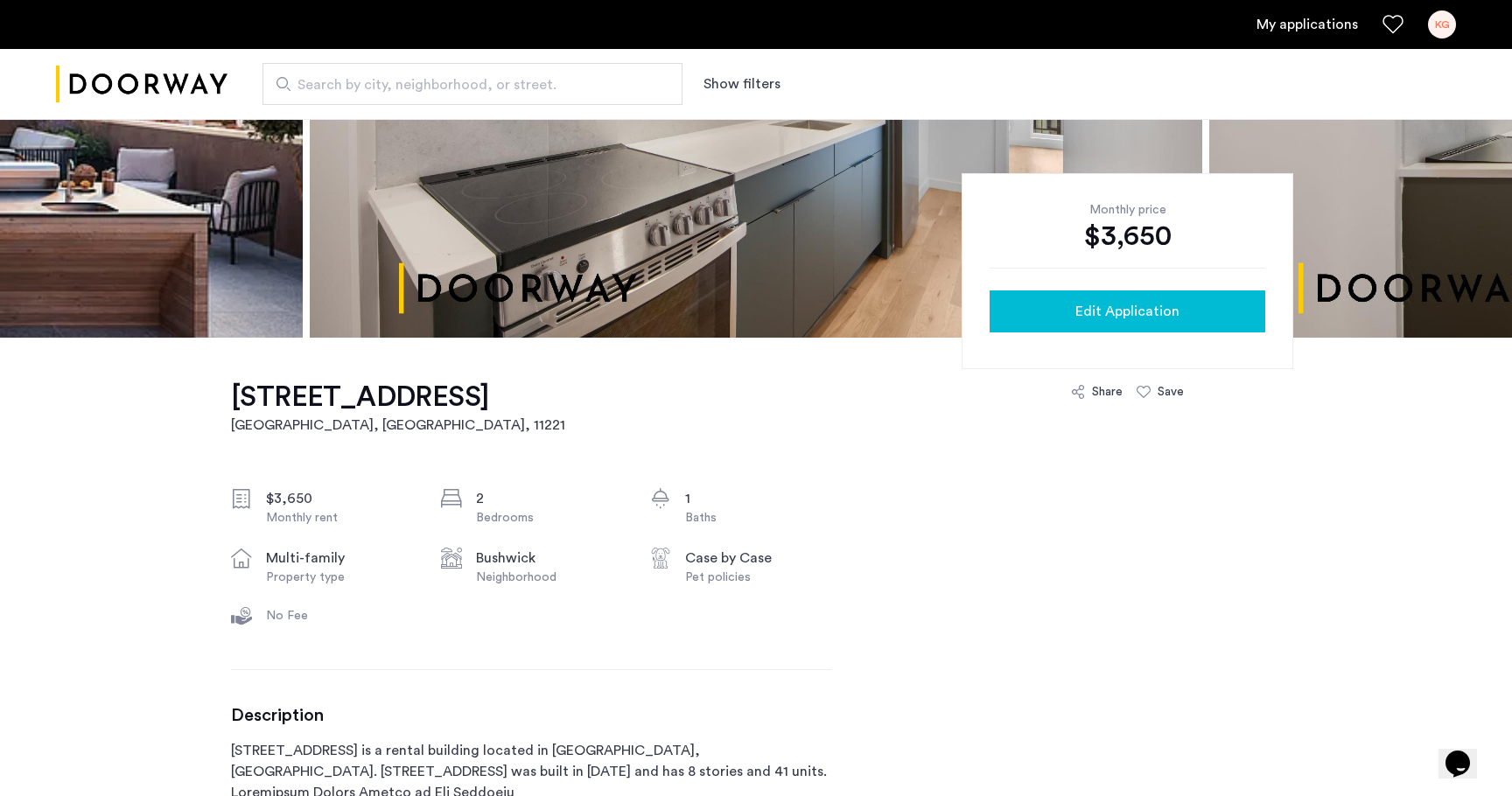
click at [1091, 305] on span "Edit Application" at bounding box center [1127, 311] width 104 height 21
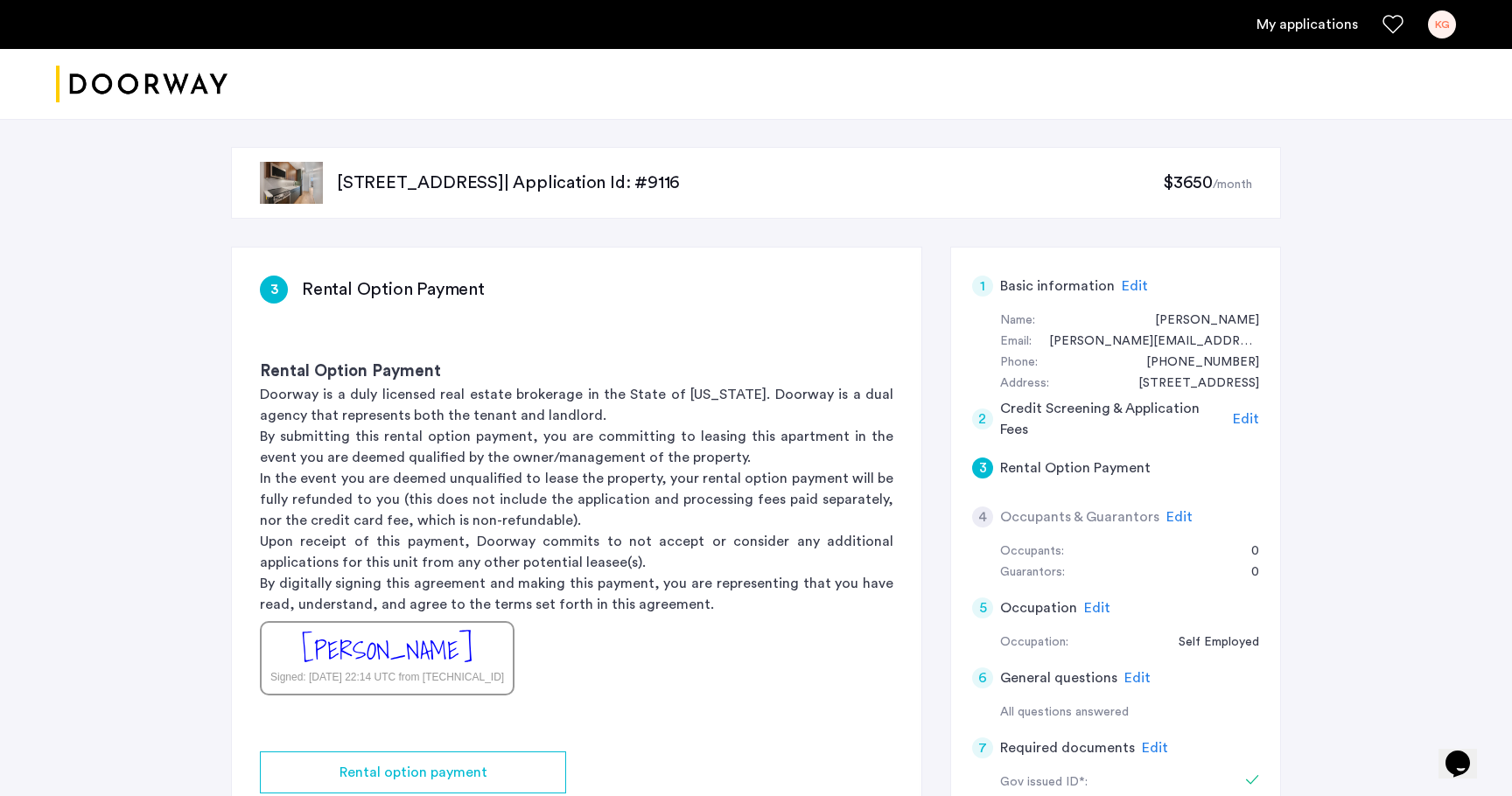
click at [594, 196] on div "[STREET_ADDRESS] | Application Id: #9116 $3650 /month" at bounding box center [756, 183] width 1050 height 72
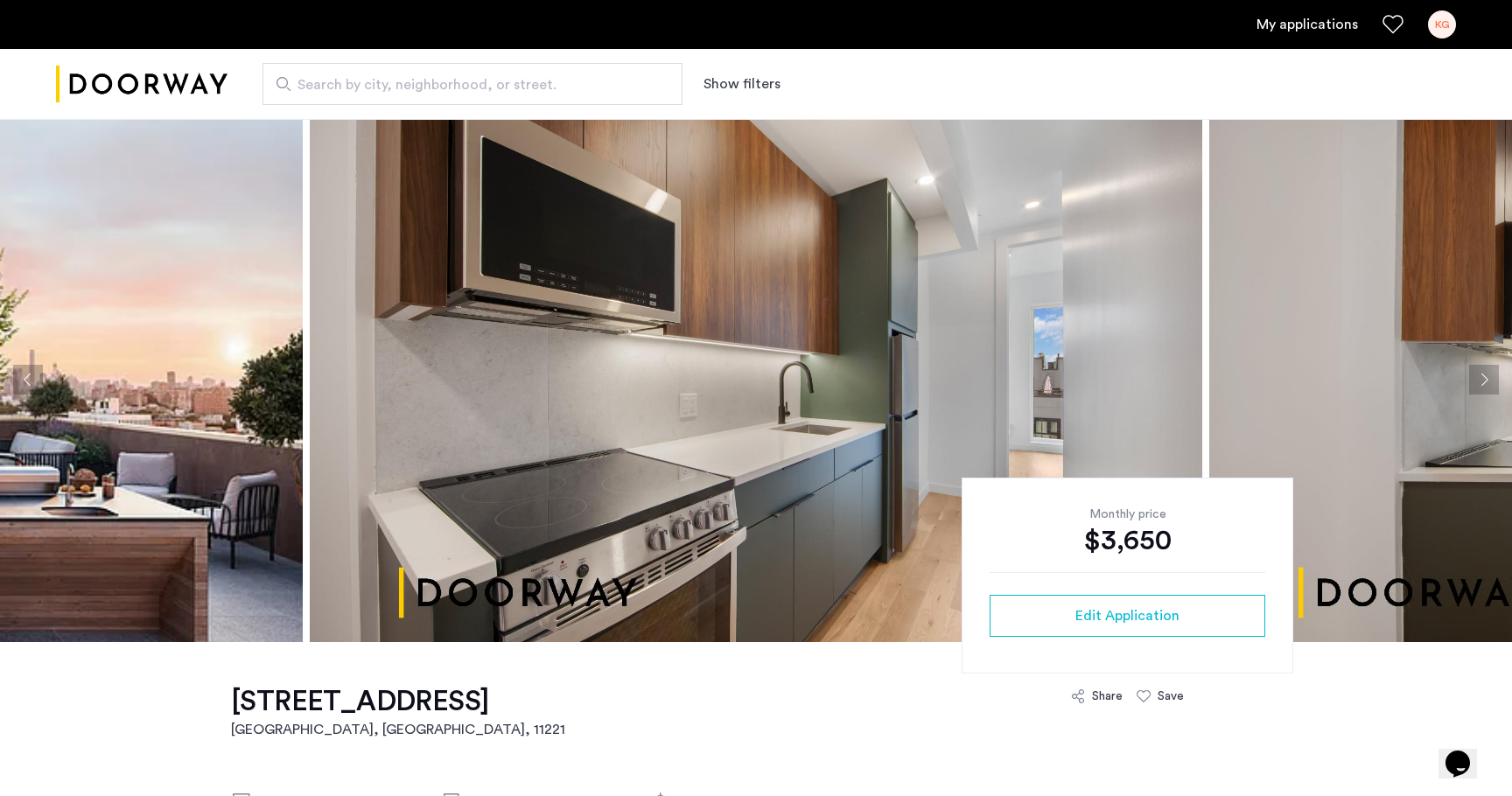
scroll to position [2, 0]
click at [749, 365] on img at bounding box center [756, 379] width 892 height 525
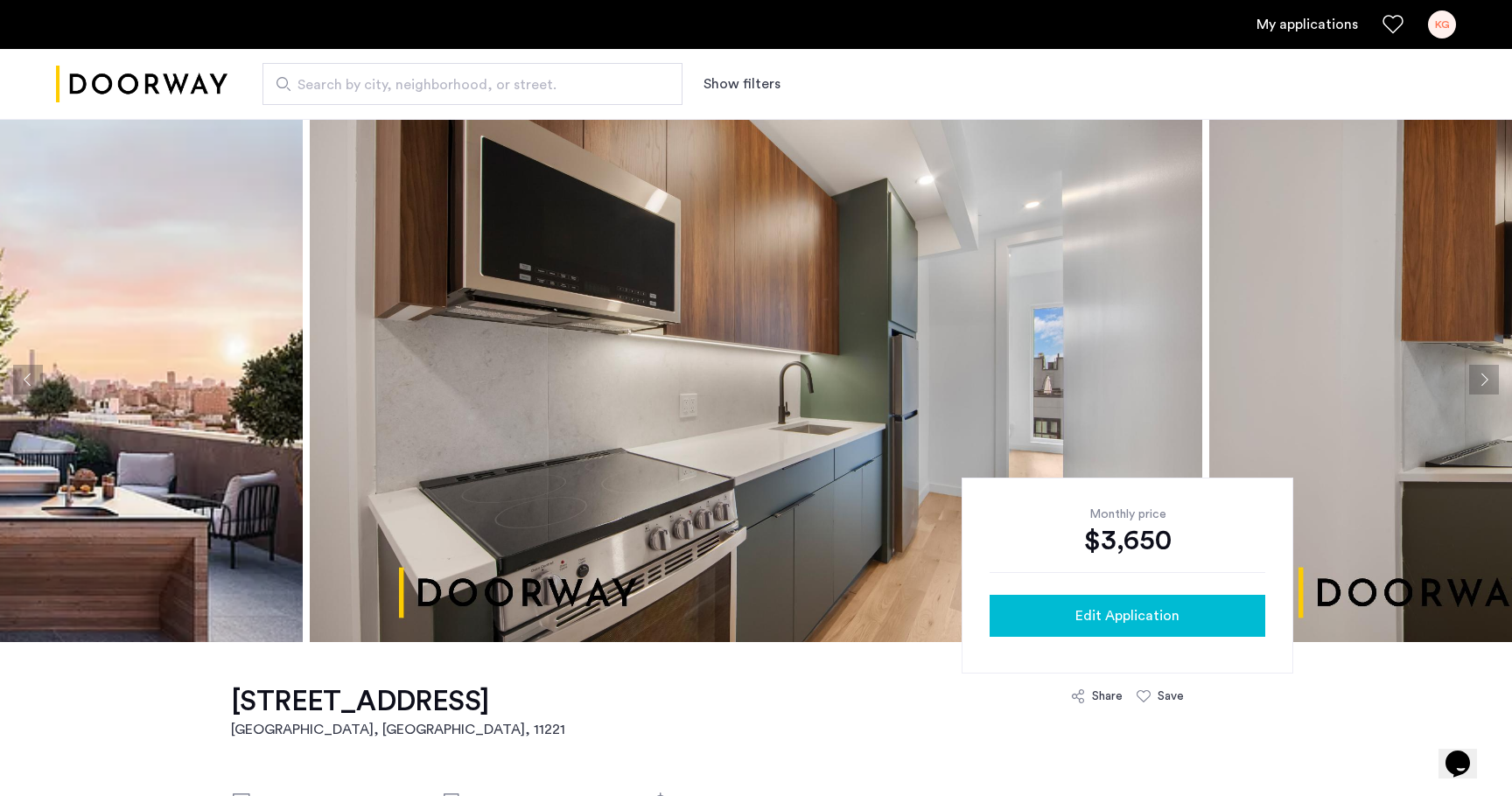
click at [1163, 620] on span "Edit Application" at bounding box center [1127, 616] width 104 height 21
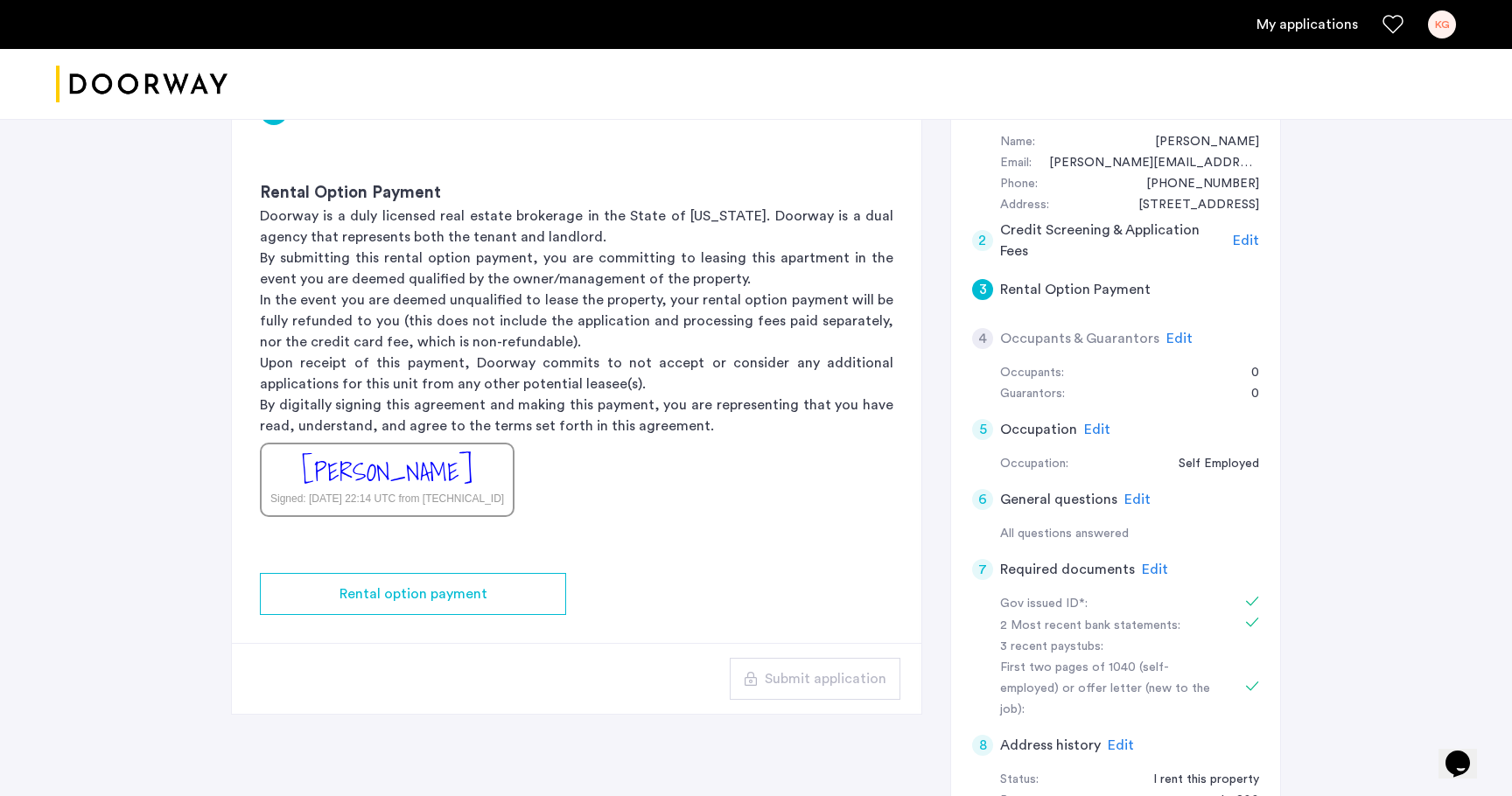
scroll to position [160, 0]
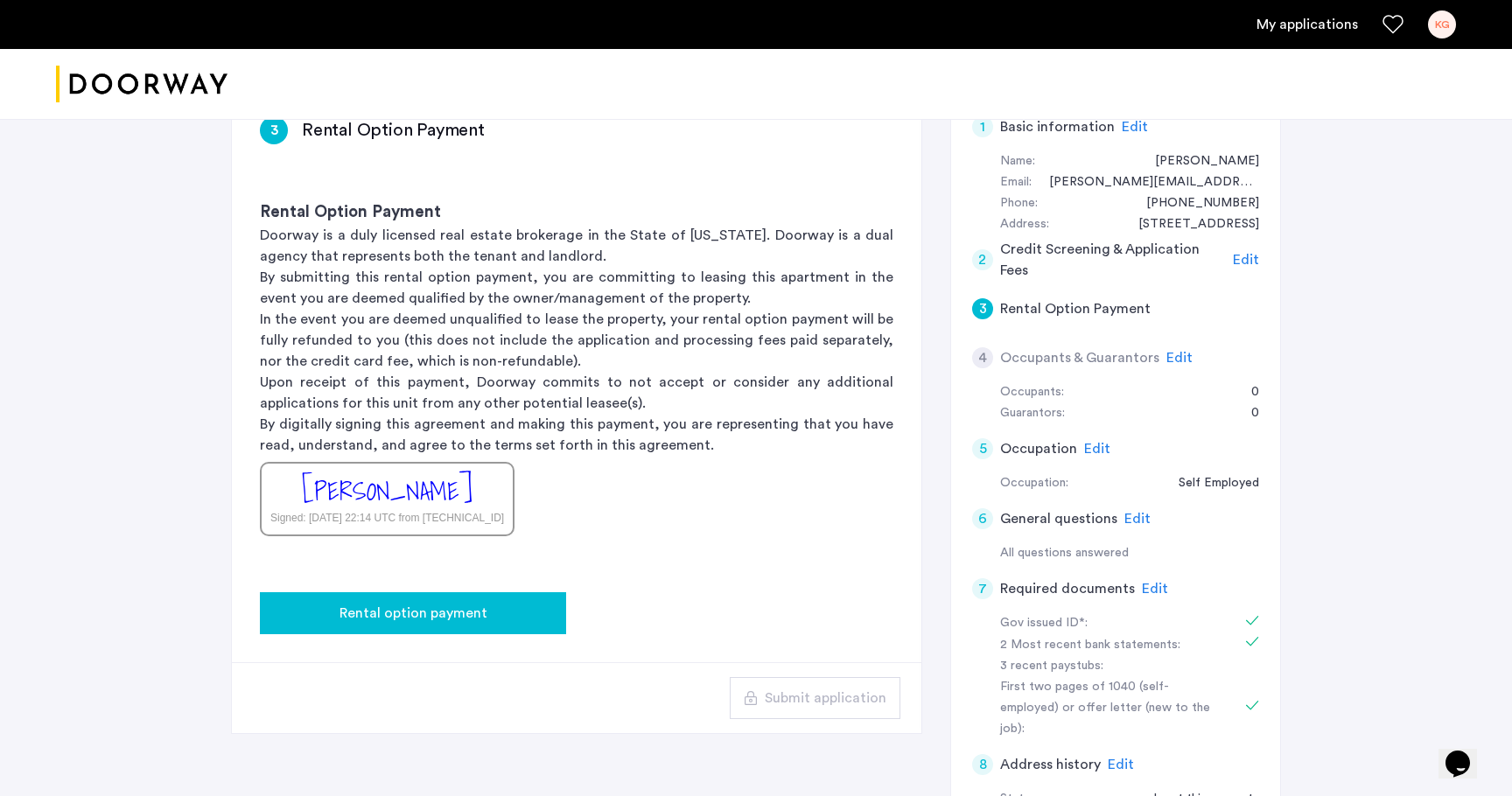
click at [488, 612] on div "Rental option payment" at bounding box center [413, 613] width 278 height 21
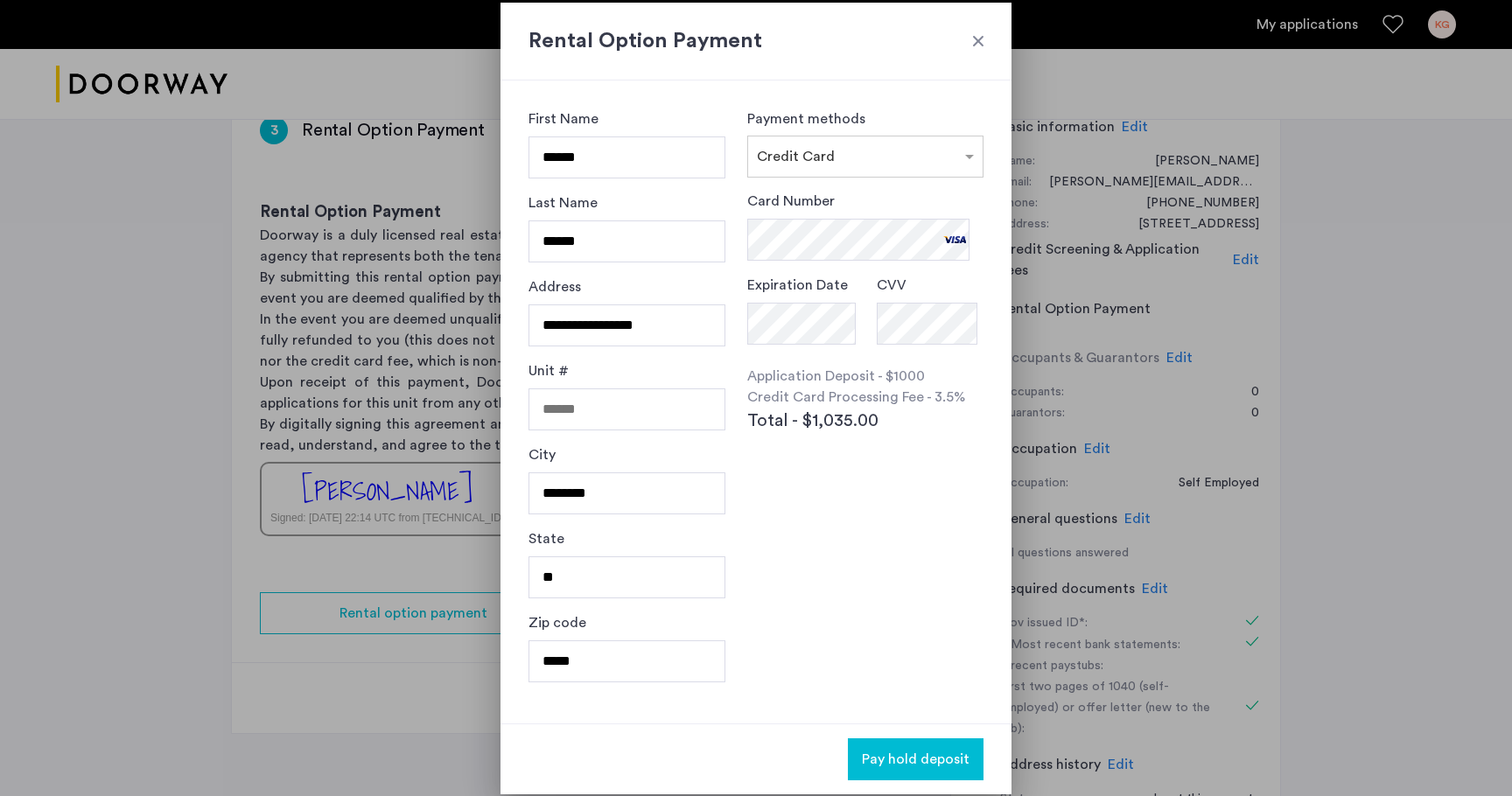
click at [853, 517] on div "Payment methods × Credit Card Card Number Expiration Date CVV Application Depos…" at bounding box center [866, 402] width 236 height 587
type input "**********"
type input "******"
type input "**"
type input "*****"
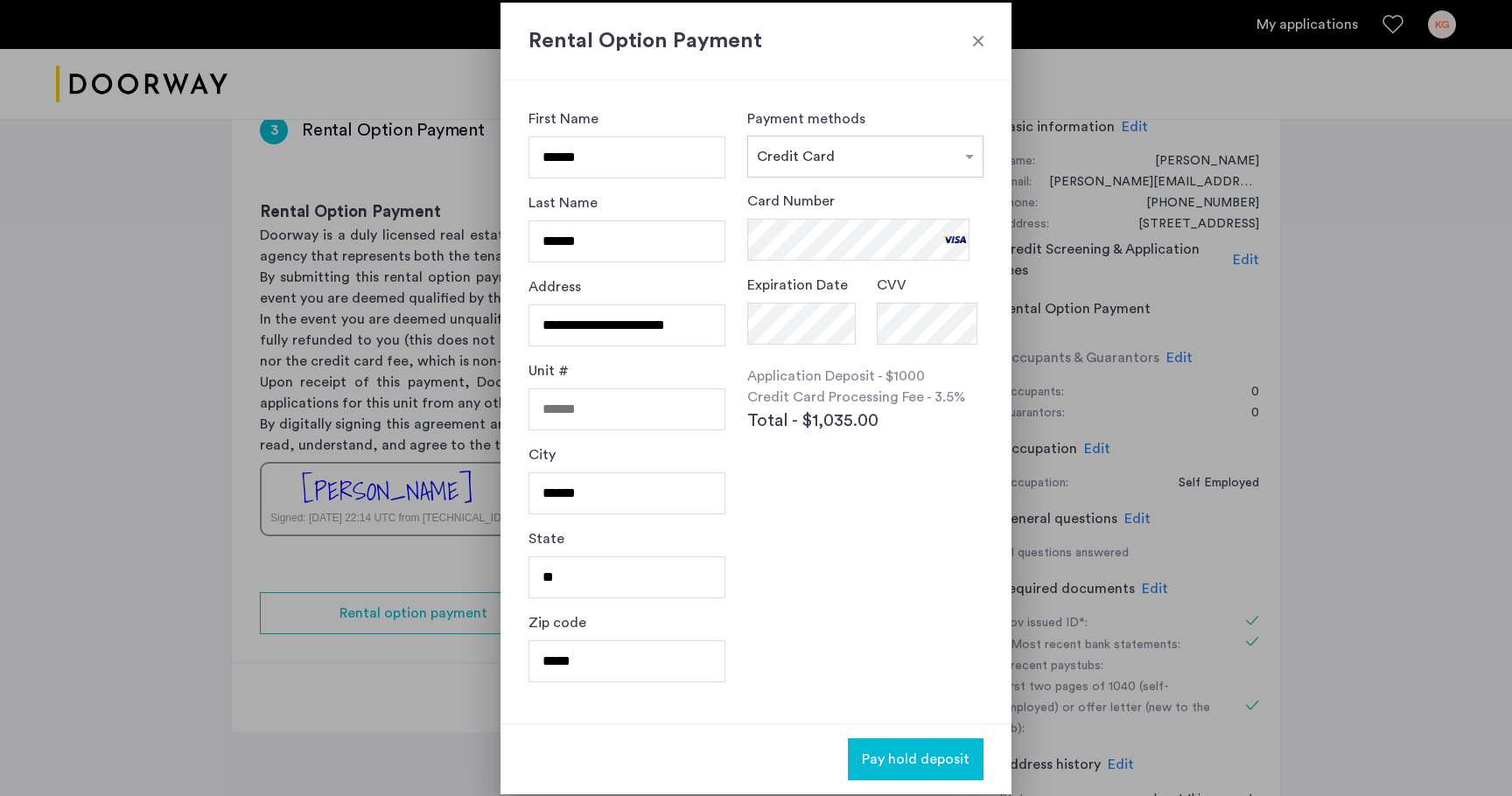
click at [804, 592] on div "Payment methods × Credit Card Card Number Expiration Date CVV Application Depos…" at bounding box center [866, 402] width 236 height 587
click at [906, 754] on span "Pay hold deposit" at bounding box center [915, 760] width 107 height 21
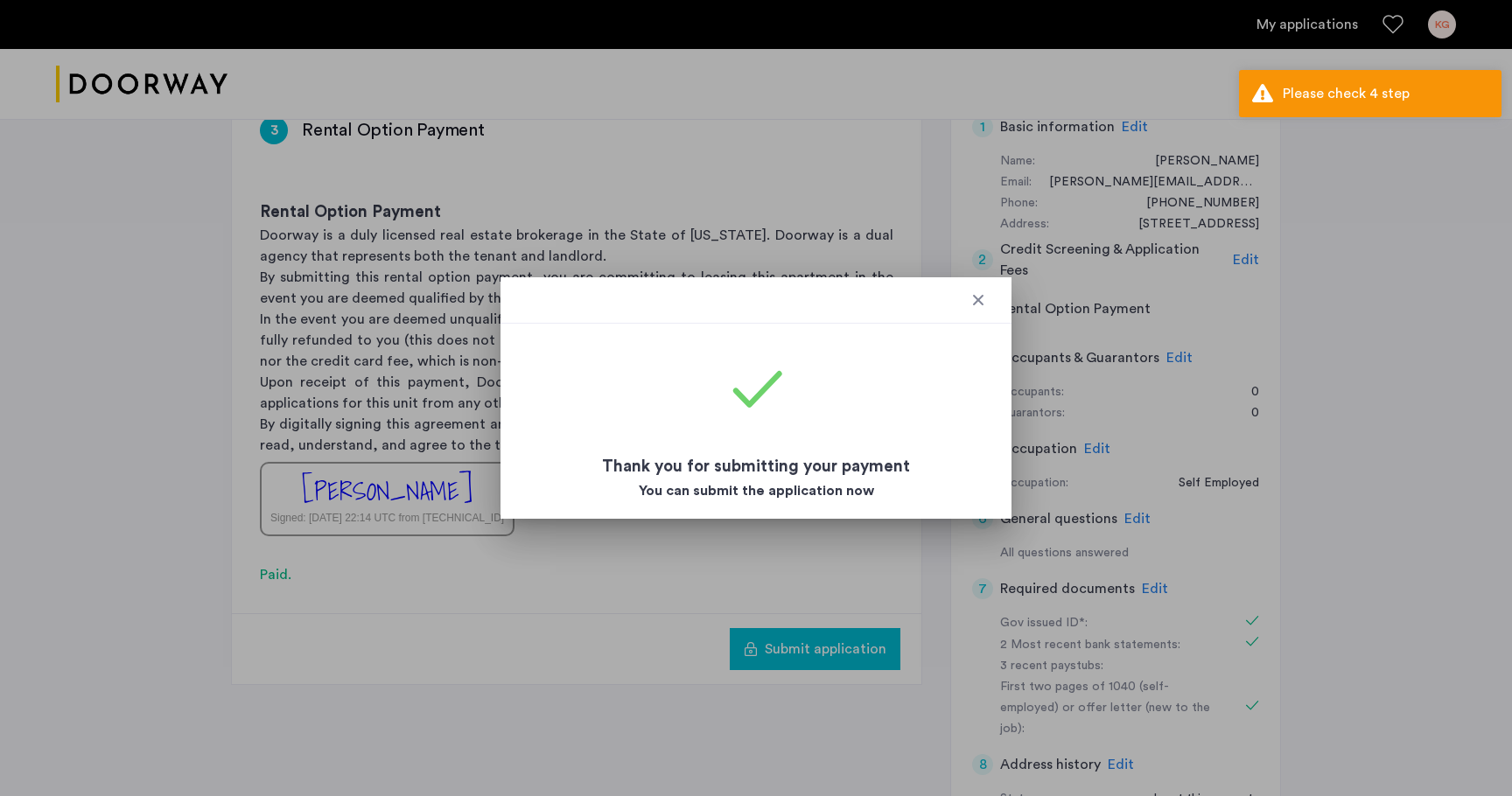
click at [978, 303] on div at bounding box center [978, 300] width 18 height 18
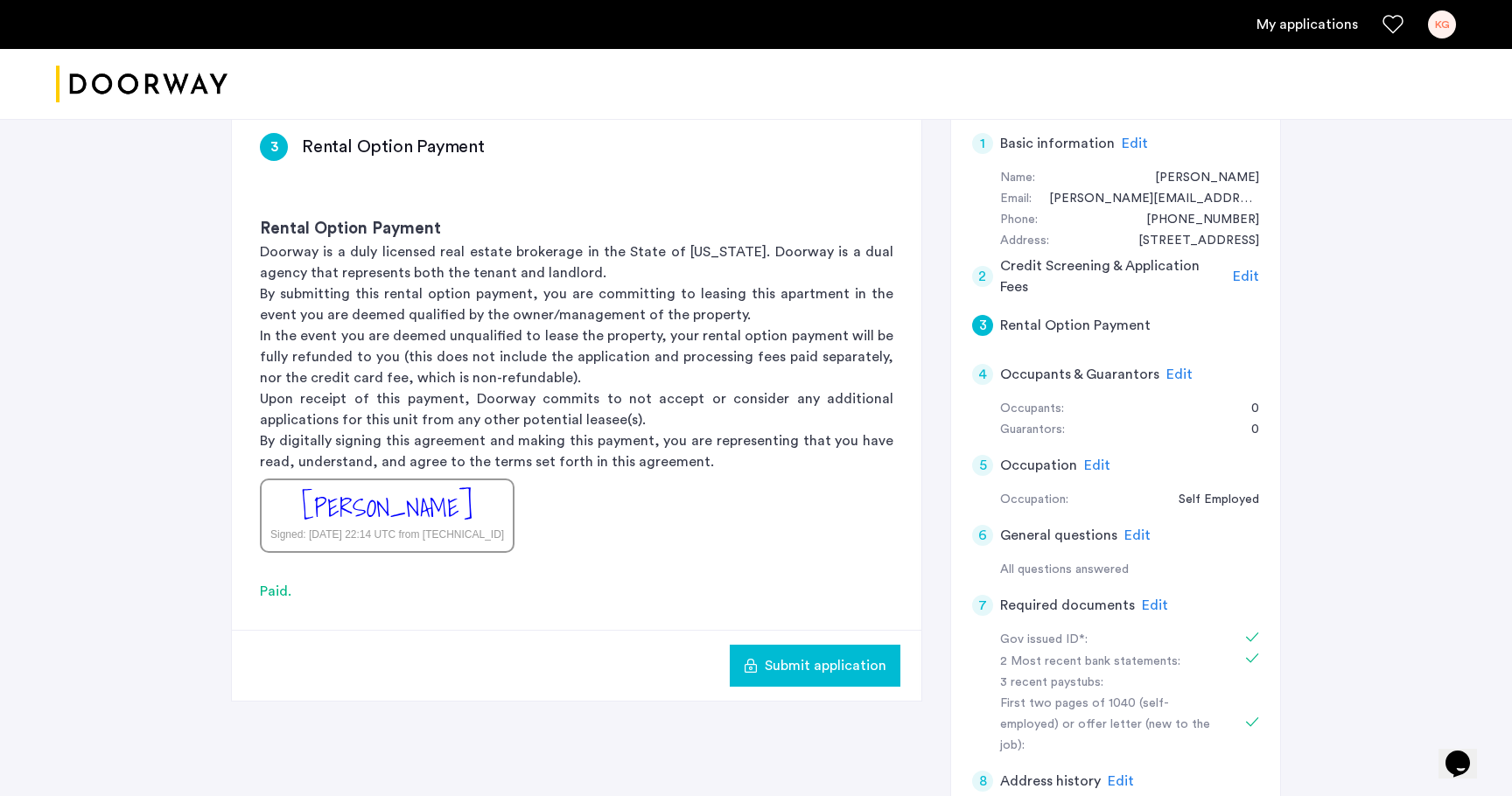
scroll to position [150, 0]
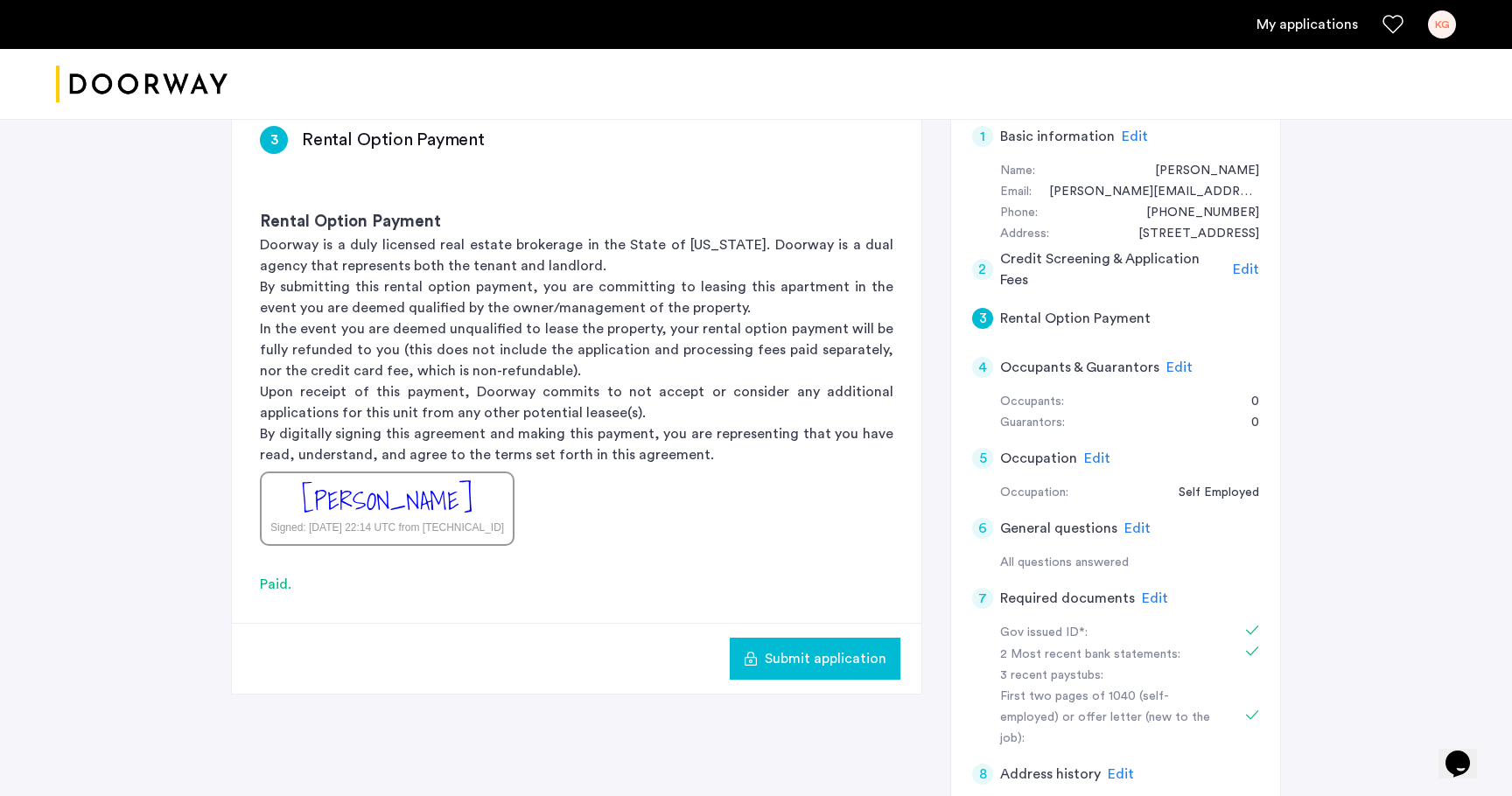
click at [816, 656] on span "Submit application" at bounding box center [825, 659] width 121 height 21
click at [1168, 361] on span "Edit" at bounding box center [1179, 368] width 27 height 14
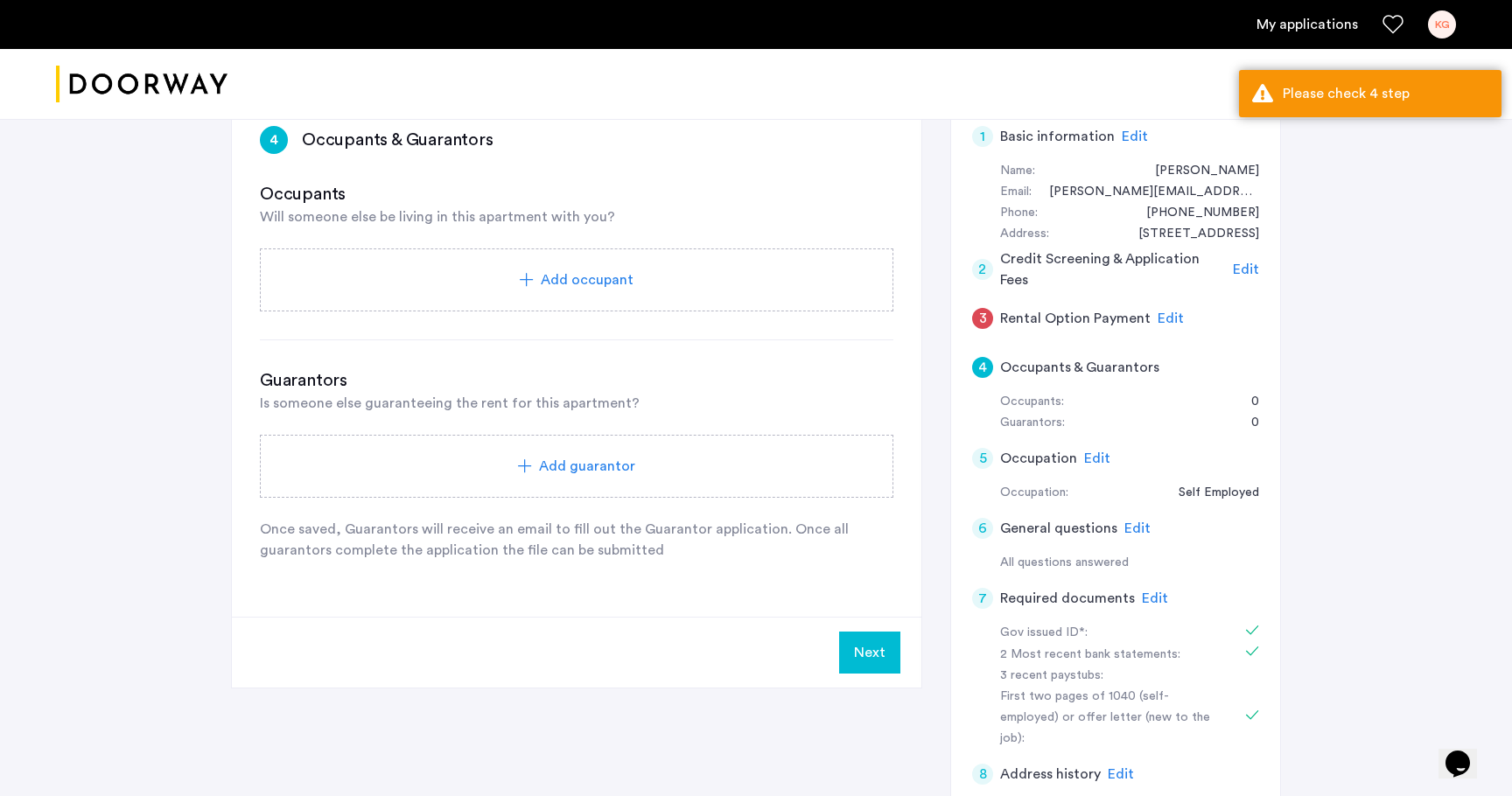
click at [873, 660] on button "Next" at bounding box center [869, 652] width 61 height 42
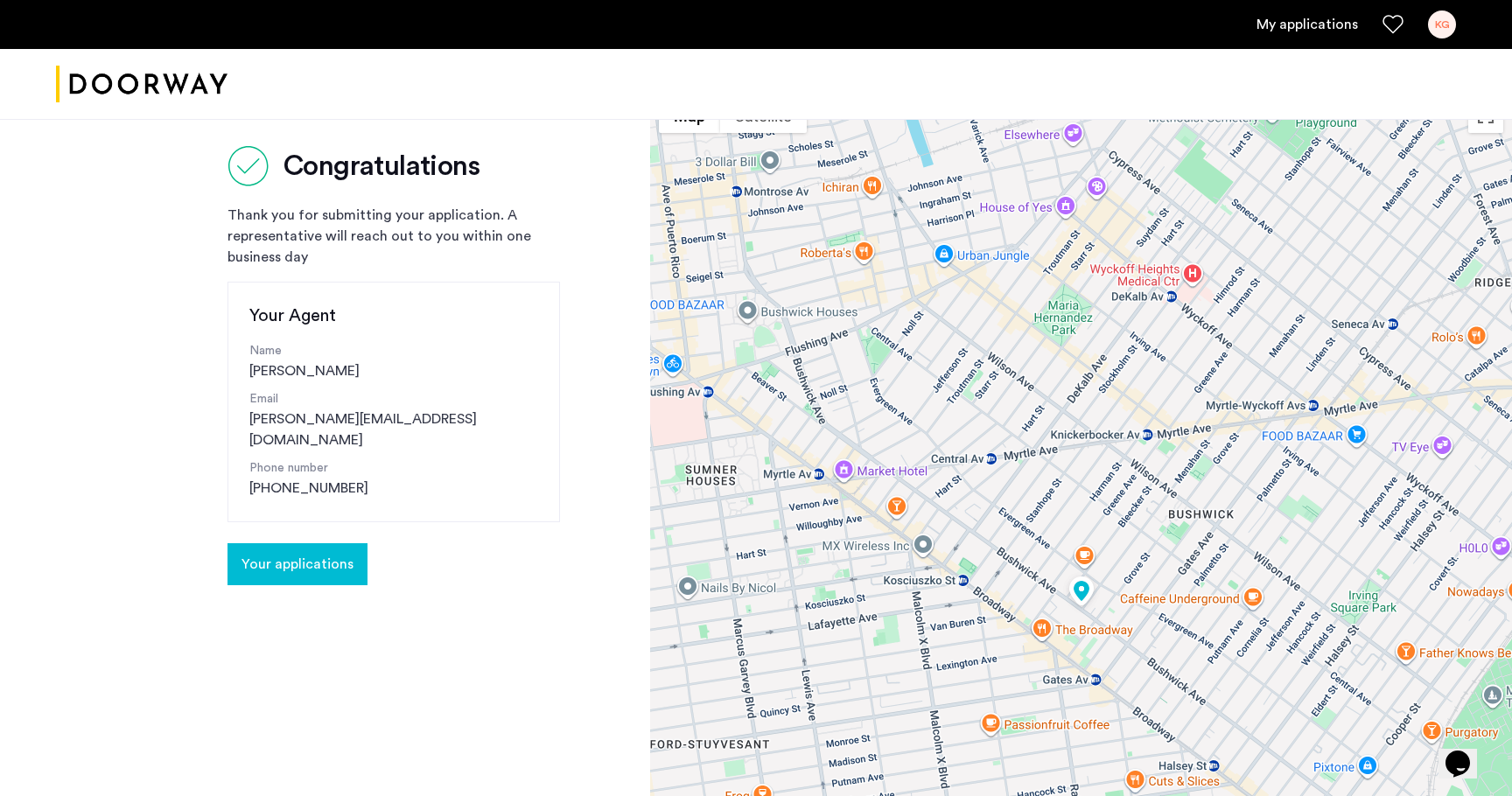
scroll to position [15, 0]
